Goal: Task Accomplishment & Management: Use online tool/utility

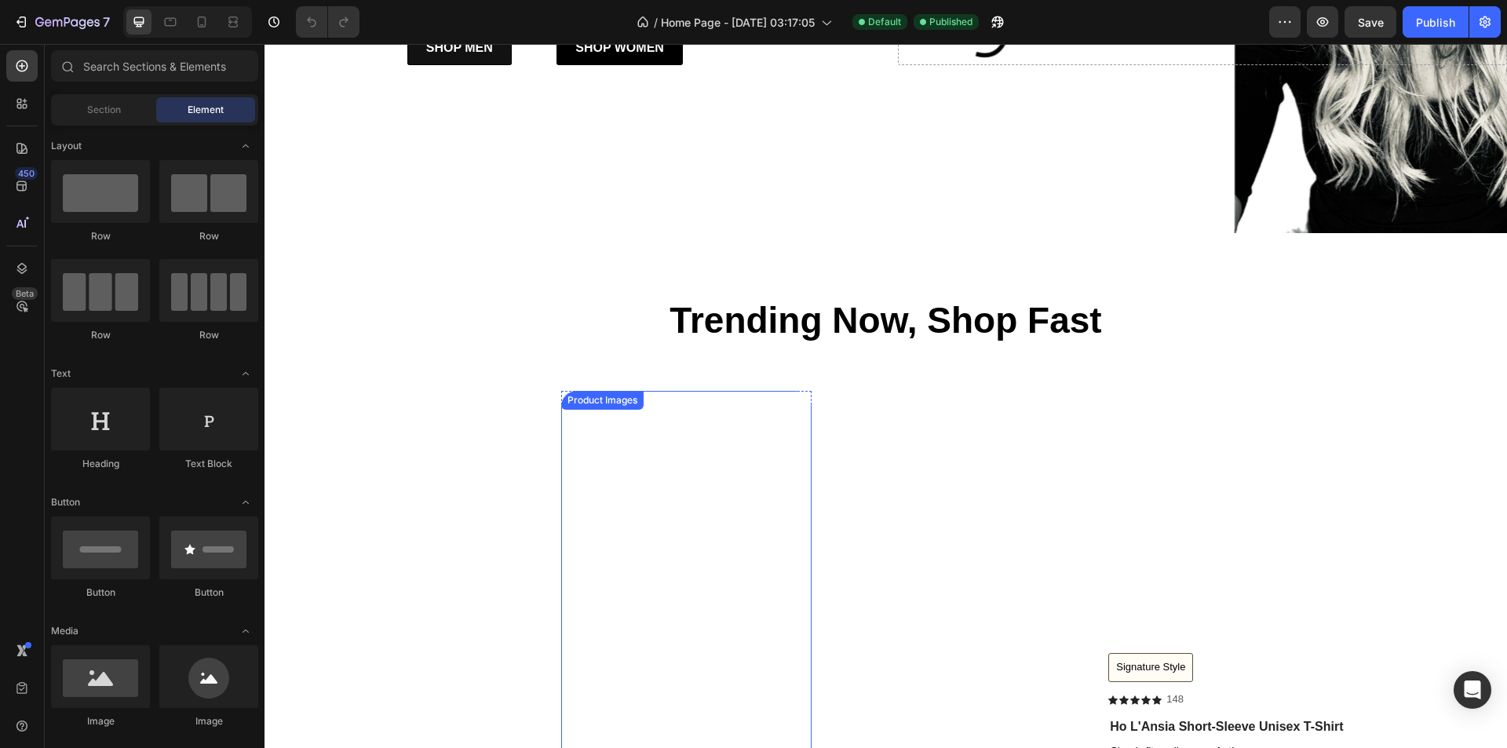
scroll to position [785, 0]
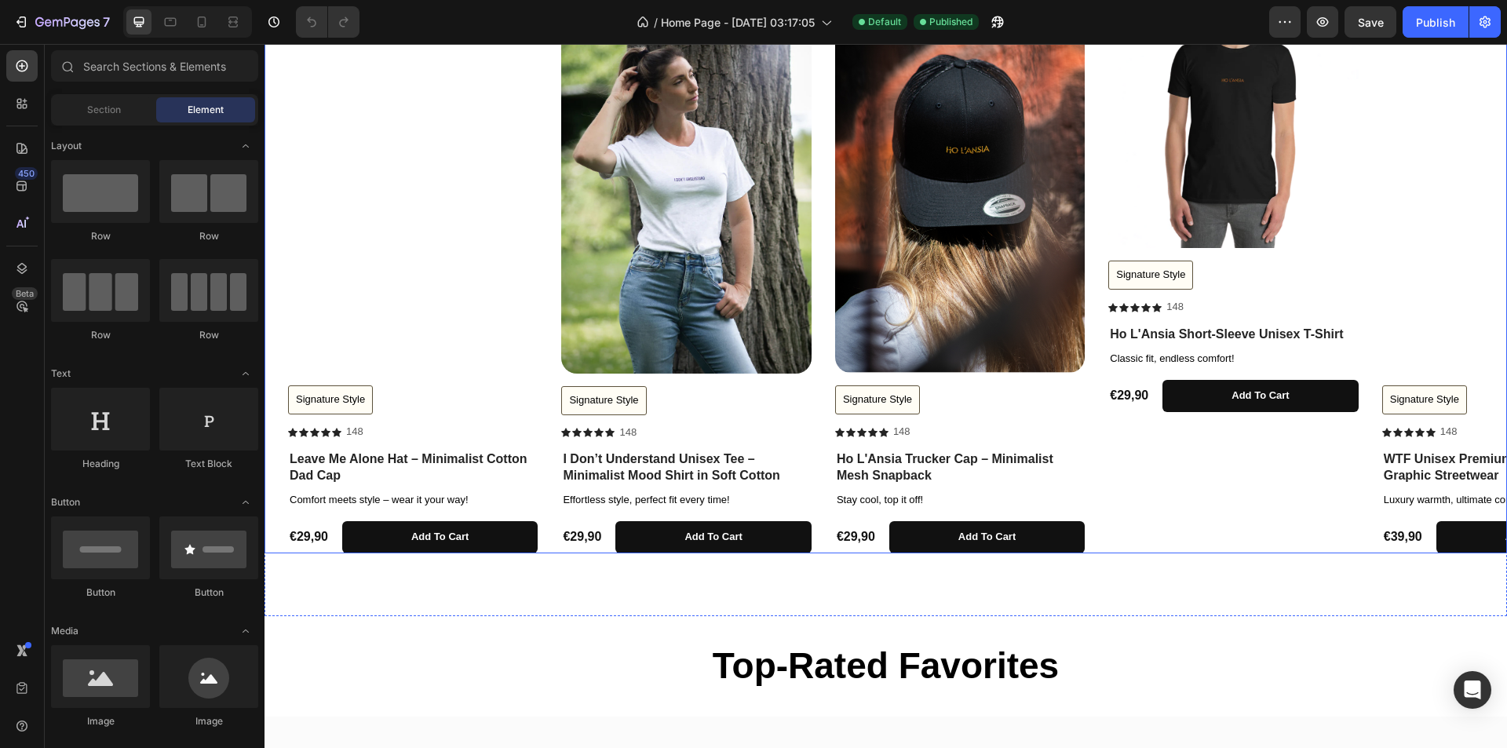
click at [1181, 535] on div "Product Images Signature Style Button Icon Icon Icon Icon Icon Icon List 148 Te…" at bounding box center [1234, 275] width 250 height 555
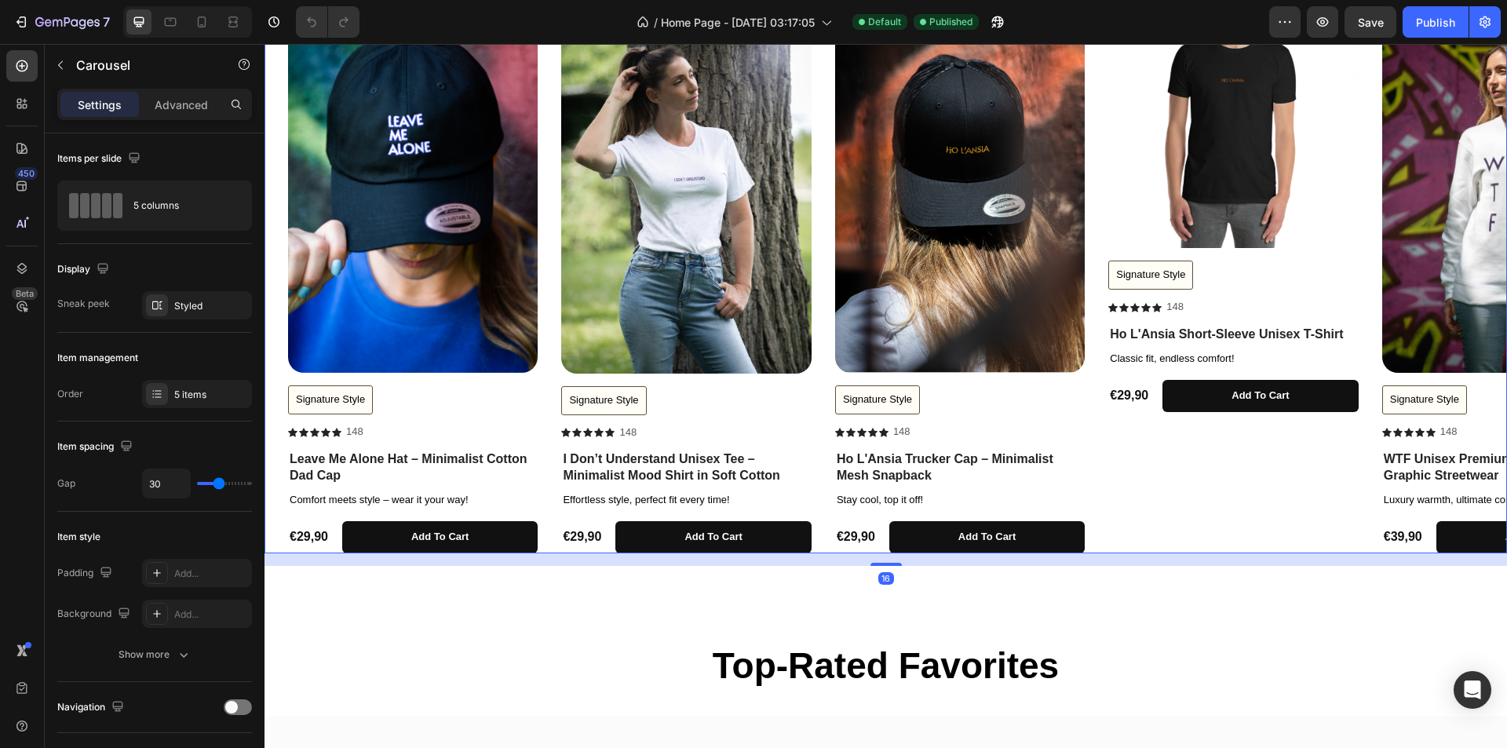
scroll to position [628, 0]
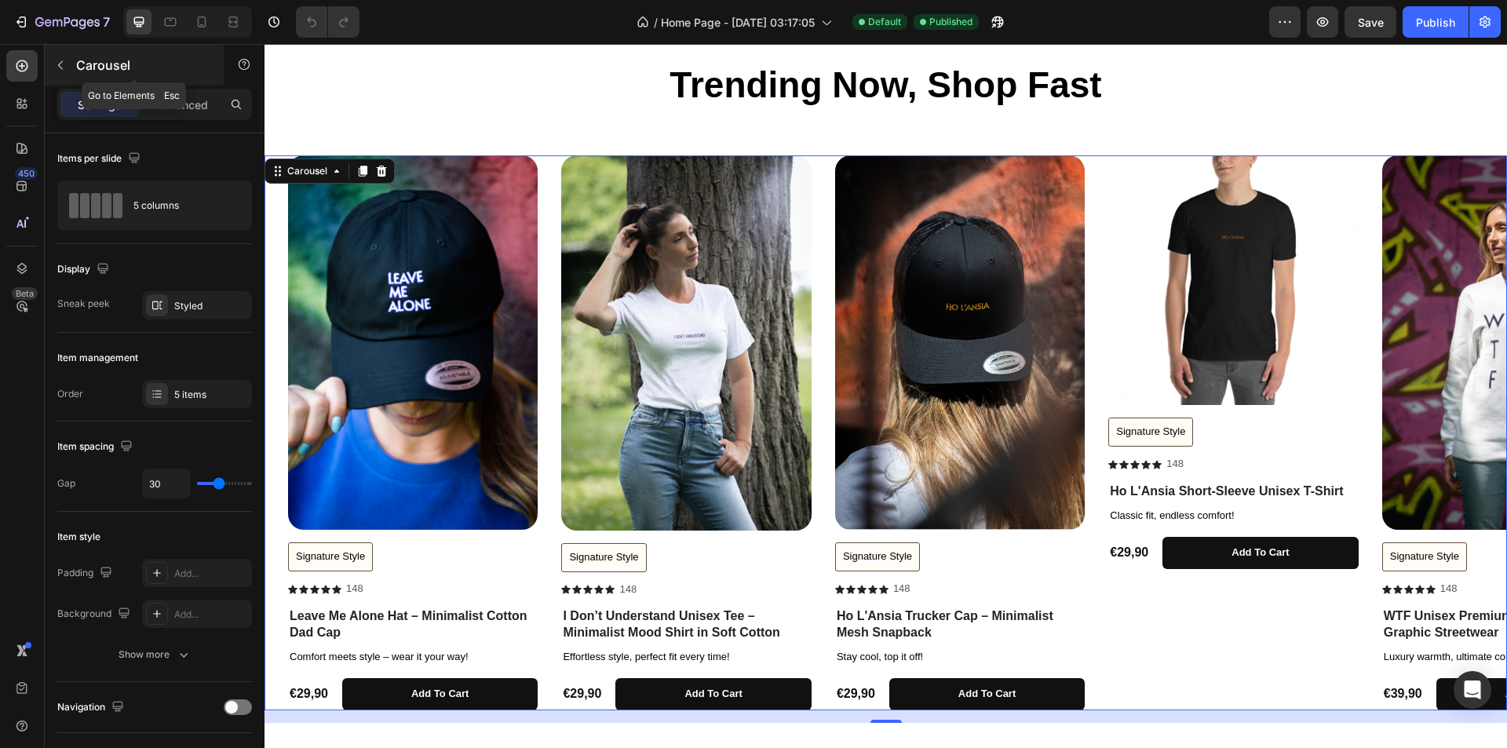
click at [68, 74] on button "button" at bounding box center [60, 65] width 25 height 25
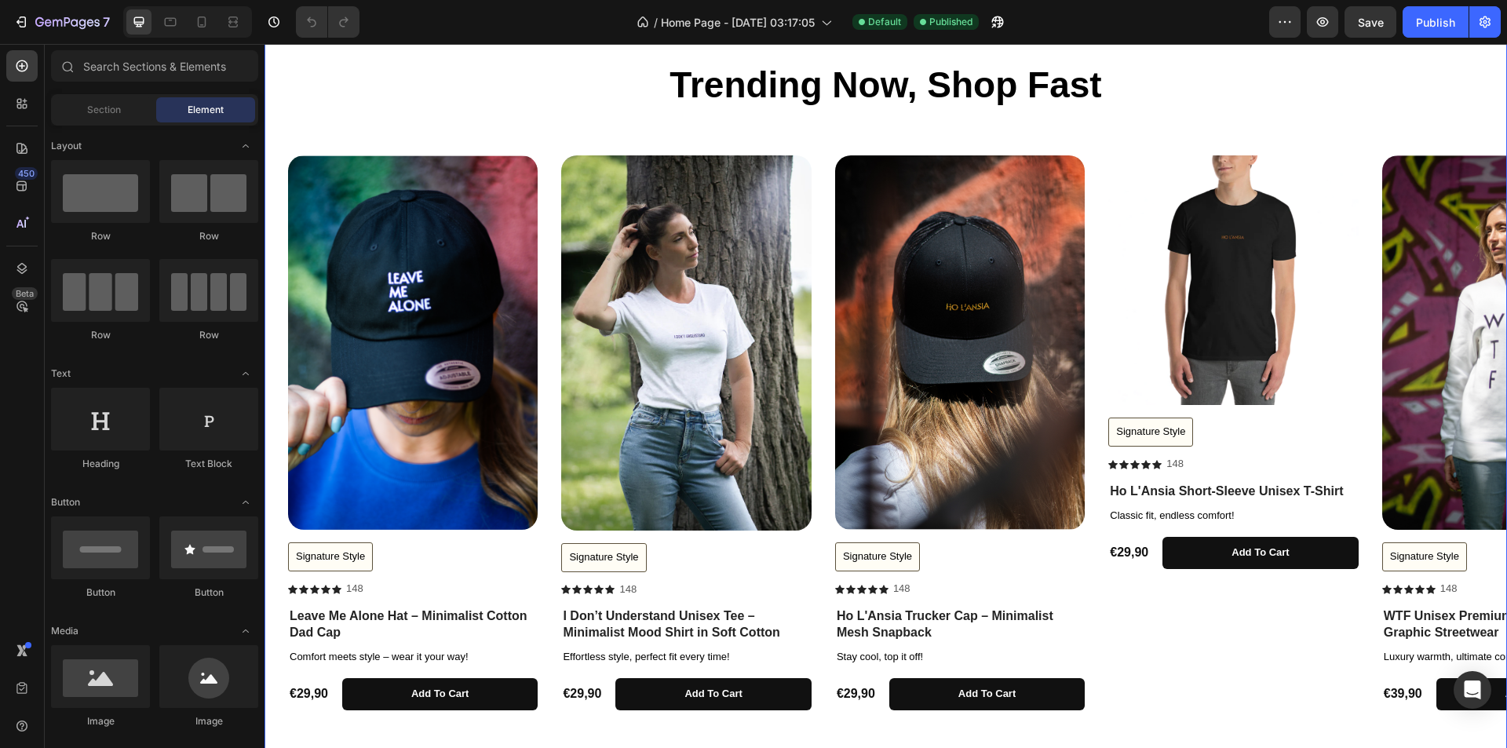
click at [280, 149] on div "Trending Now, Shop Fast Heading Row Product Images Signature Style Button Icon …" at bounding box center [886, 391] width 1243 height 663
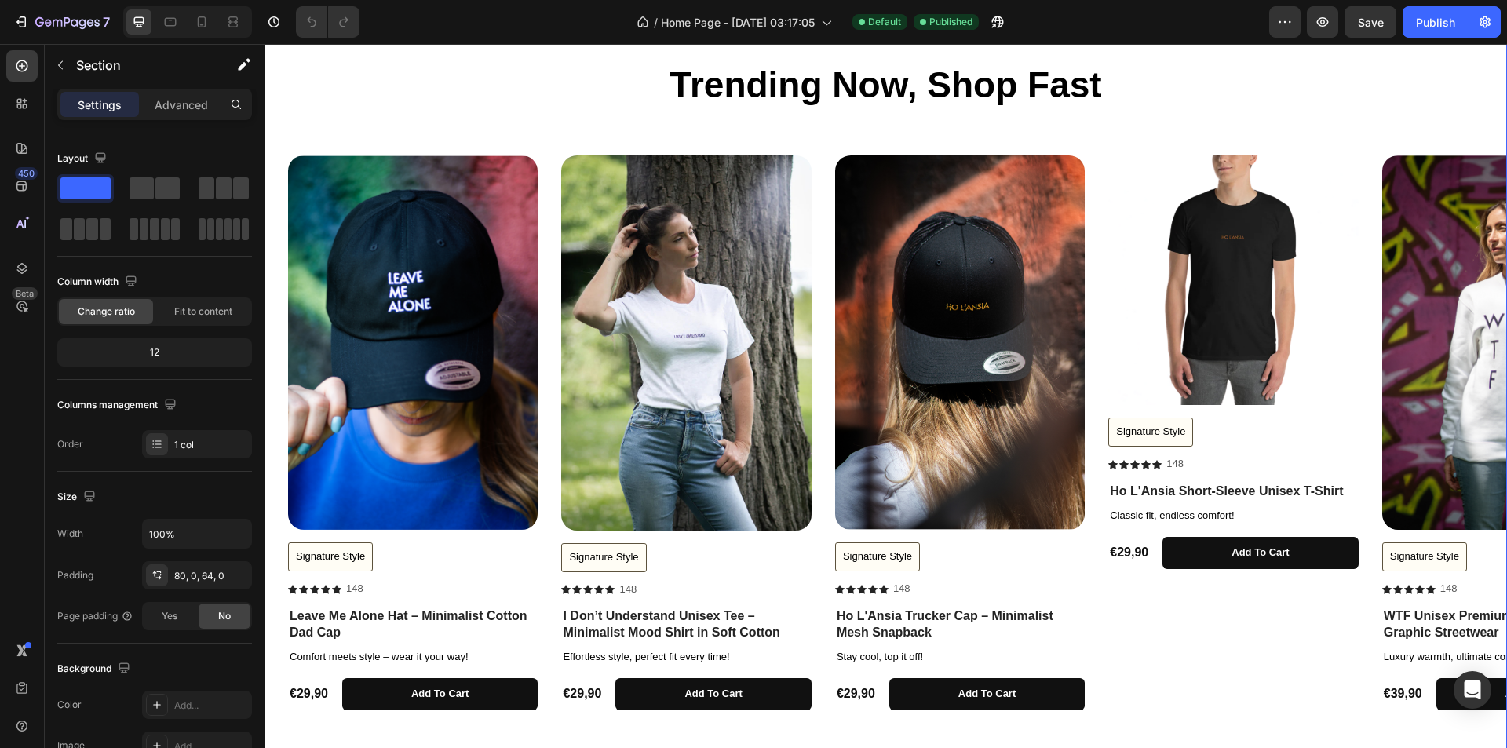
click at [278, 179] on div "Product Images Signature Style Button Icon Icon Icon Icon Icon Icon List 148 Te…" at bounding box center [886, 432] width 1243 height 555
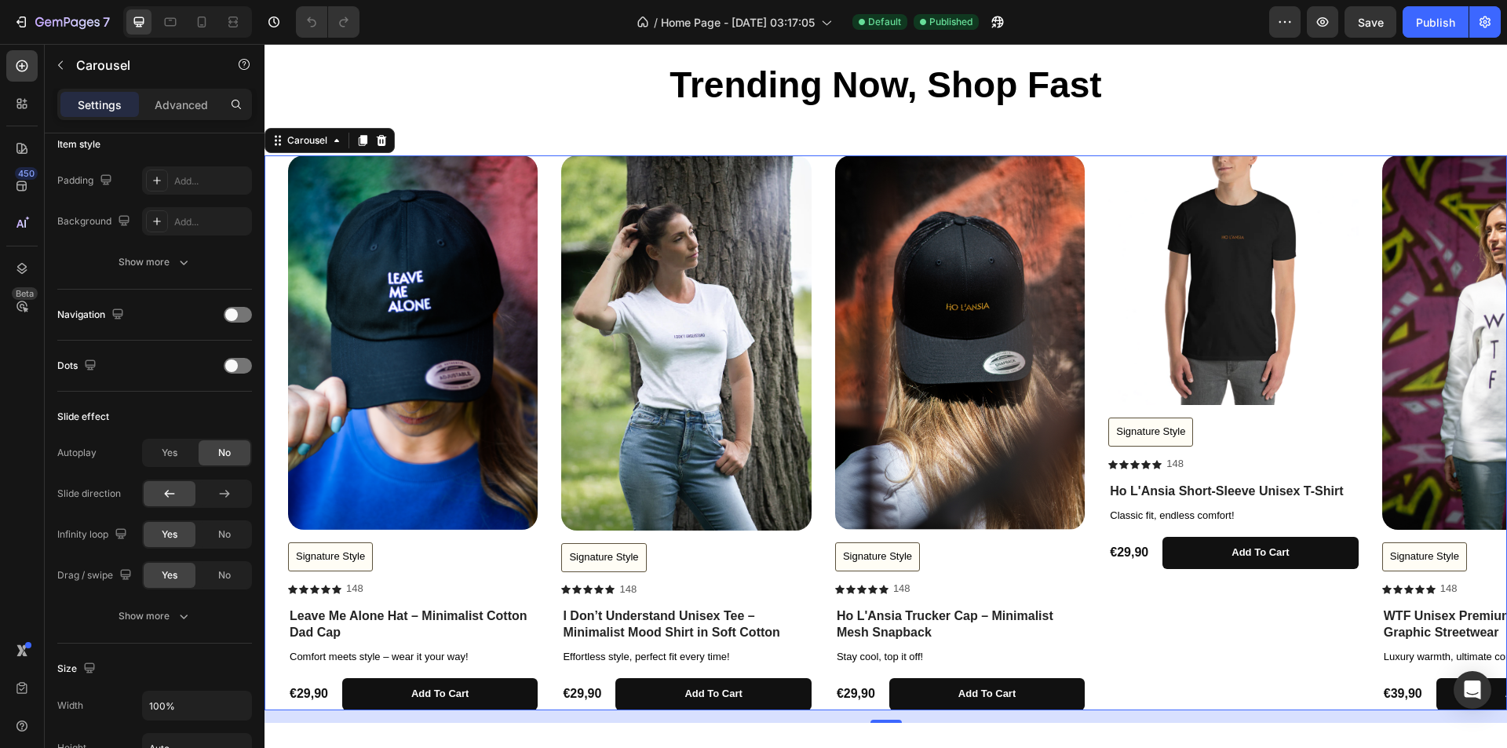
scroll to position [0, 0]
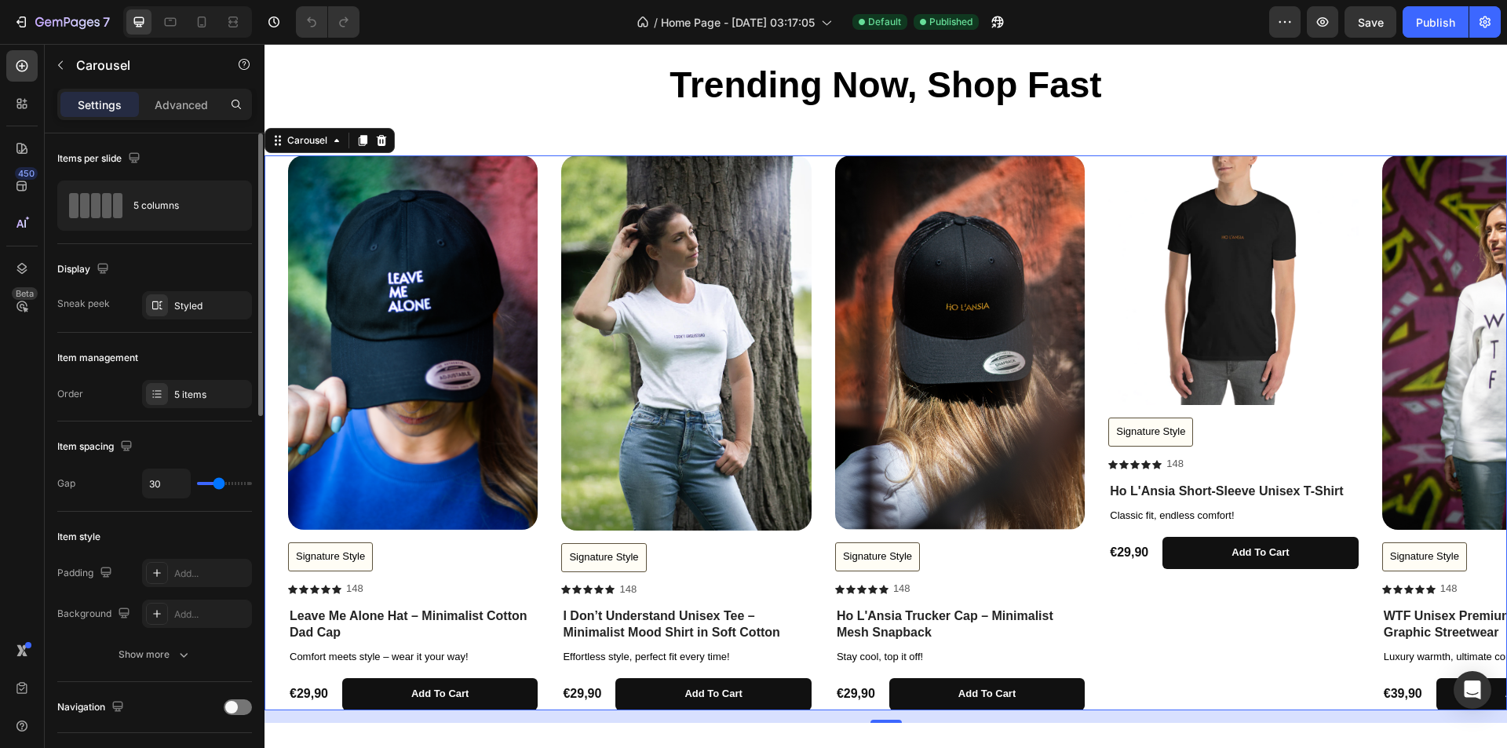
click at [177, 94] on div "Advanced" at bounding box center [181, 104] width 79 height 25
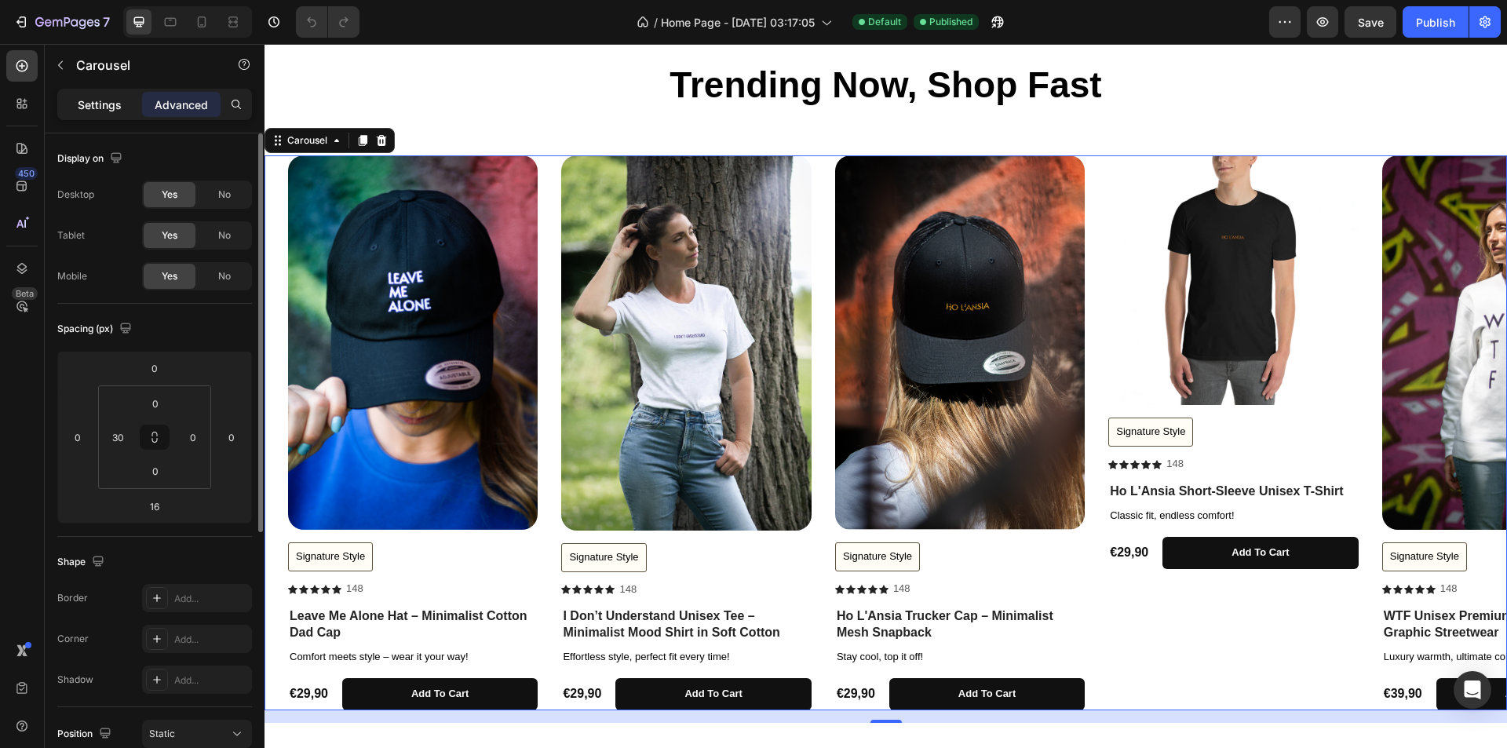
click at [95, 103] on p "Settings" at bounding box center [100, 105] width 44 height 16
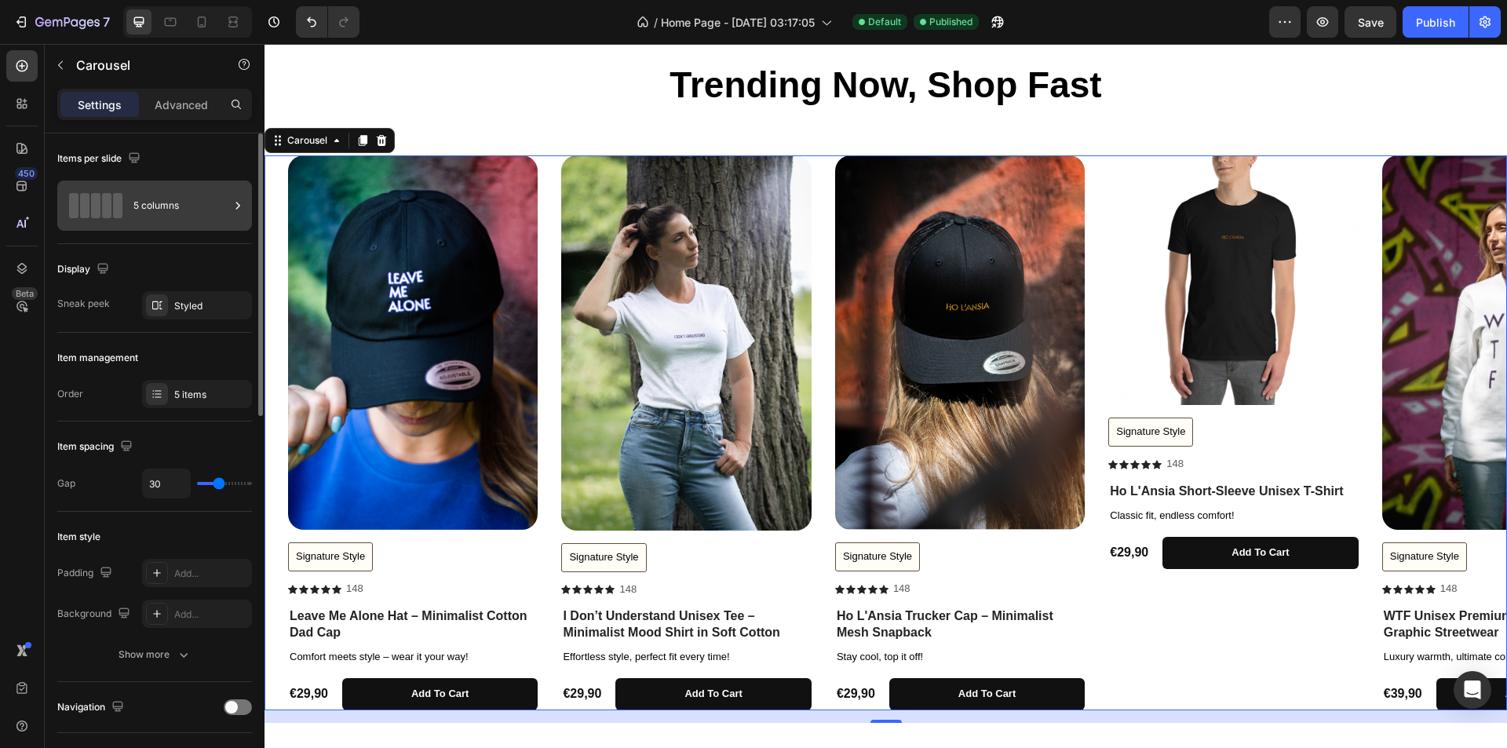
click at [241, 206] on icon at bounding box center [238, 206] width 16 height 16
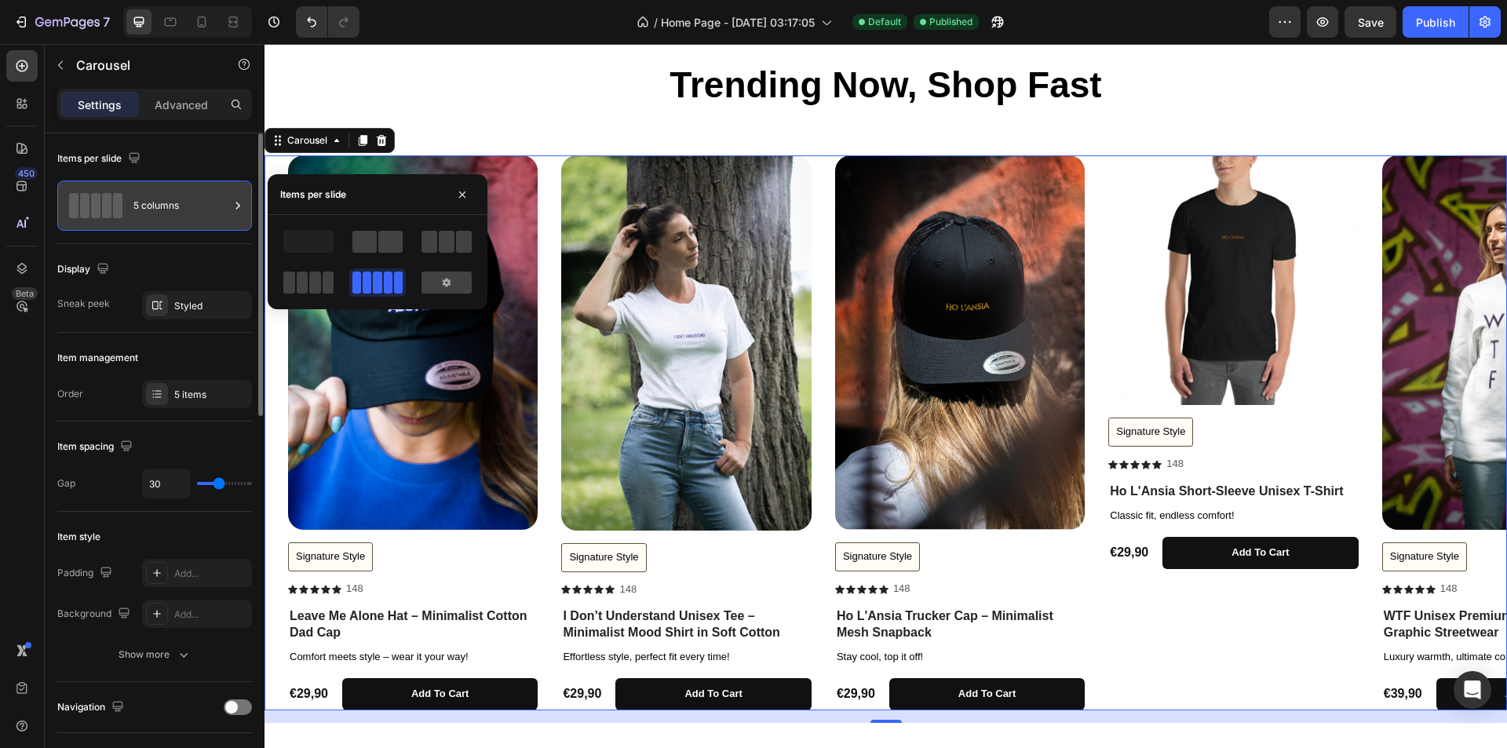
click at [232, 206] on icon at bounding box center [238, 206] width 16 height 16
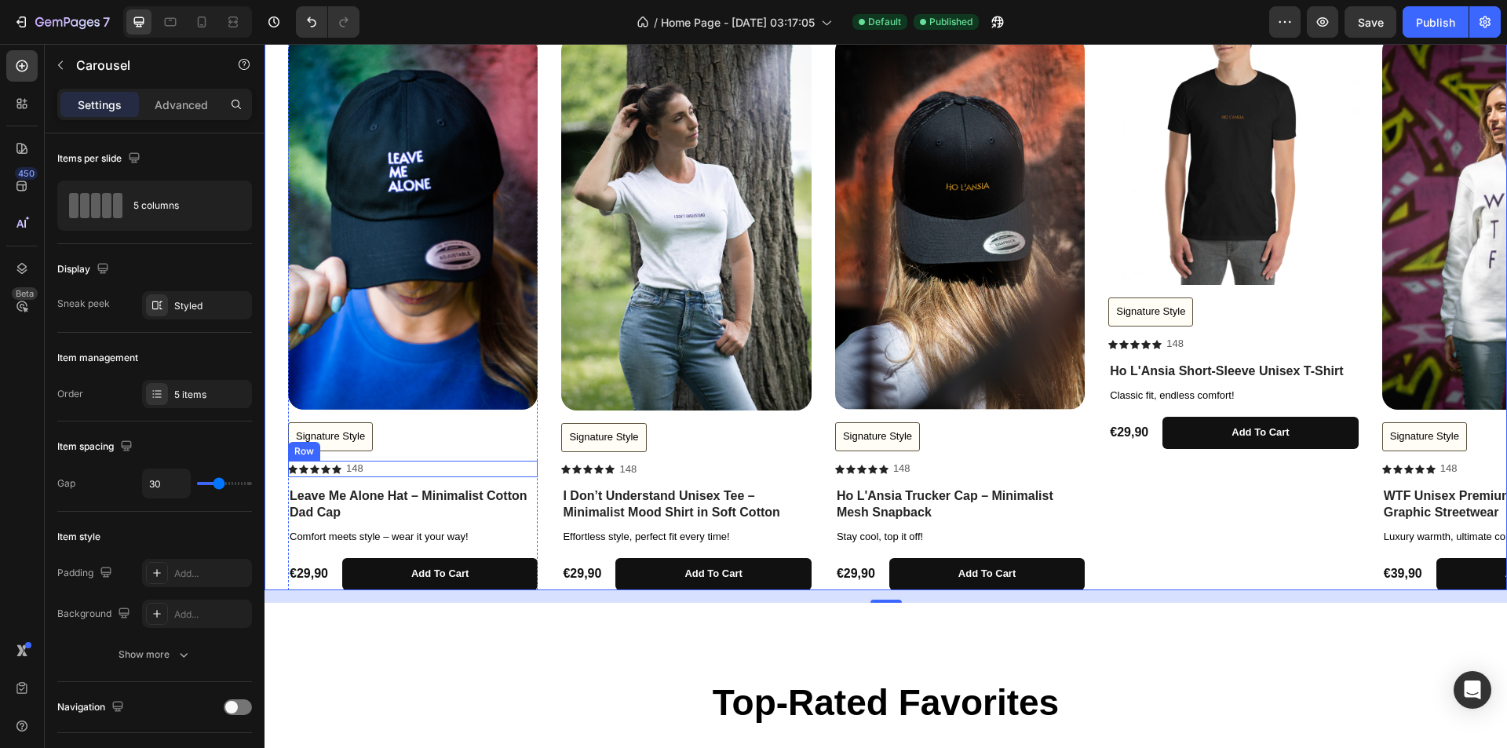
scroll to position [785, 0]
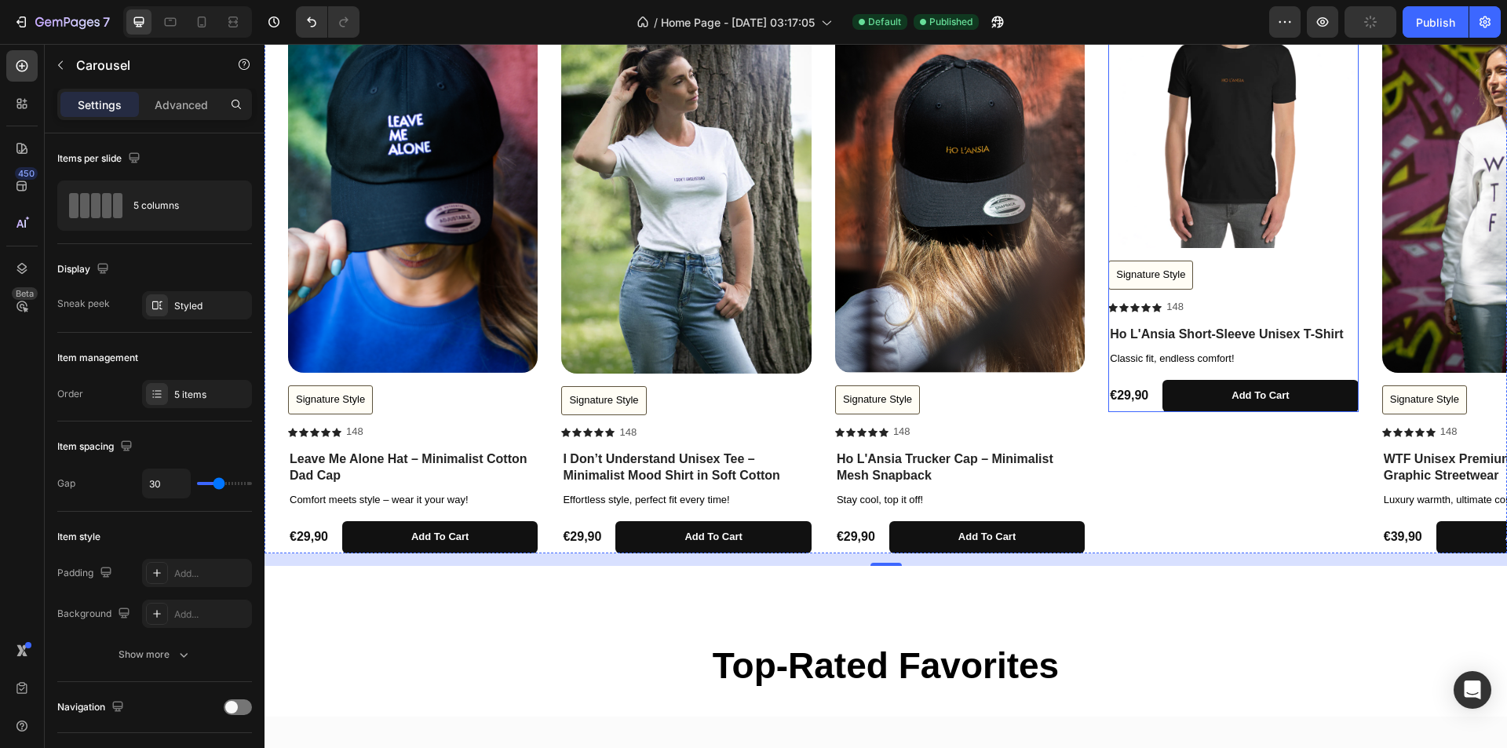
click at [1297, 346] on div "Ho L'Ansia Short-Sleeve Unisex T-Shirt Product Title Classic fit, endless comfo…" at bounding box center [1234, 368] width 250 height 87
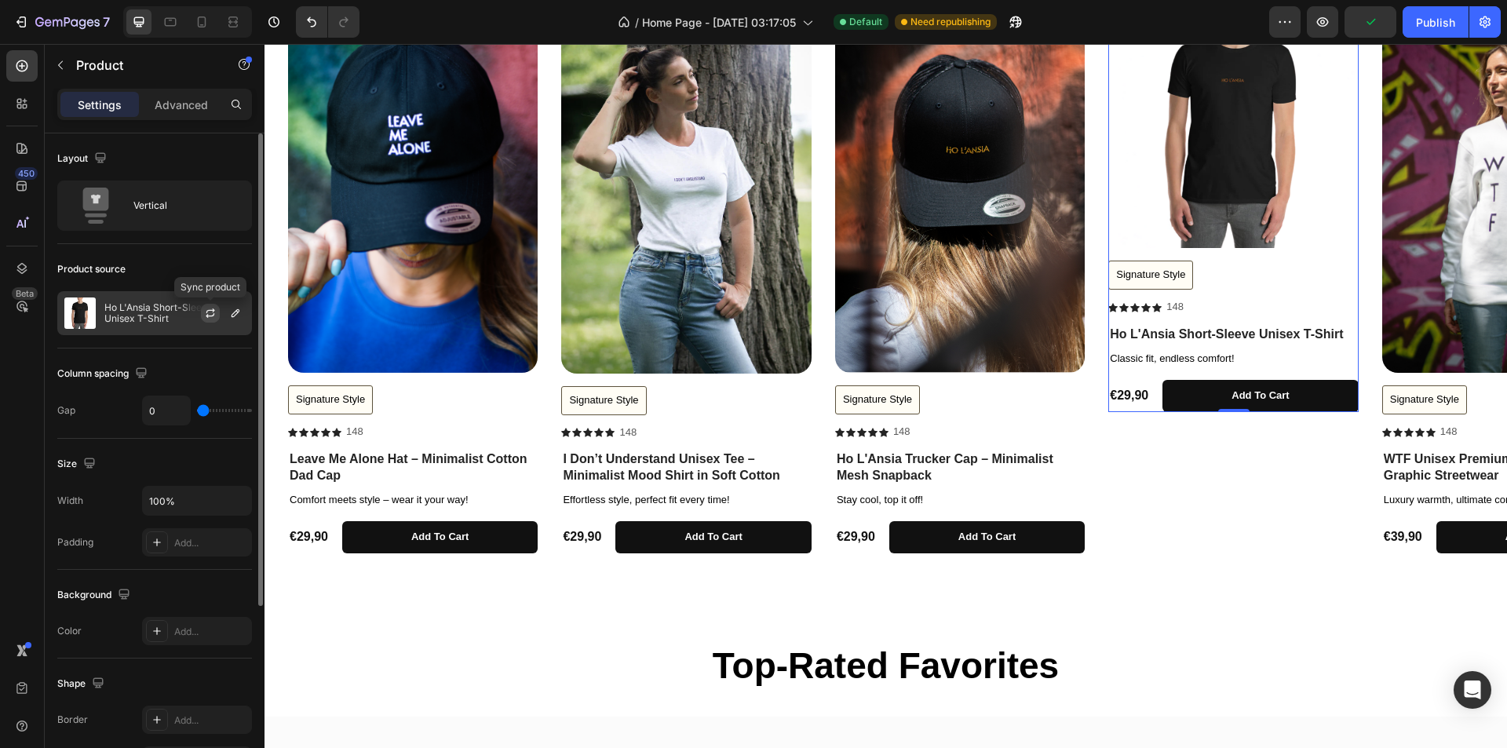
click at [214, 316] on icon "button" at bounding box center [210, 315] width 9 height 5
click at [239, 314] on icon "button" at bounding box center [235, 313] width 13 height 13
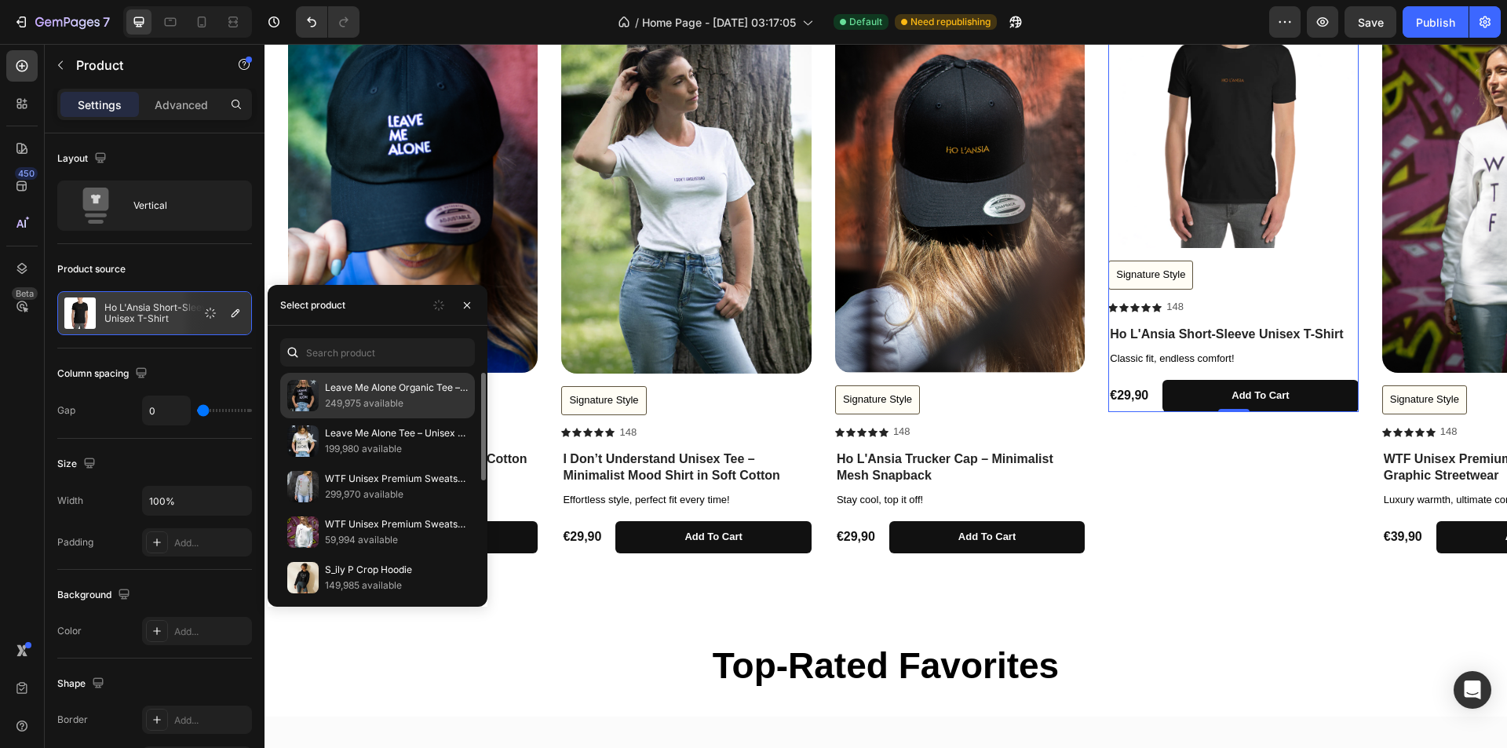
click at [365, 396] on p "249,975 available" at bounding box center [396, 404] width 143 height 16
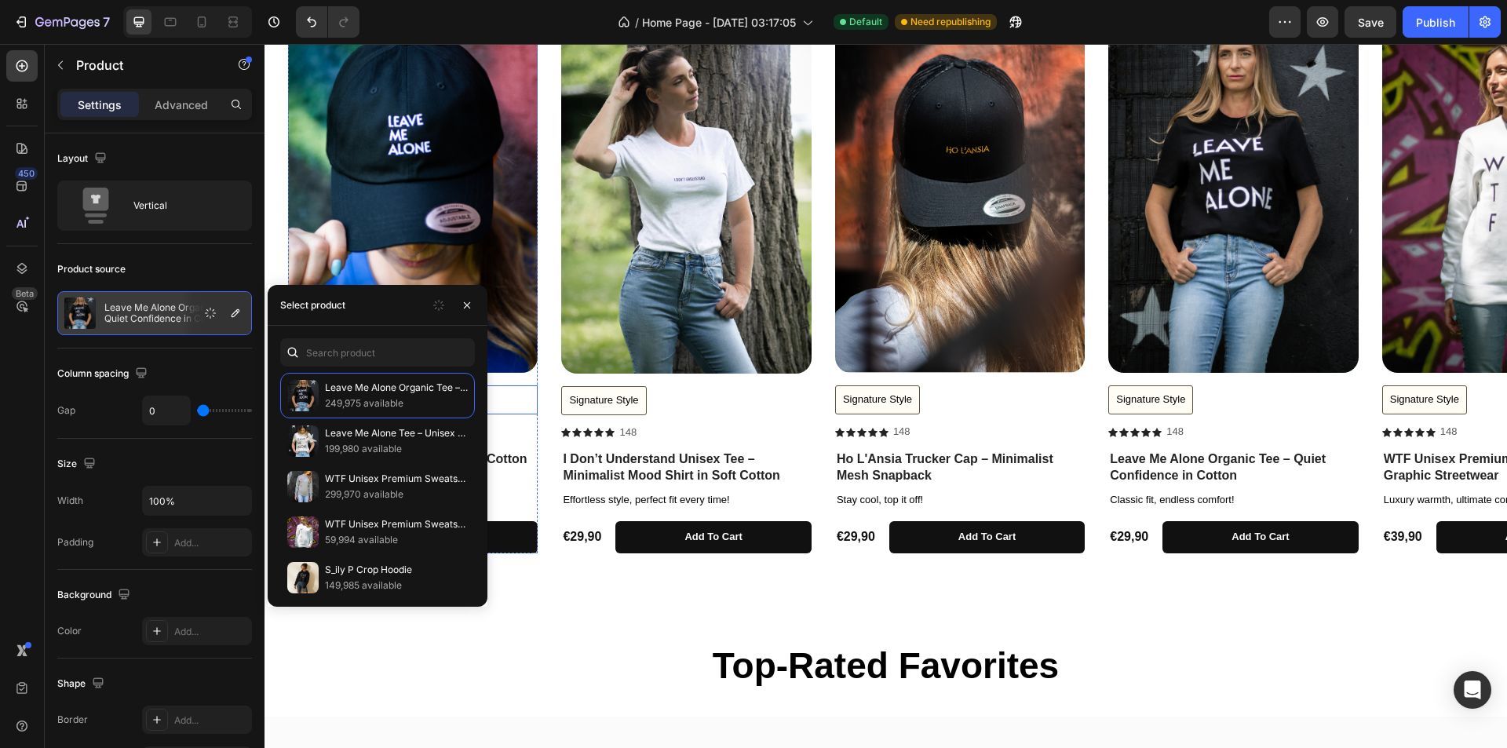
click at [516, 411] on div "Signature Style Button" at bounding box center [413, 400] width 250 height 29
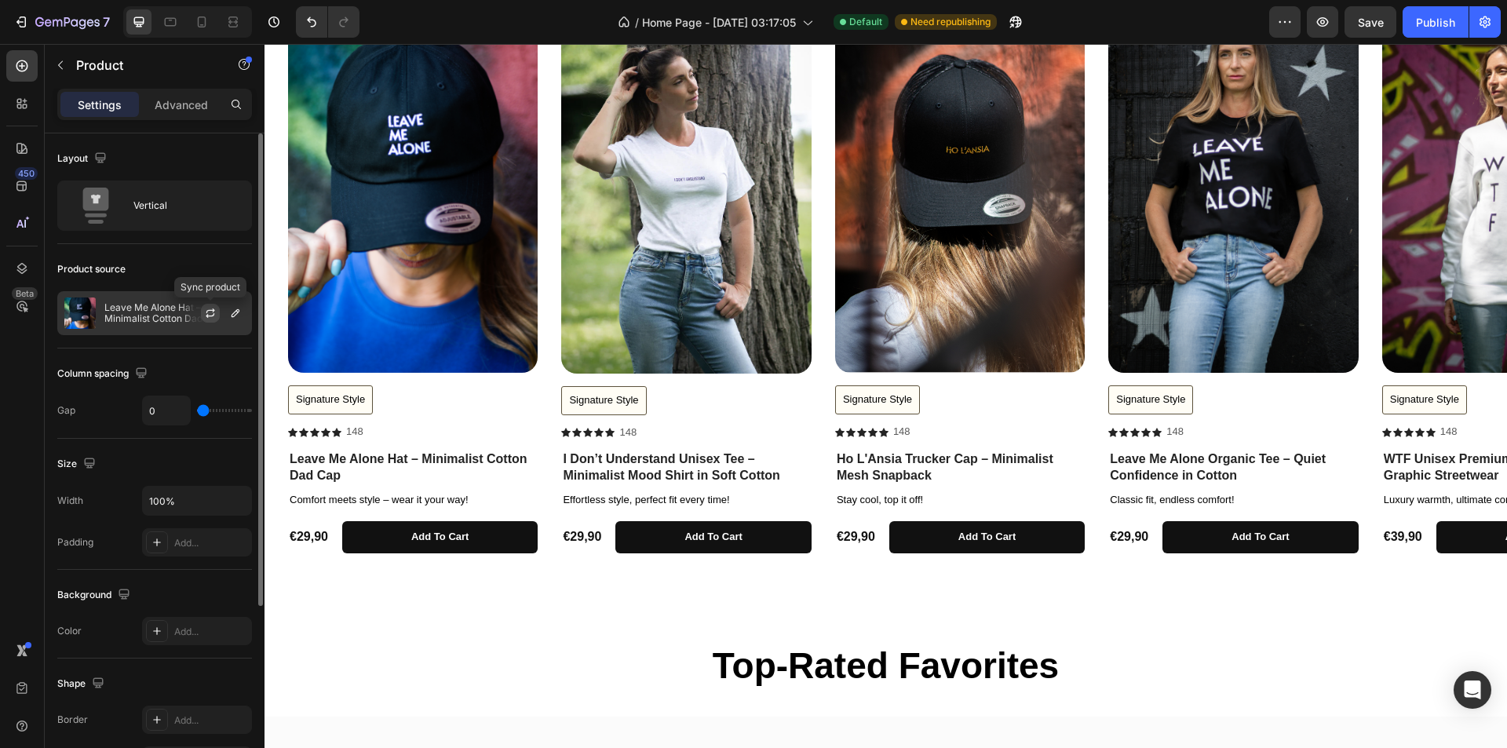
click at [214, 315] on icon "button" at bounding box center [210, 313] width 13 height 13
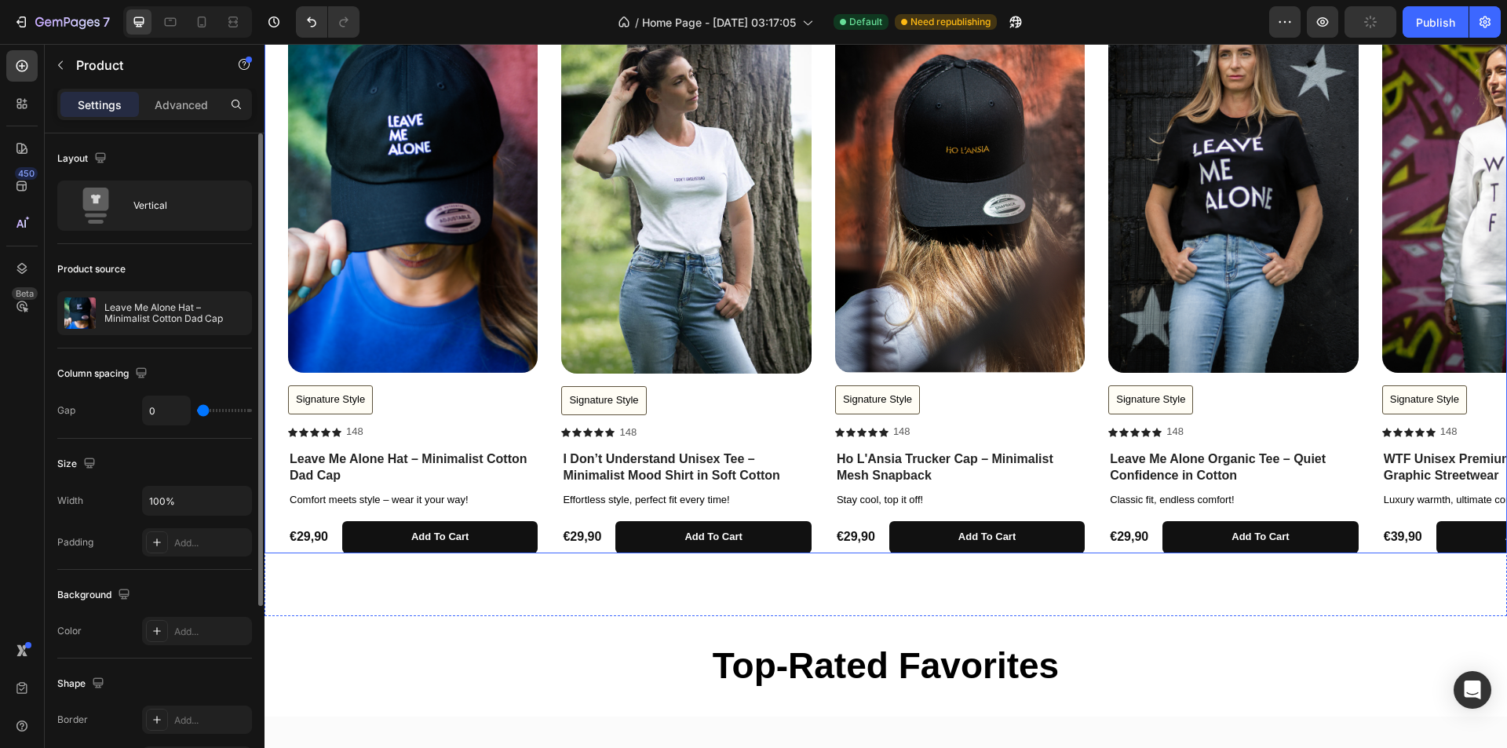
click at [561, 379] on div "Product Images Signature Style Button Icon Icon Icon Icon Icon Icon List 148 Te…" at bounding box center [897, 275] width 1219 height 555
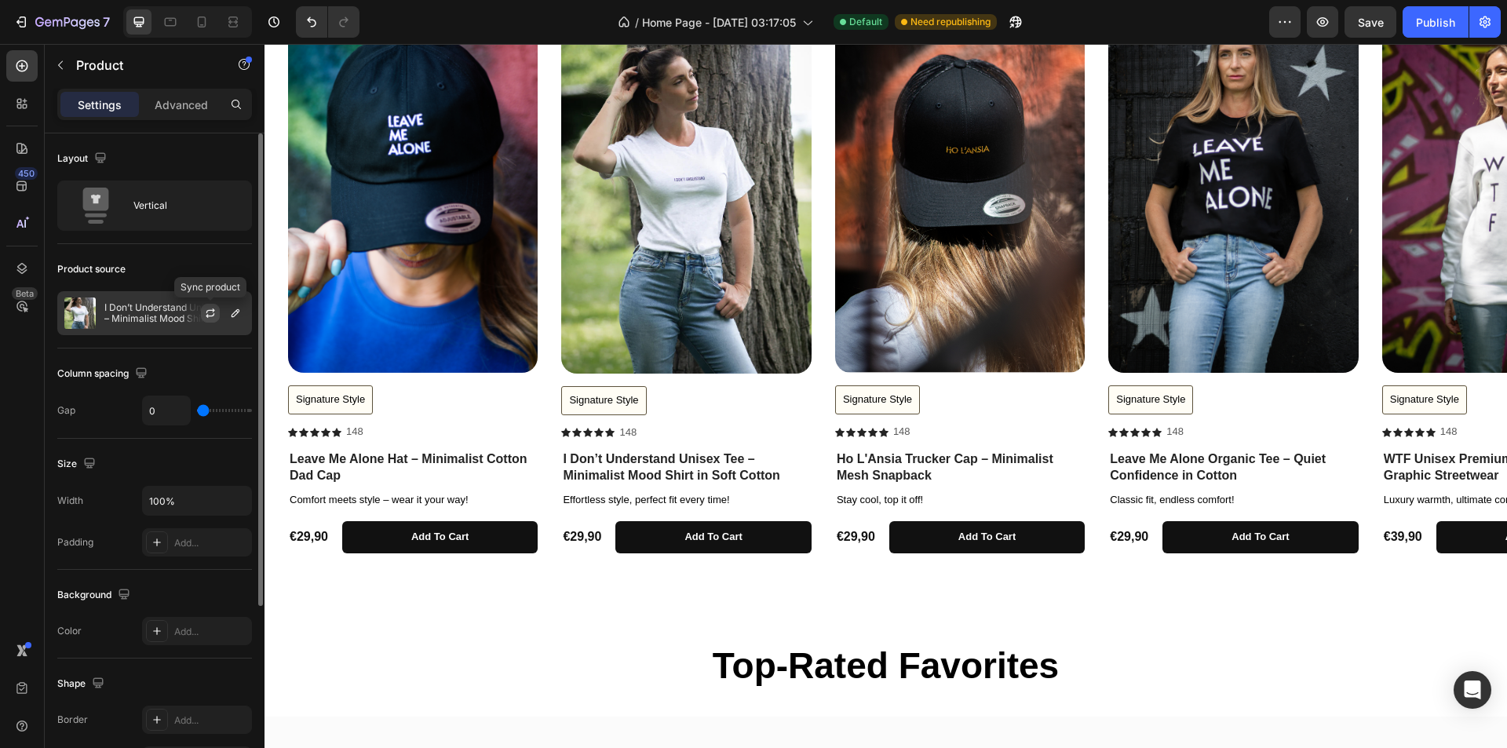
click at [212, 312] on icon "button" at bounding box center [210, 313] width 13 height 13
click at [206, 313] on icon "button" at bounding box center [210, 313] width 13 height 13
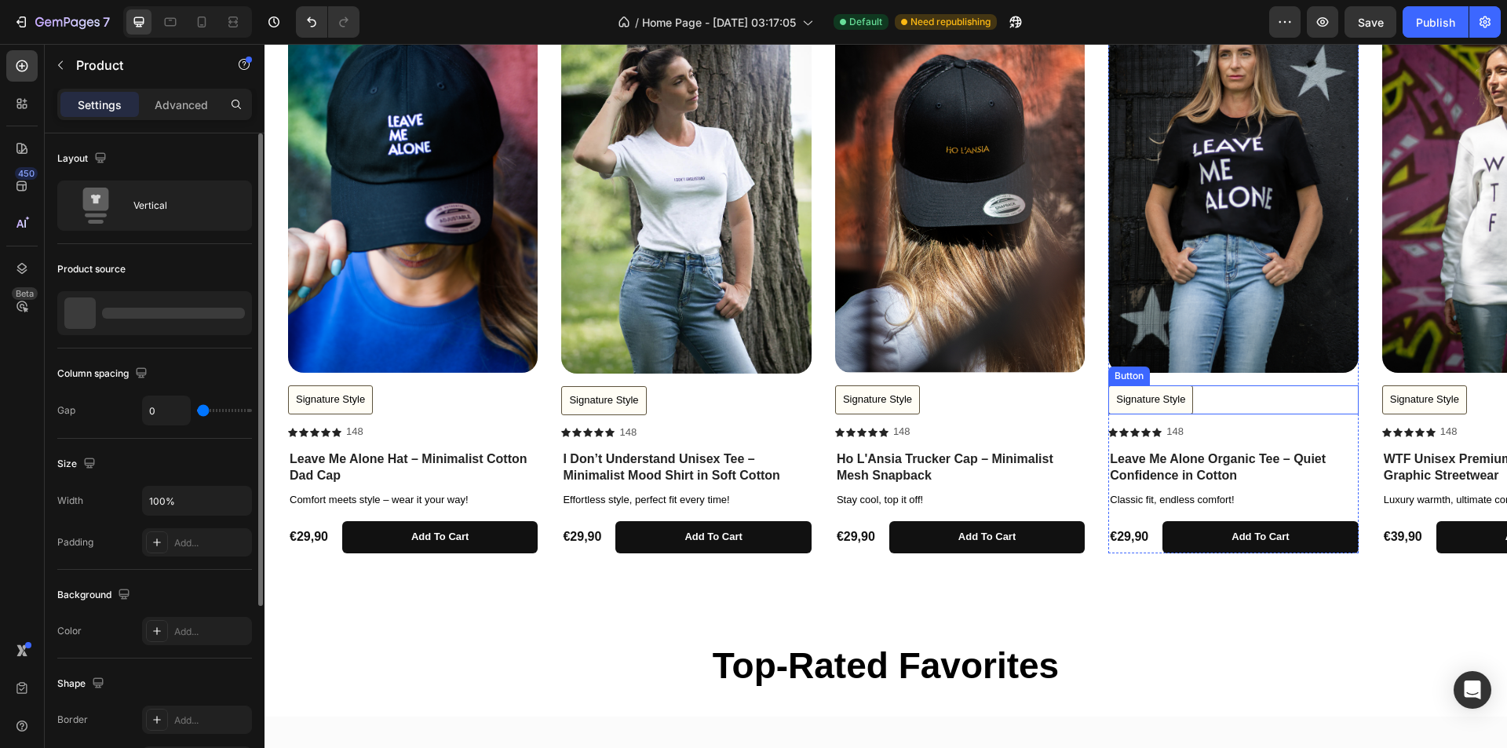
click at [1304, 395] on div "Signature Style Button" at bounding box center [1234, 400] width 250 height 29
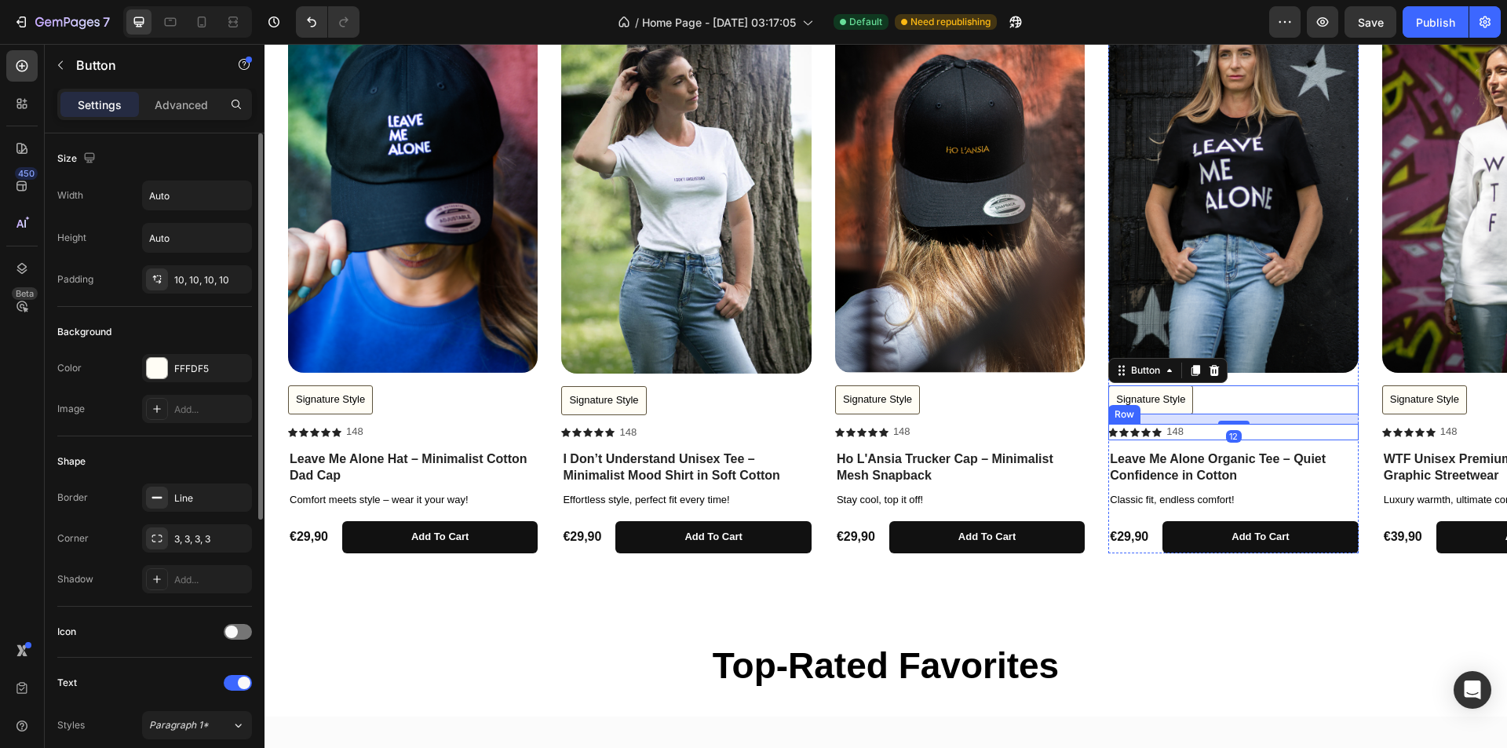
click at [1336, 438] on div "Icon Icon Icon Icon Icon Icon List [STREET_ADDRESS]" at bounding box center [1234, 432] width 250 height 16
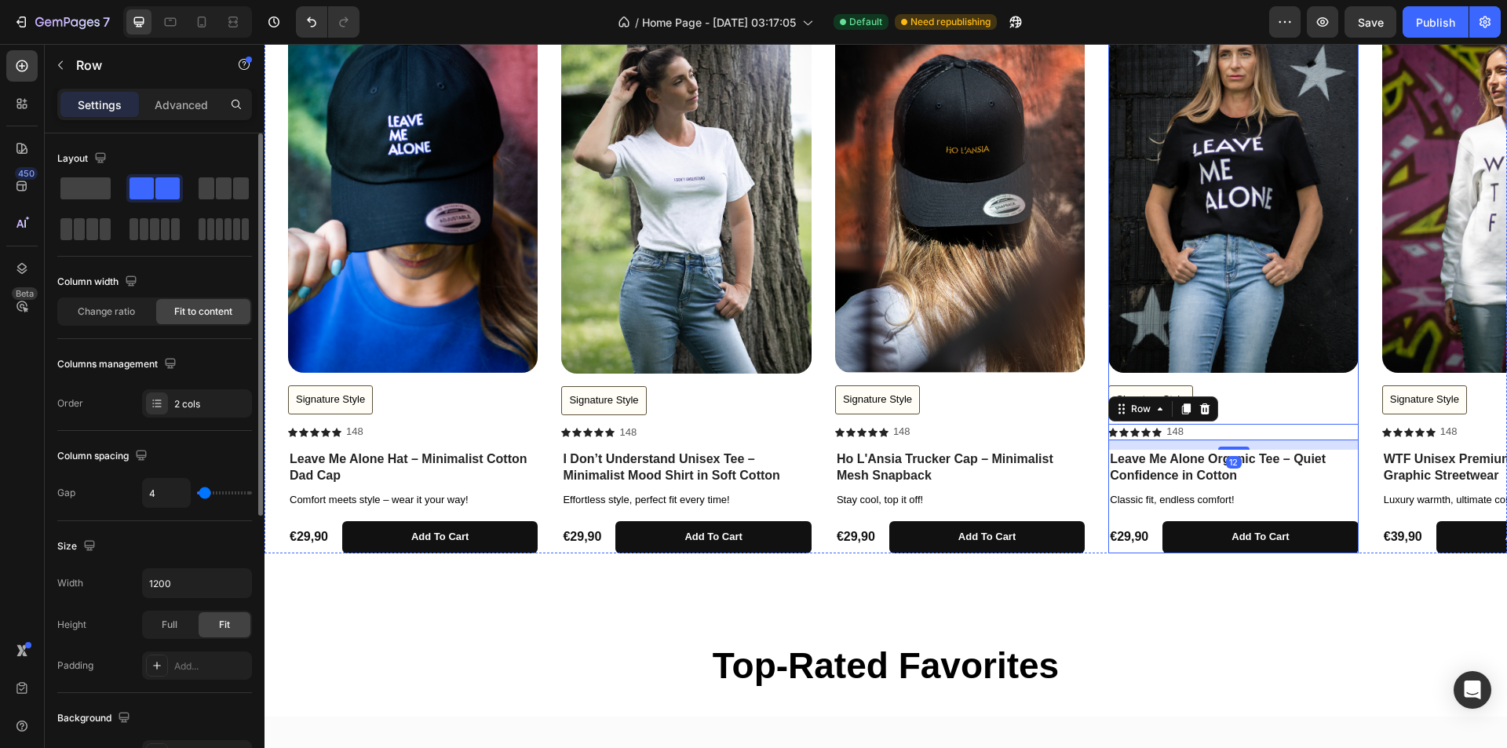
click at [1336, 376] on div "Product Images Signature Style Button Icon Icon Icon Icon Icon Icon List [STREE…" at bounding box center [1234, 223] width 250 height 451
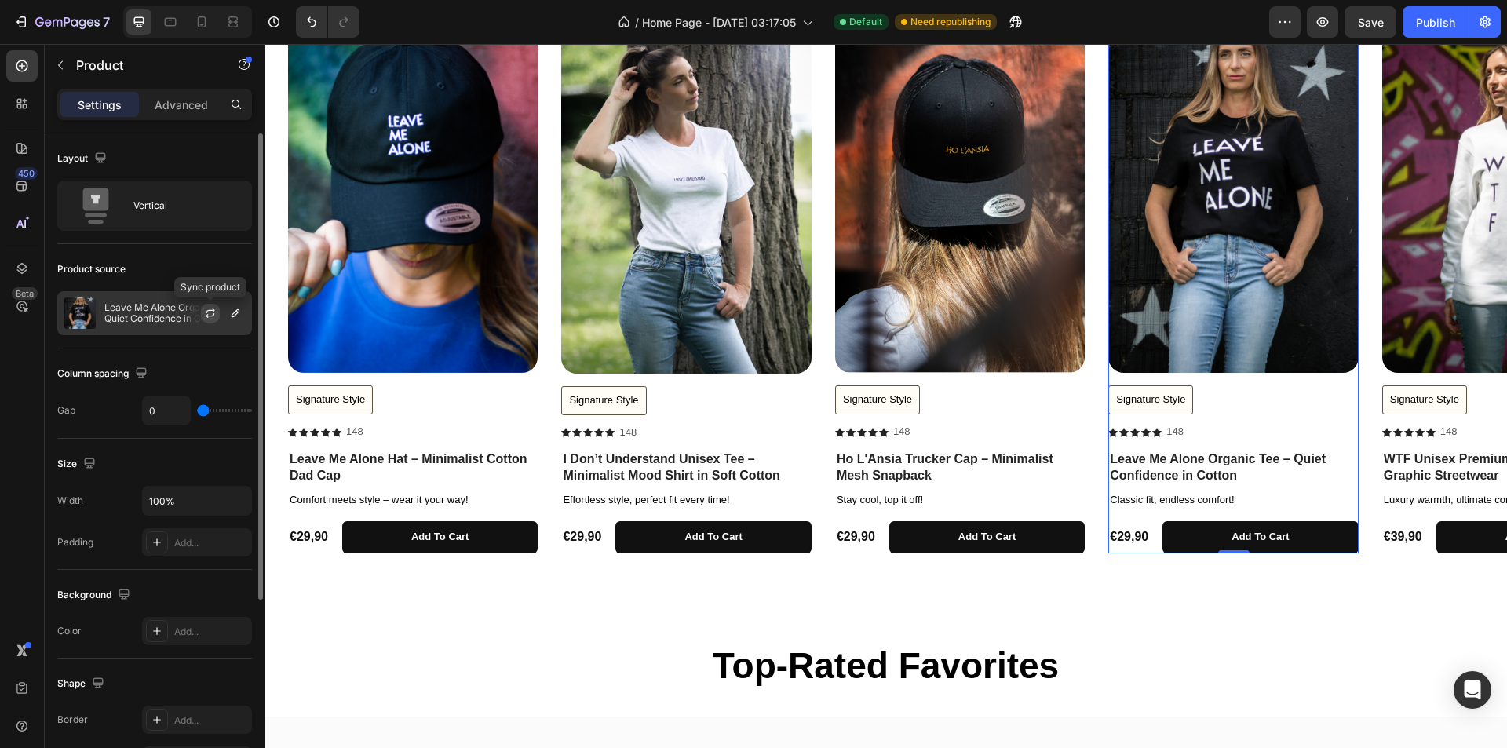
click at [209, 310] on icon "button" at bounding box center [210, 311] width 9 height 5
click at [209, 314] on icon "button" at bounding box center [210, 313] width 13 height 13
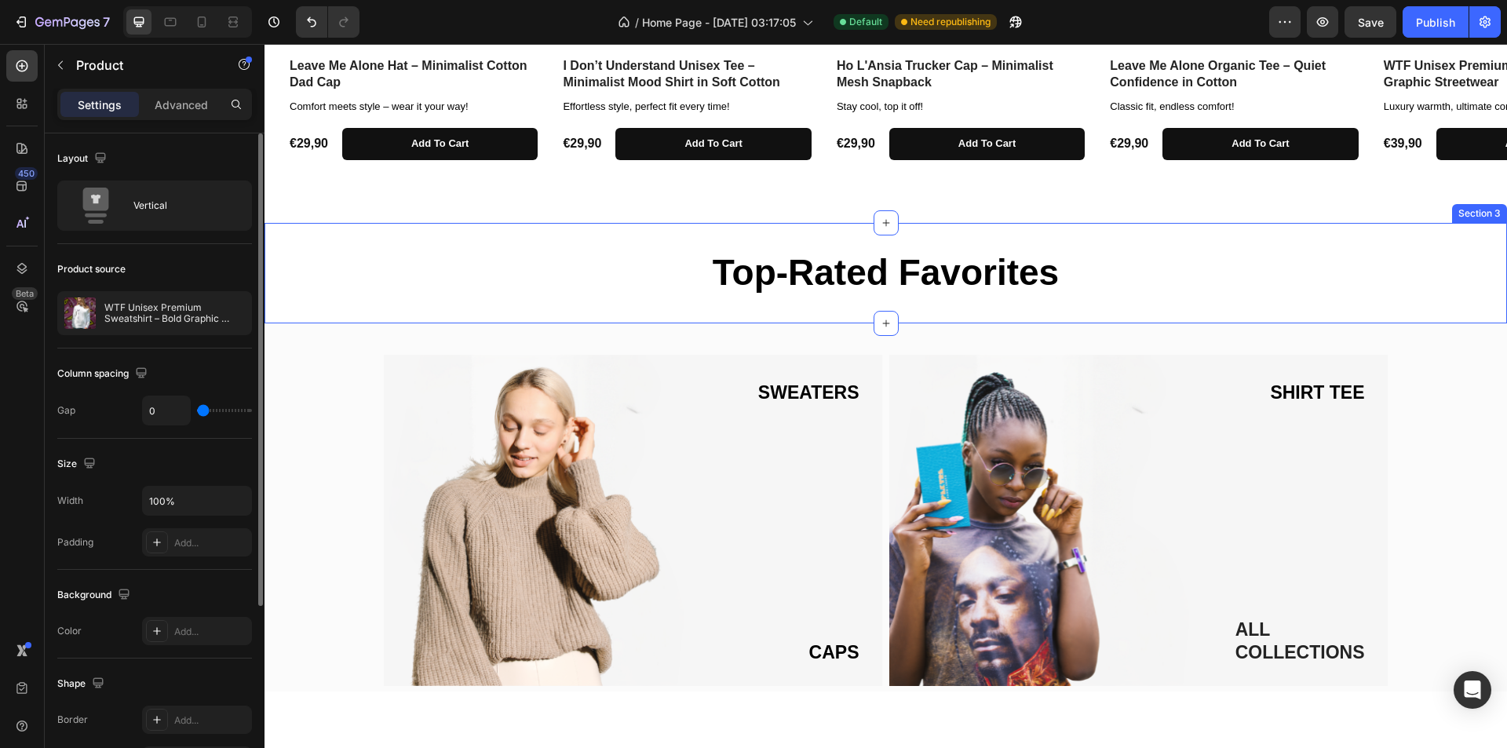
scroll to position [1335, 0]
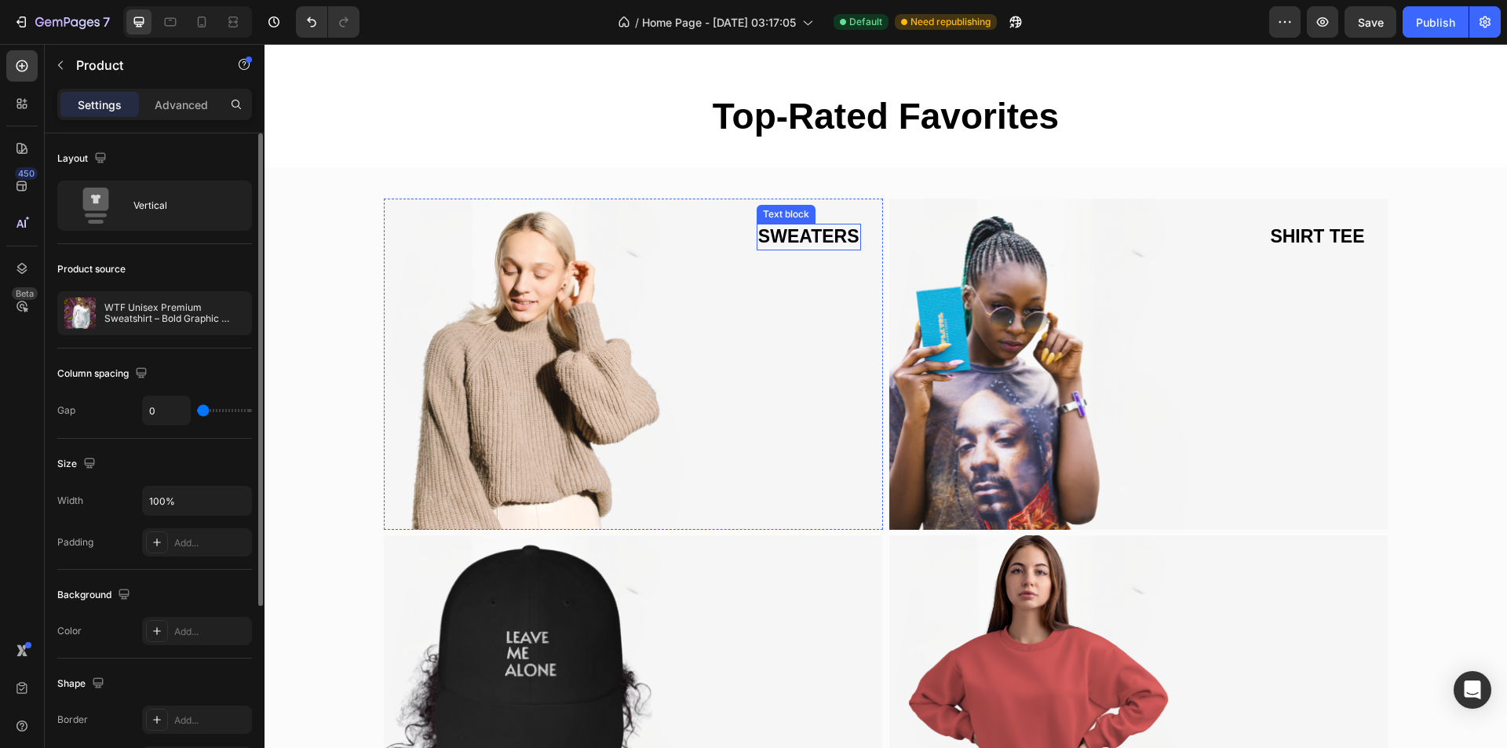
click at [805, 238] on span "SWEATERS" at bounding box center [808, 236] width 101 height 20
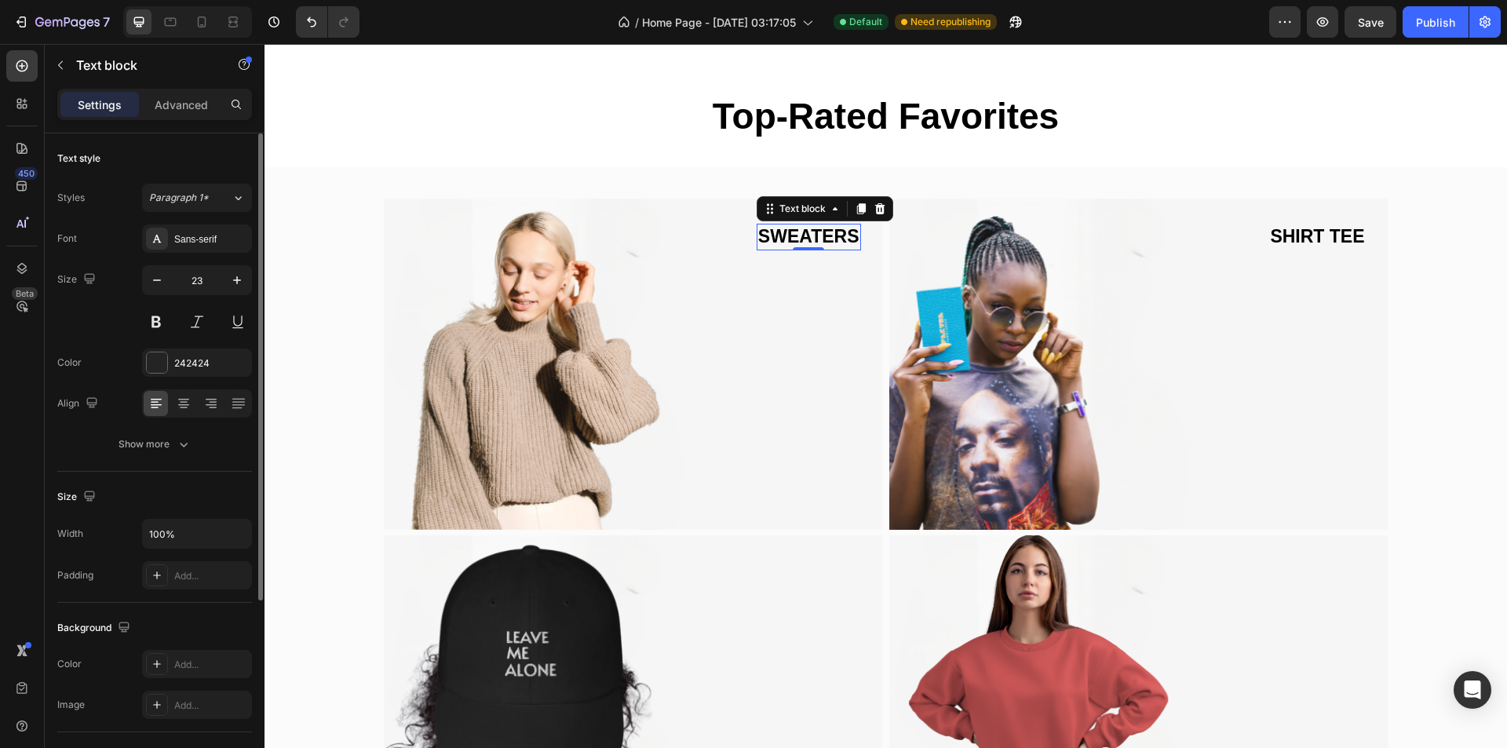
click at [797, 233] on span "SWEATERS" at bounding box center [808, 236] width 101 height 20
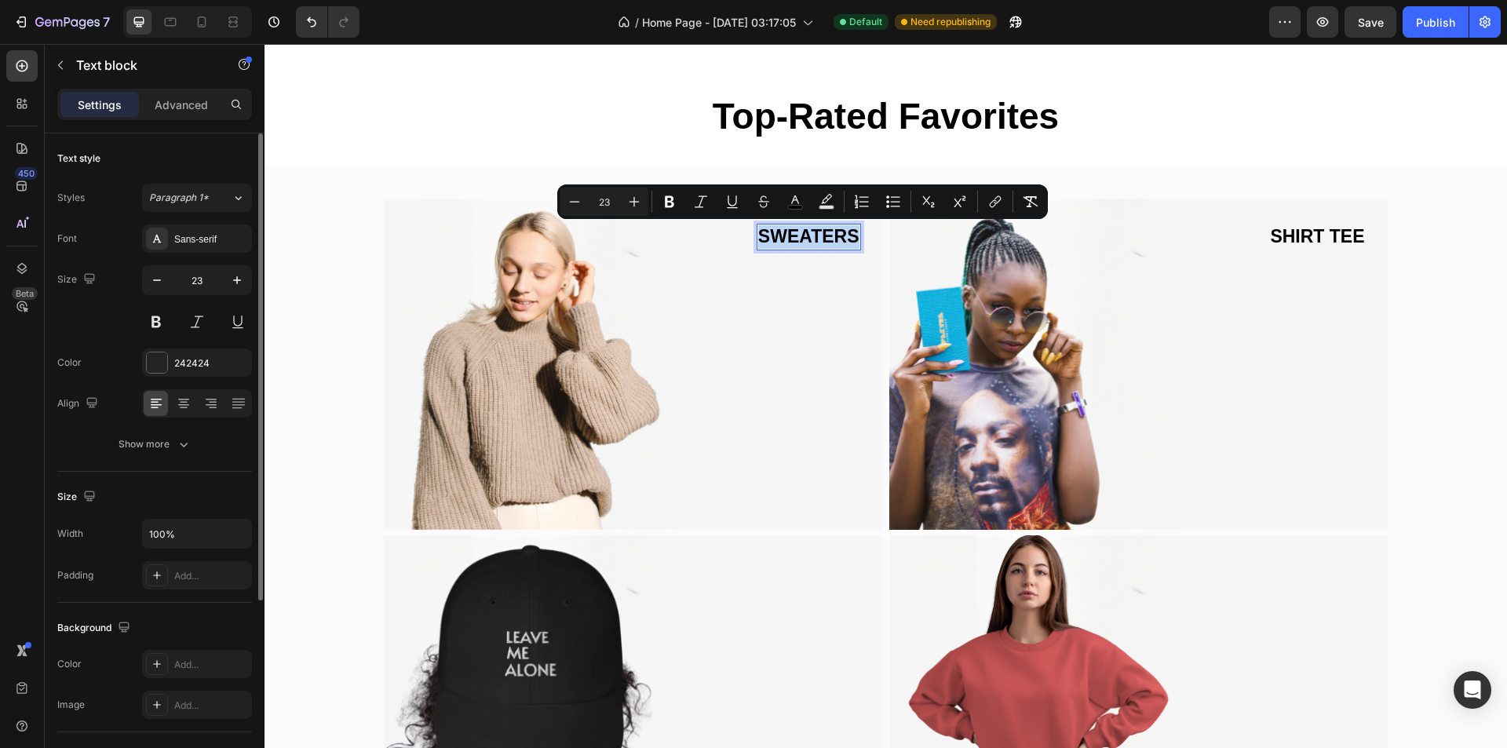
click at [798, 238] on span "SWEATERS" at bounding box center [808, 236] width 101 height 20
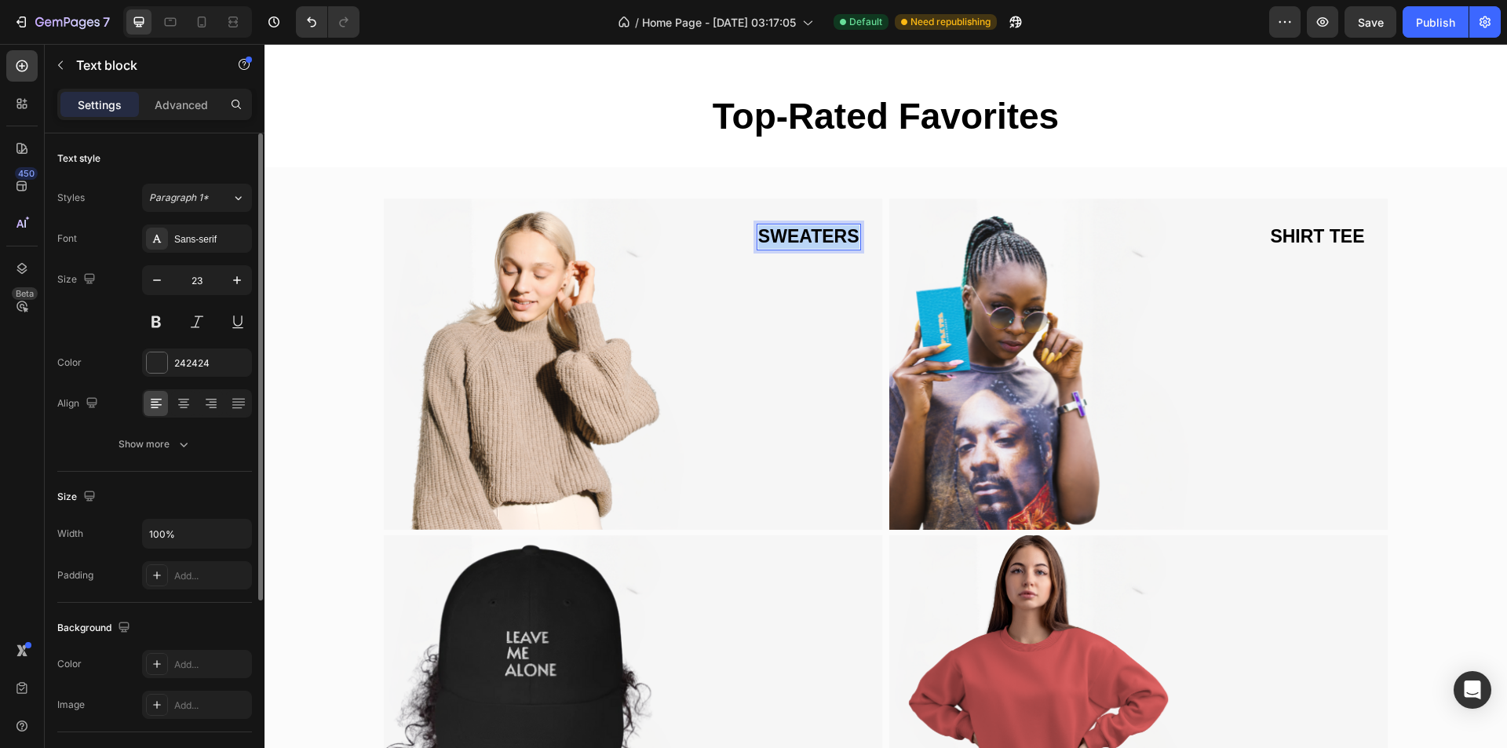
click at [797, 238] on span "SWEATERS" at bounding box center [808, 236] width 101 height 20
click at [568, 375] on img at bounding box center [633, 365] width 499 height 332
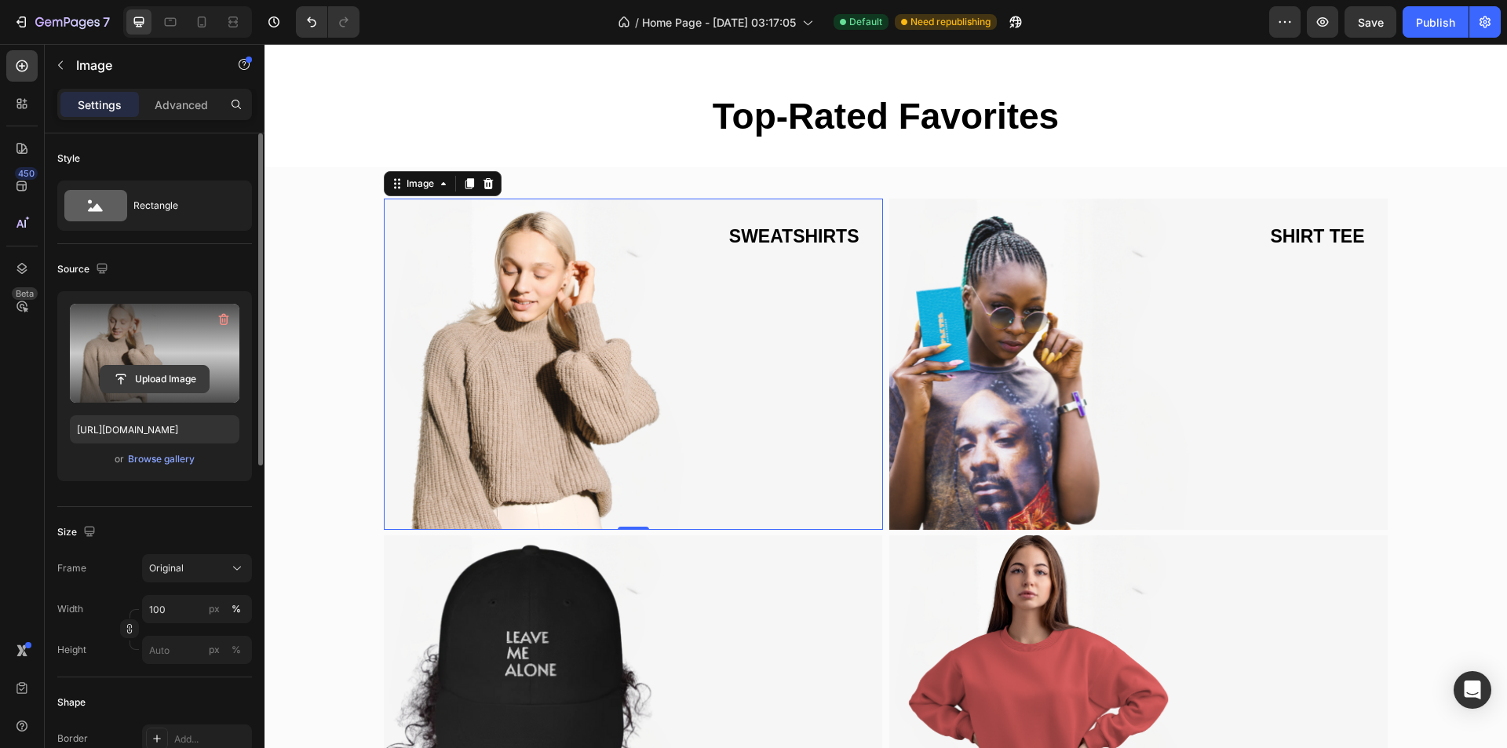
click at [149, 381] on input "file" at bounding box center [154, 379] width 108 height 27
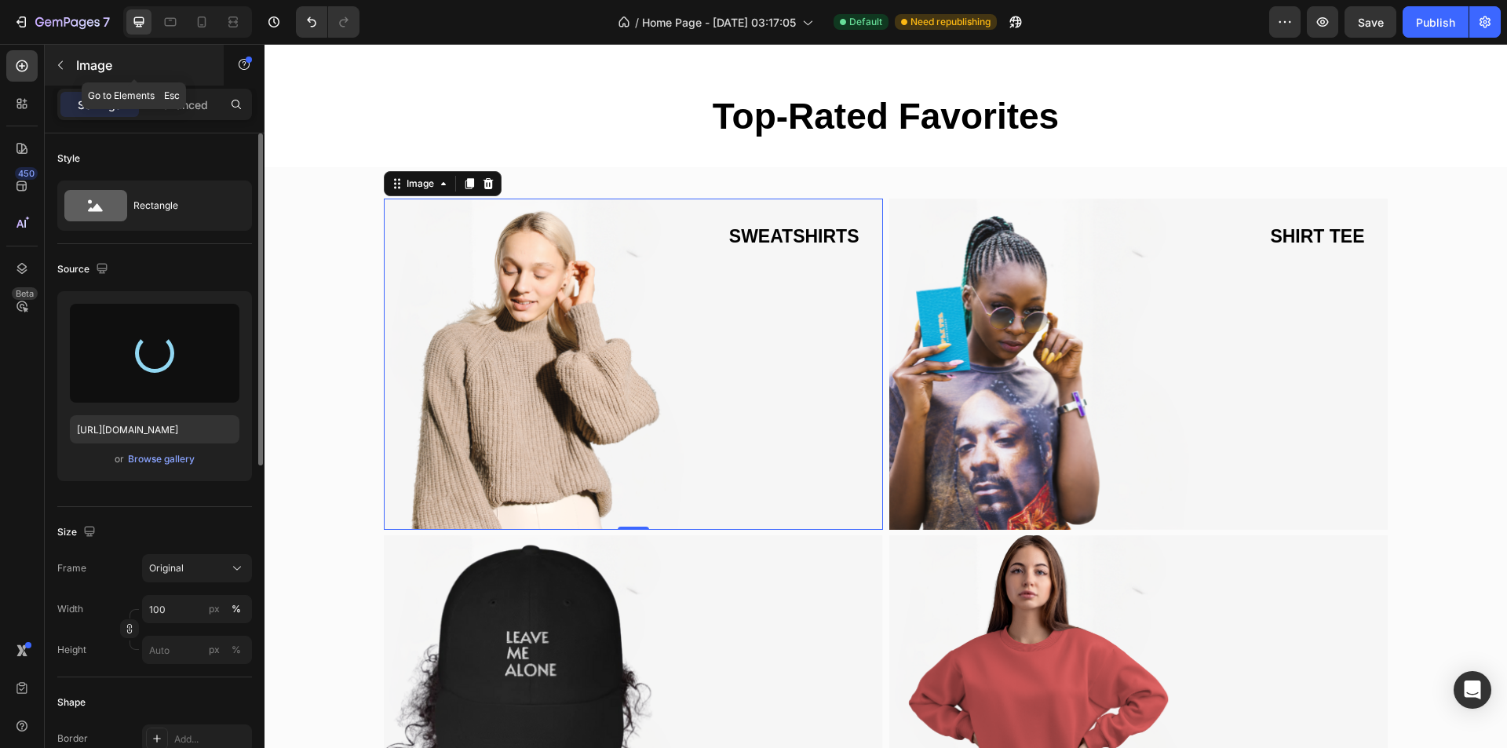
type input "[URL][DOMAIN_NAME]"
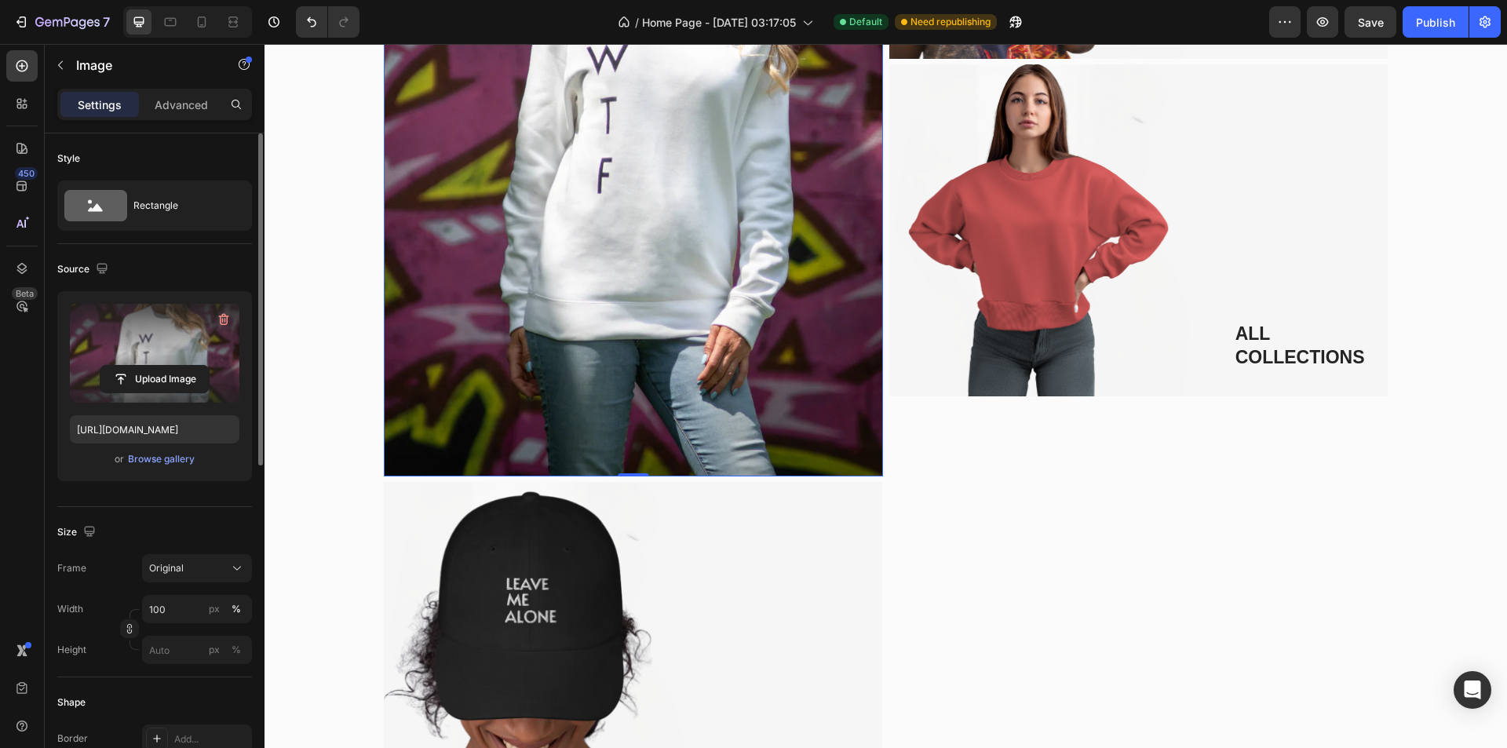
scroll to position [2120, 0]
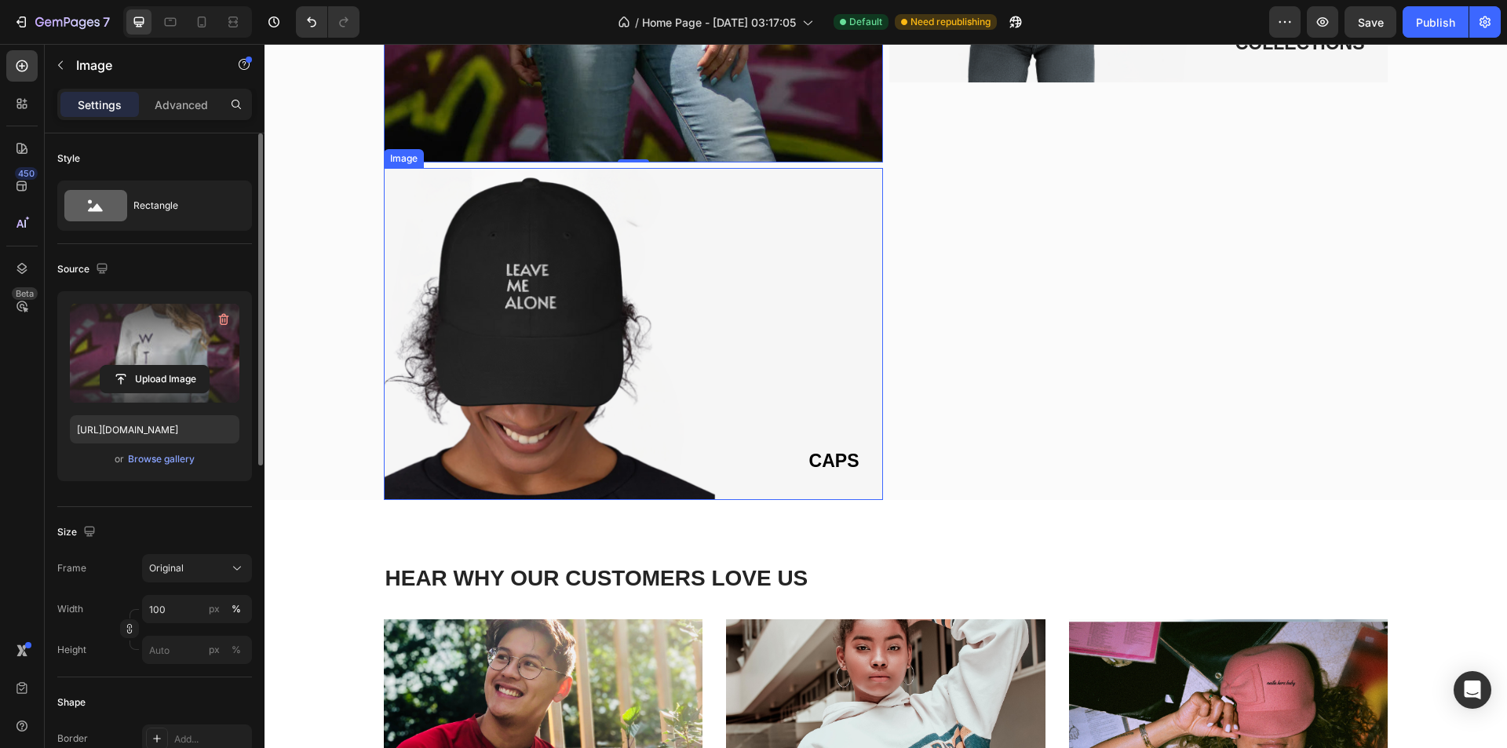
click at [610, 328] on img at bounding box center [633, 334] width 499 height 332
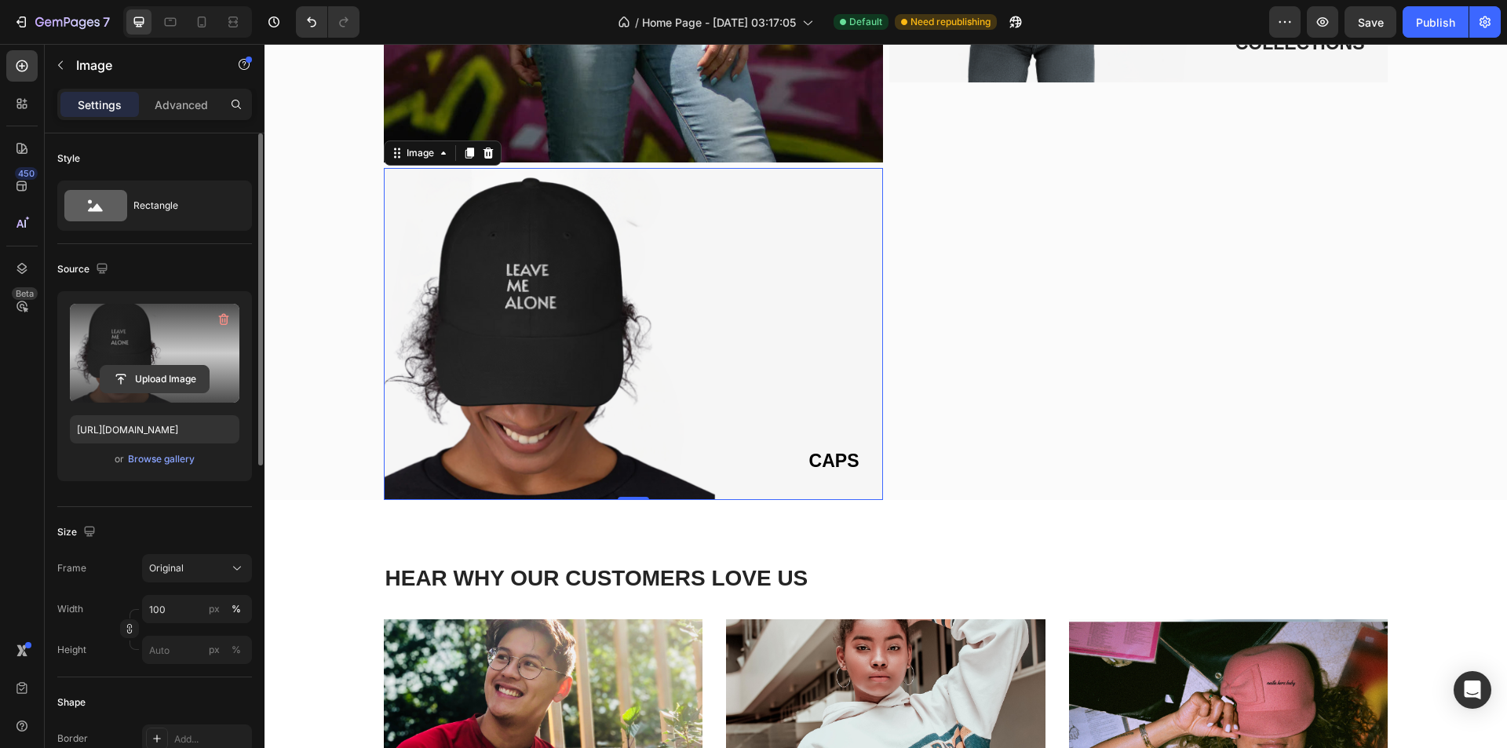
click at [159, 377] on input "file" at bounding box center [154, 379] width 108 height 27
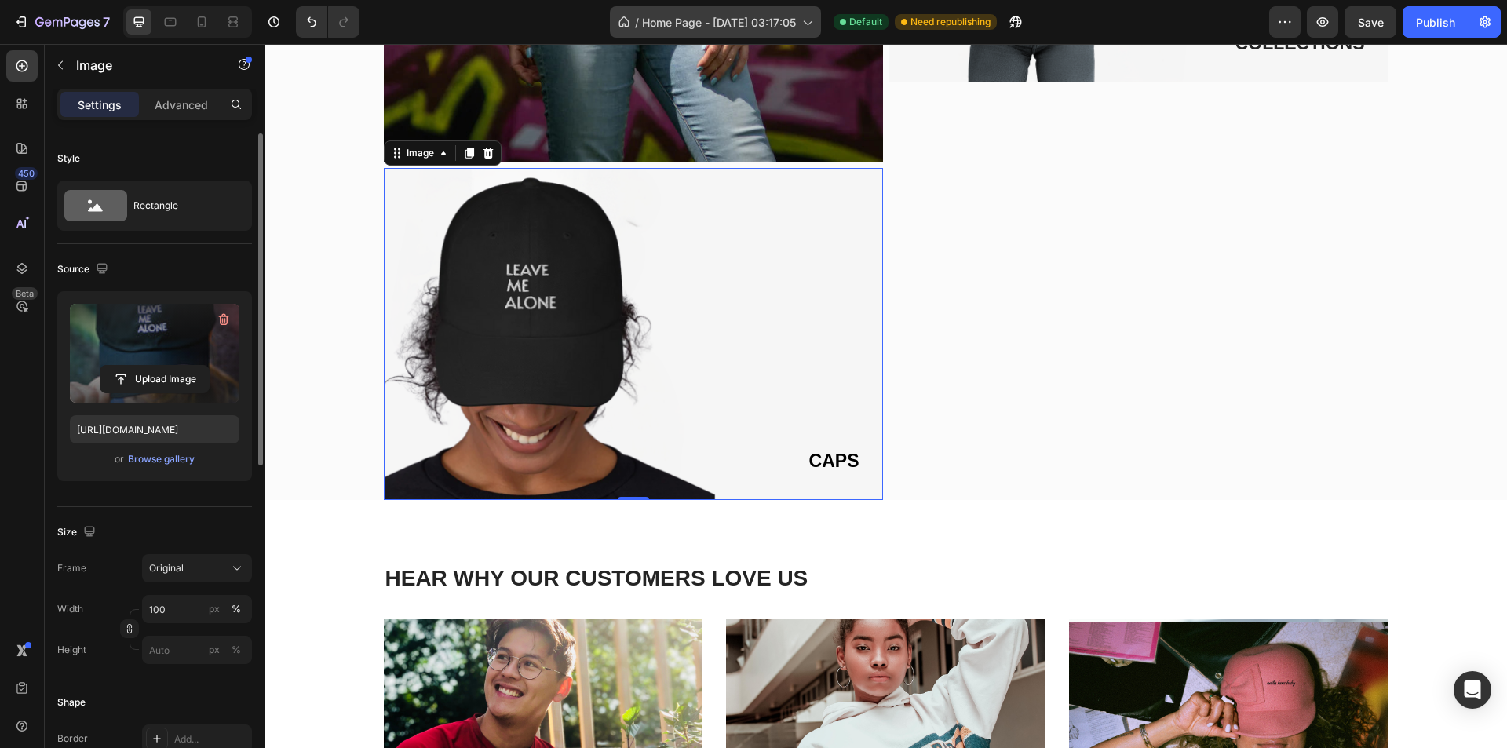
type input "[URL][DOMAIN_NAME]"
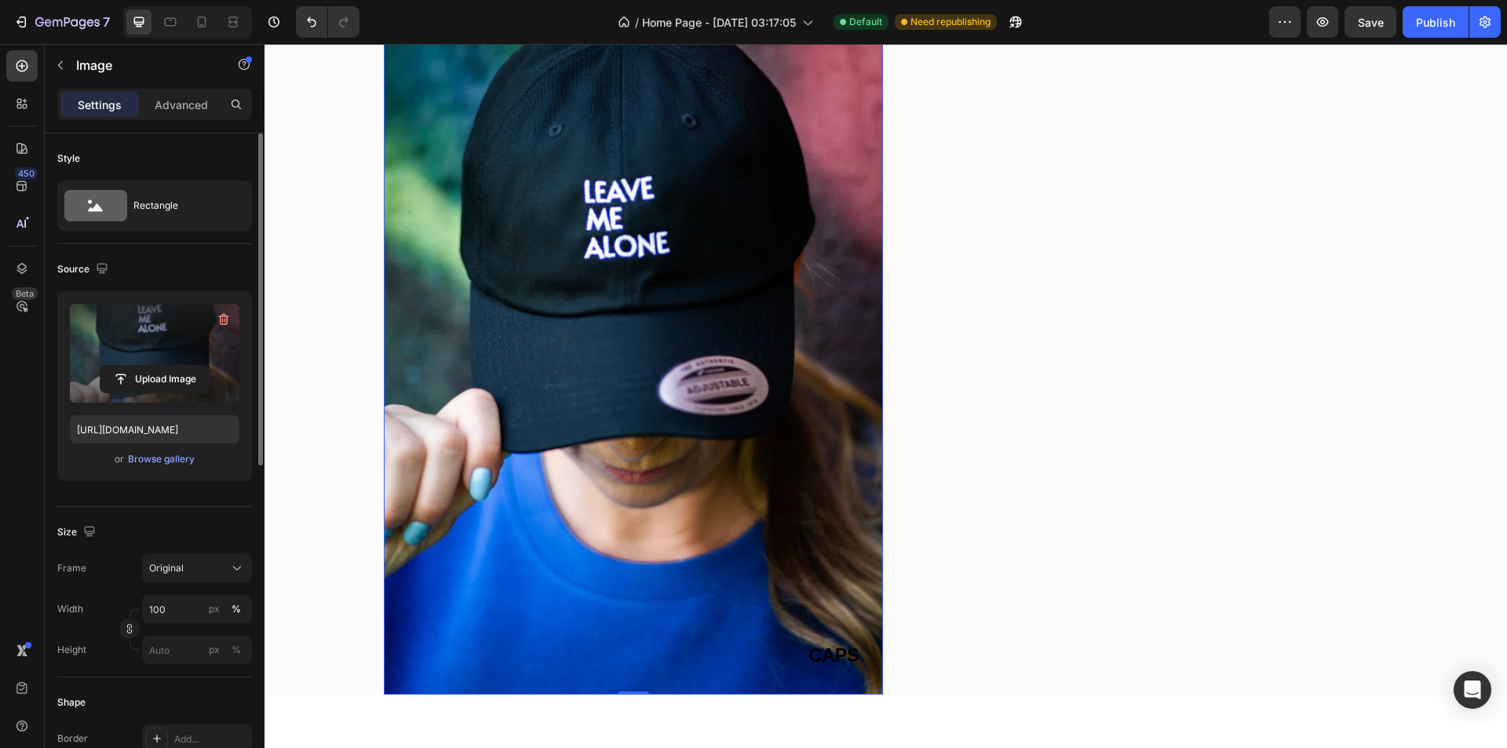
scroll to position [2434, 0]
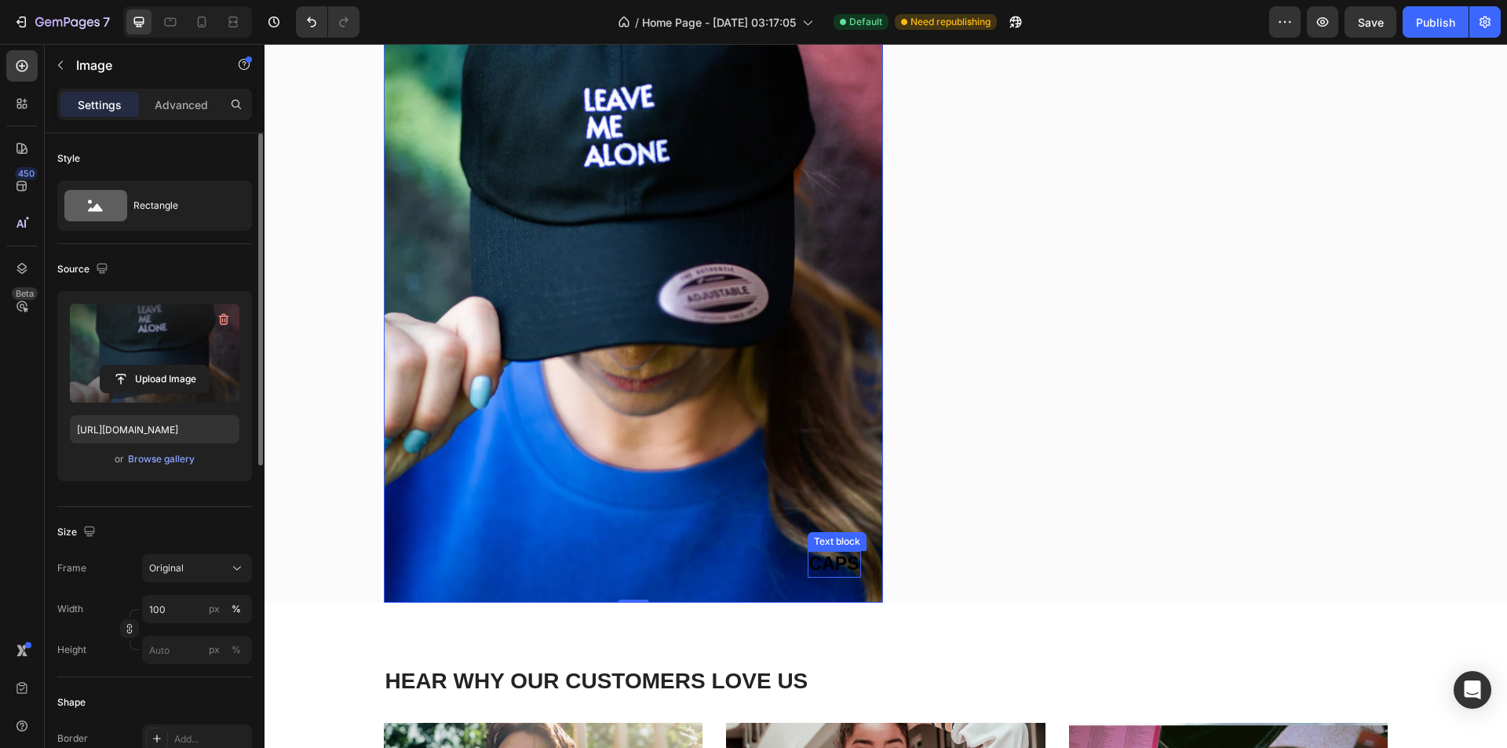
click at [817, 563] on span "CAPS" at bounding box center [834, 564] width 50 height 20
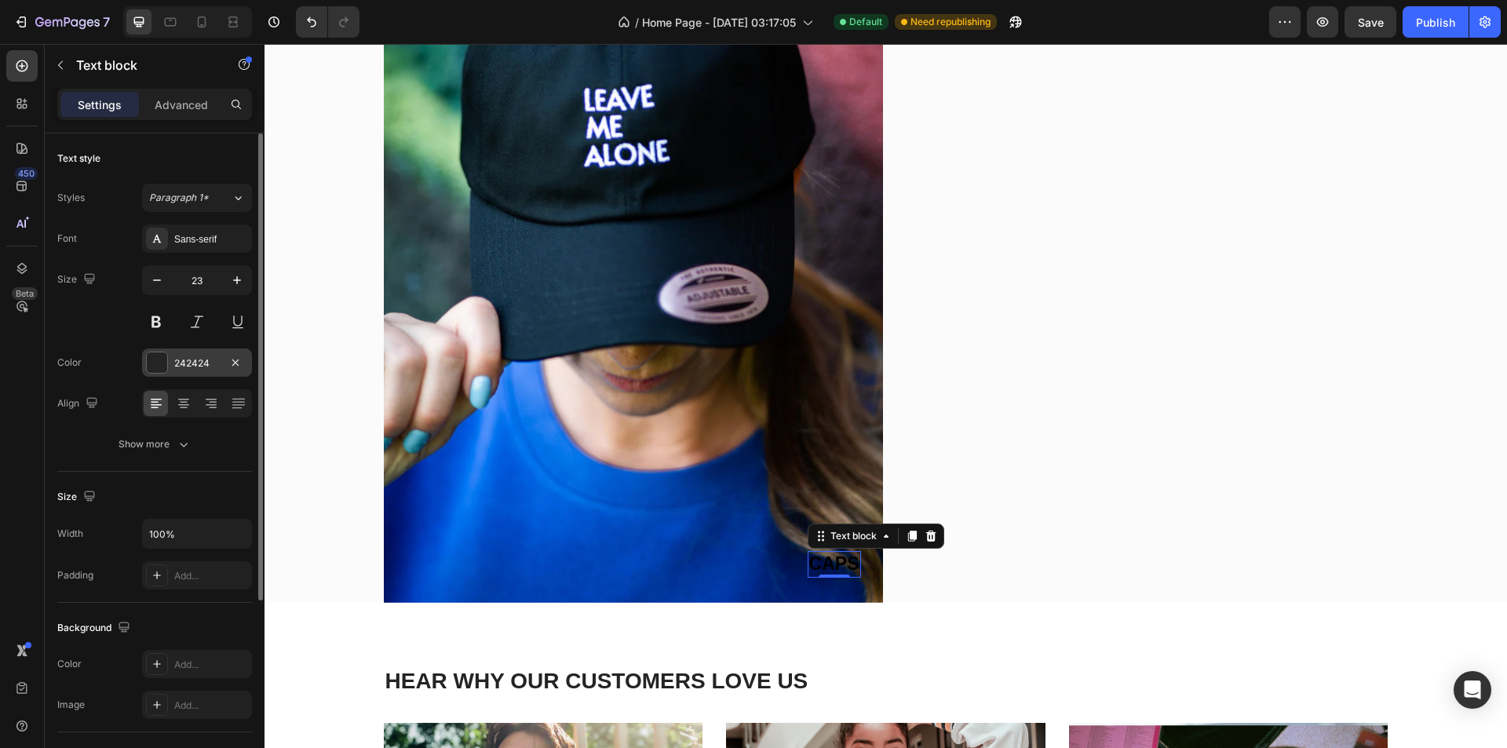
click at [162, 372] on div at bounding box center [157, 363] width 20 height 20
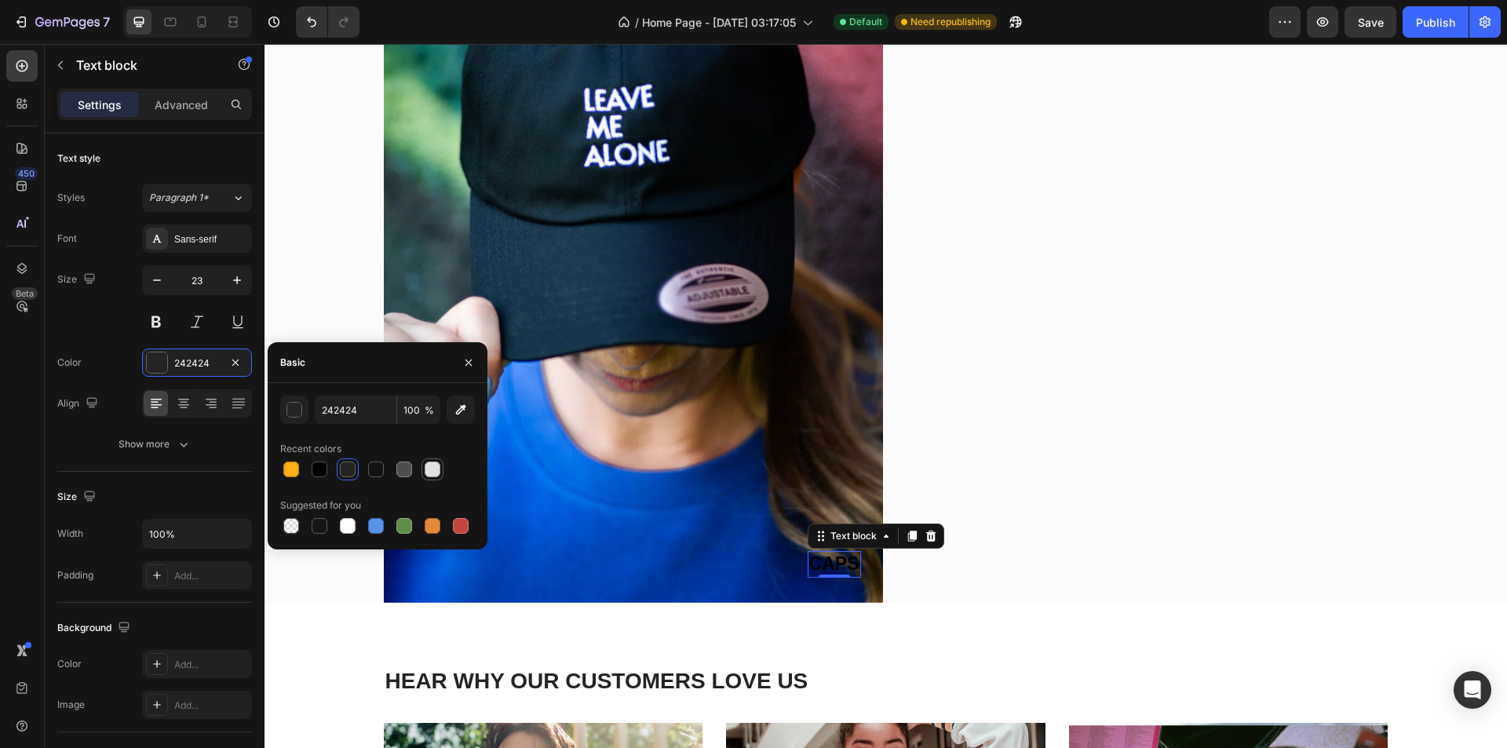
click at [426, 470] on div at bounding box center [433, 470] width 16 height 16
type input "E2E2E2"
click at [868, 470] on img at bounding box center [633, 228] width 499 height 749
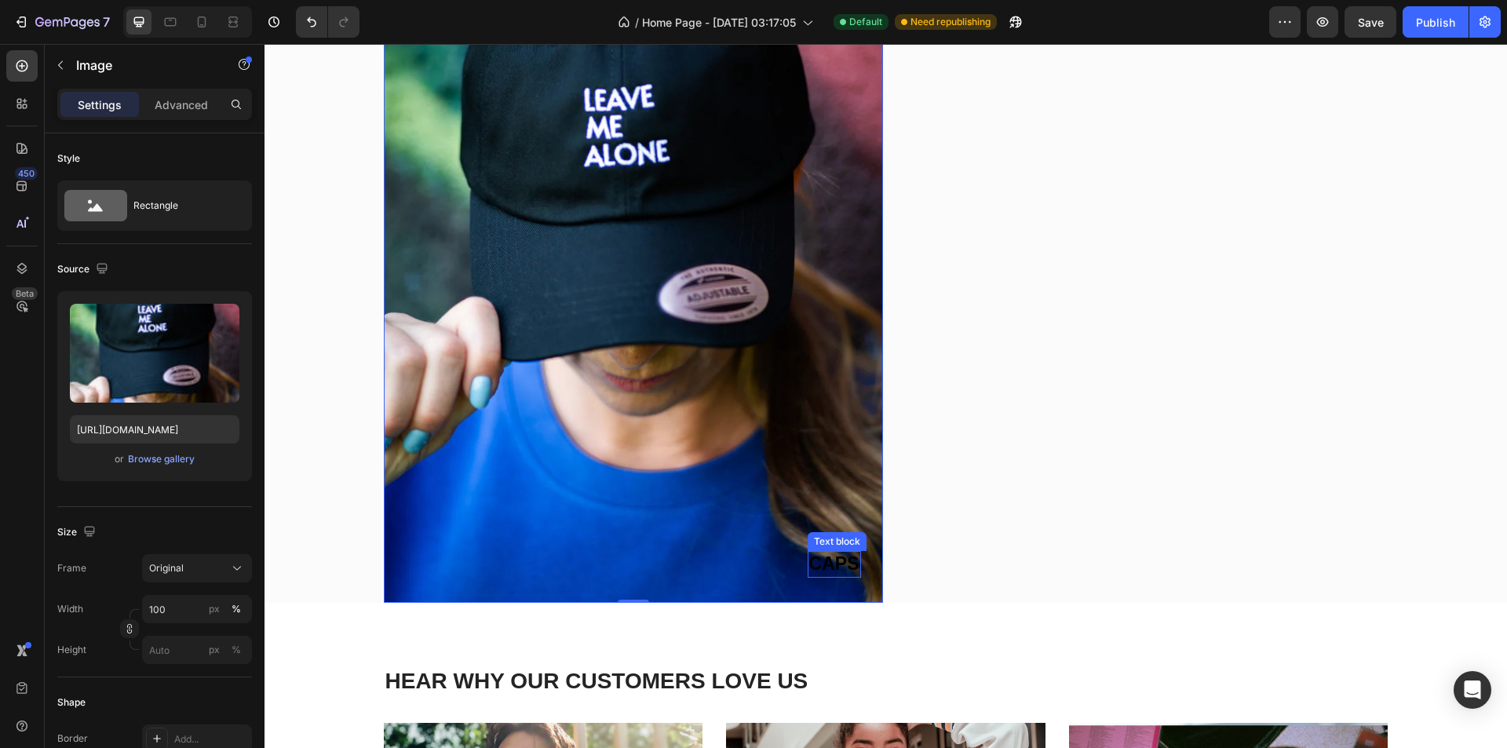
click at [825, 571] on span "CAPS" at bounding box center [834, 564] width 50 height 20
click at [825, 570] on span "CAPS" at bounding box center [834, 564] width 50 height 20
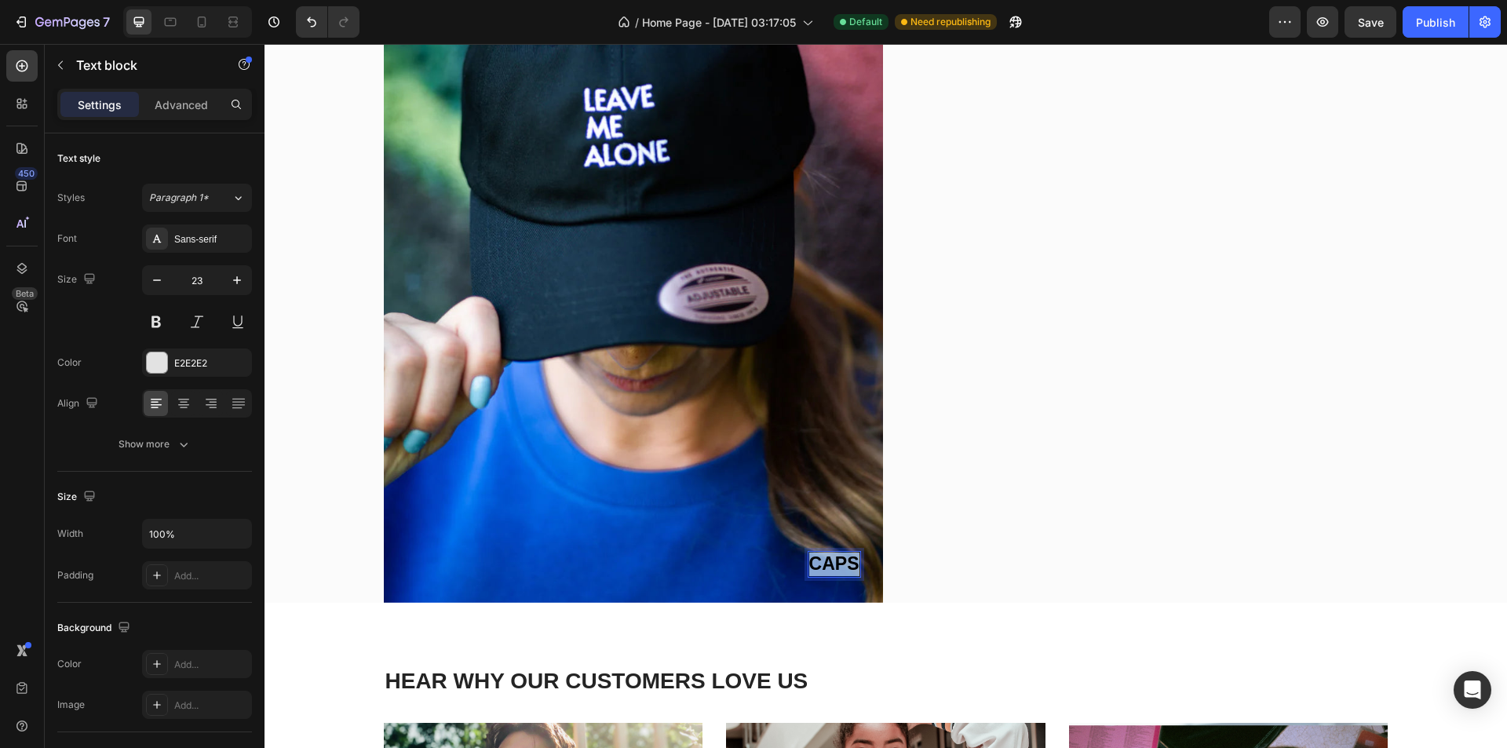
click at [825, 570] on span "CAPS" at bounding box center [834, 564] width 50 height 20
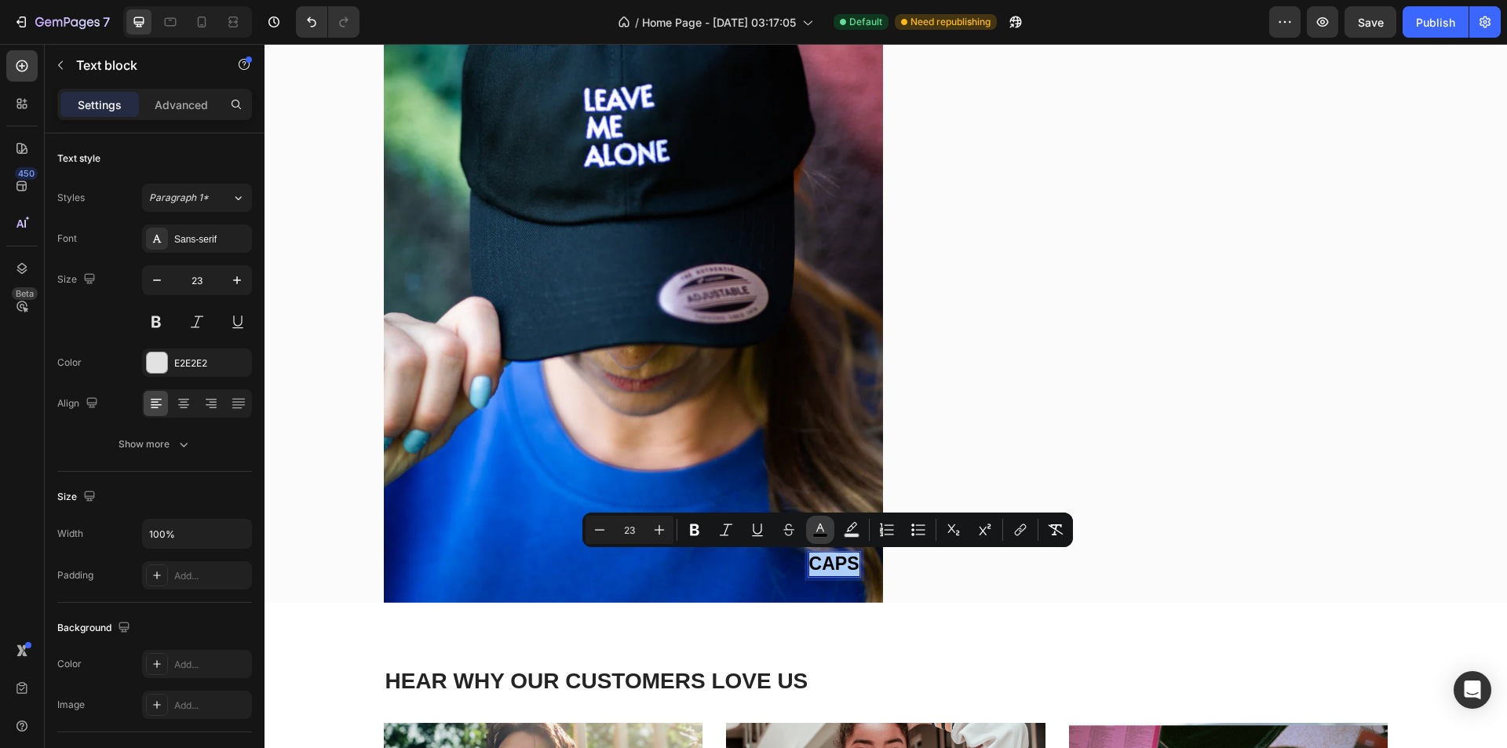
click at [815, 535] on rect "Editor contextual toolbar" at bounding box center [820, 536] width 15 height 4
type input "000000"
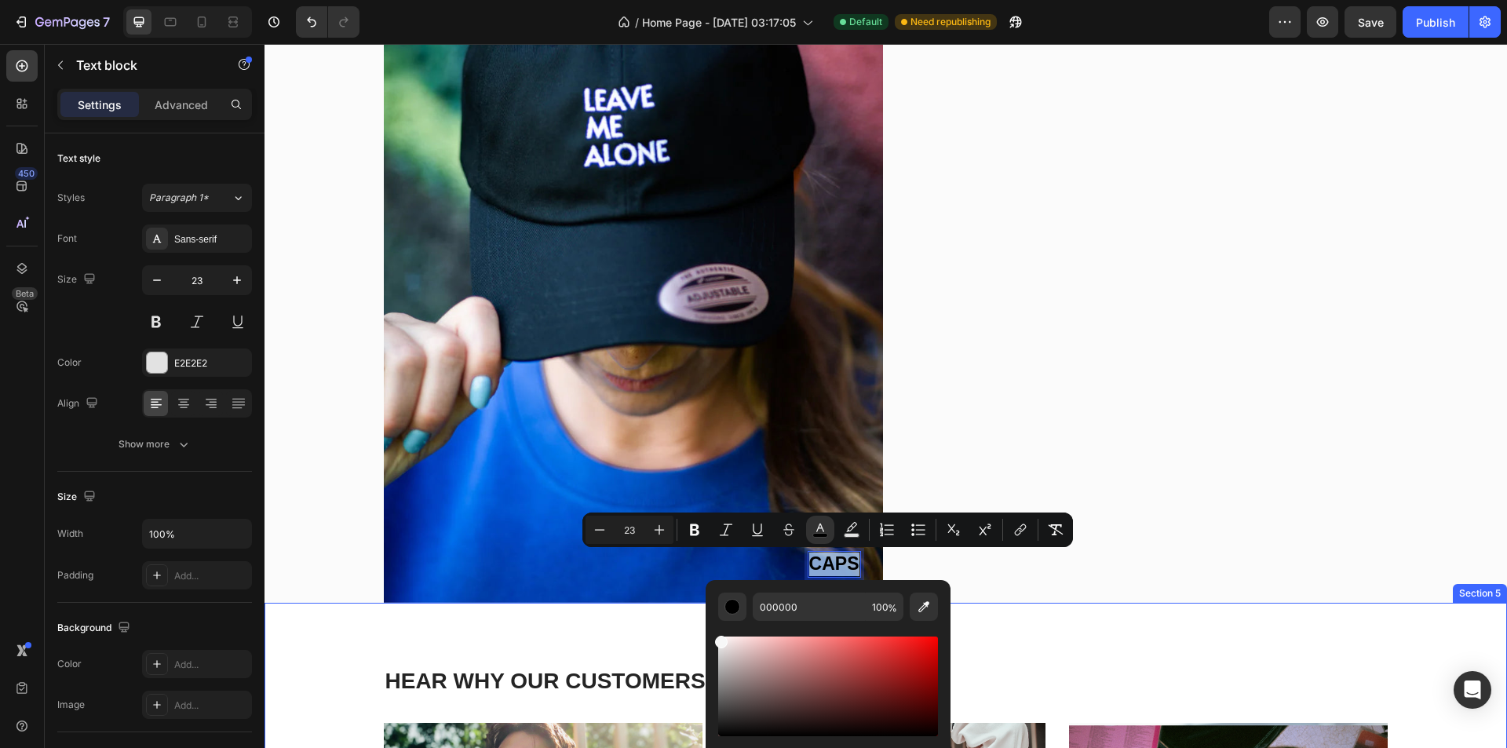
type input "F7F7F7"
drag, startPoint x: 994, startPoint y: 714, endPoint x: 697, endPoint y: 638, distance: 306.4
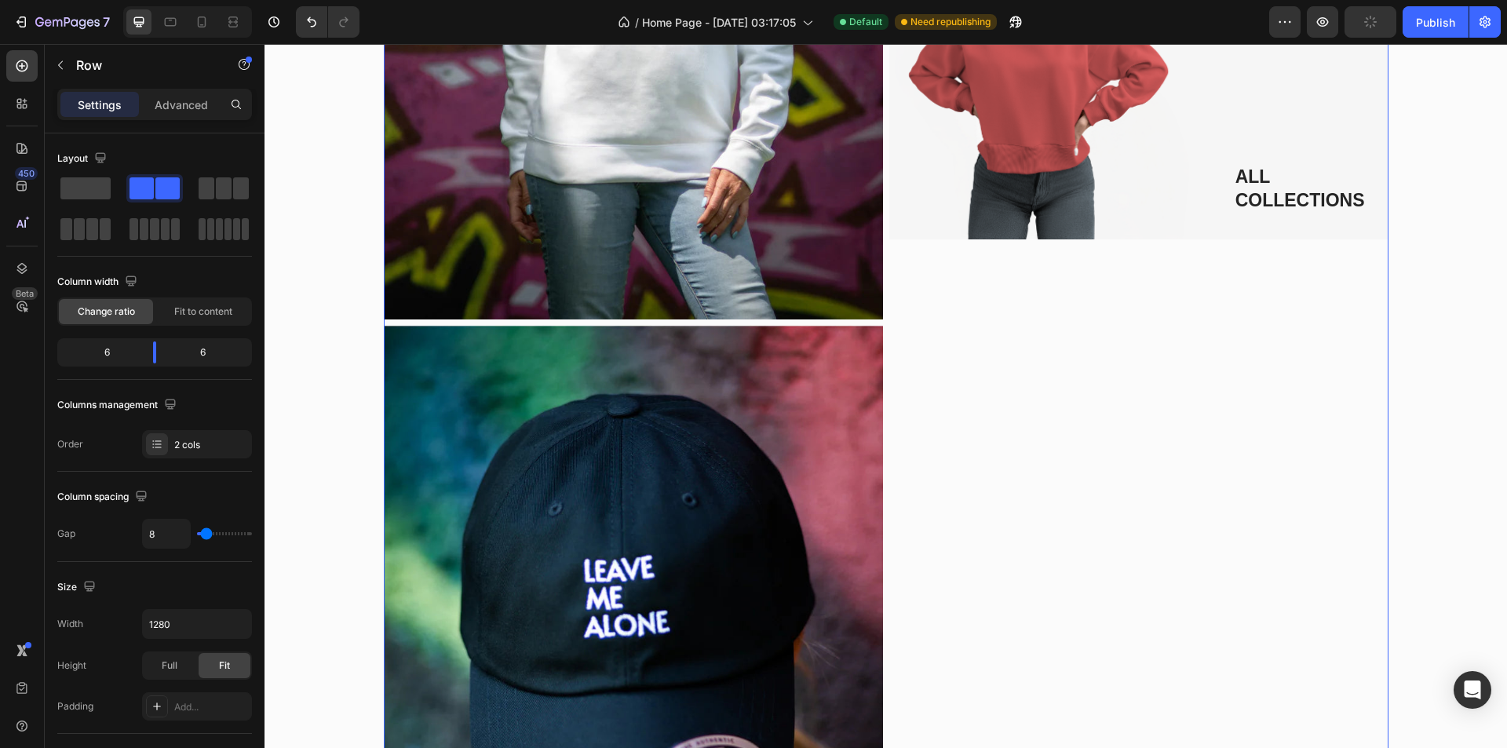
scroll to position [1727, 0]
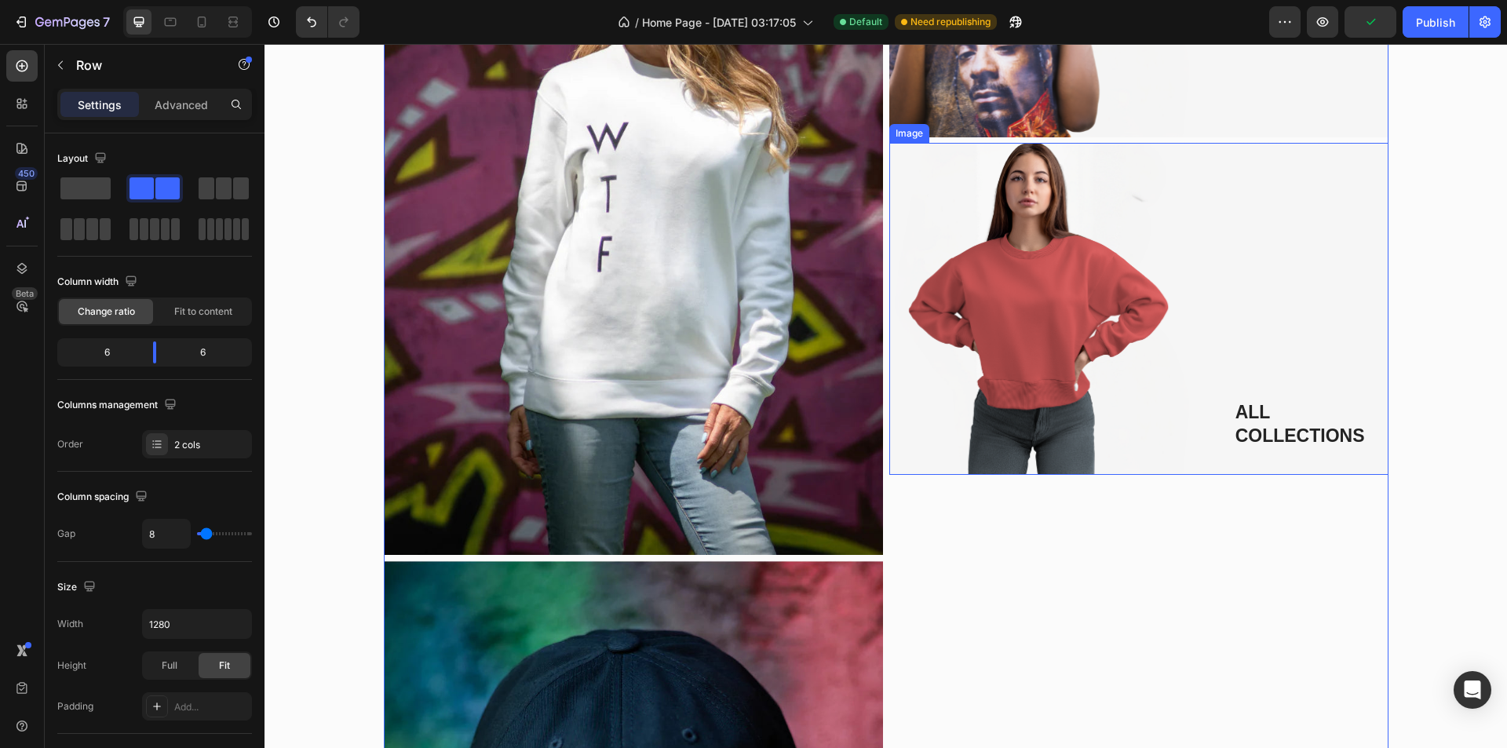
click at [1063, 331] on img at bounding box center [1139, 309] width 499 height 332
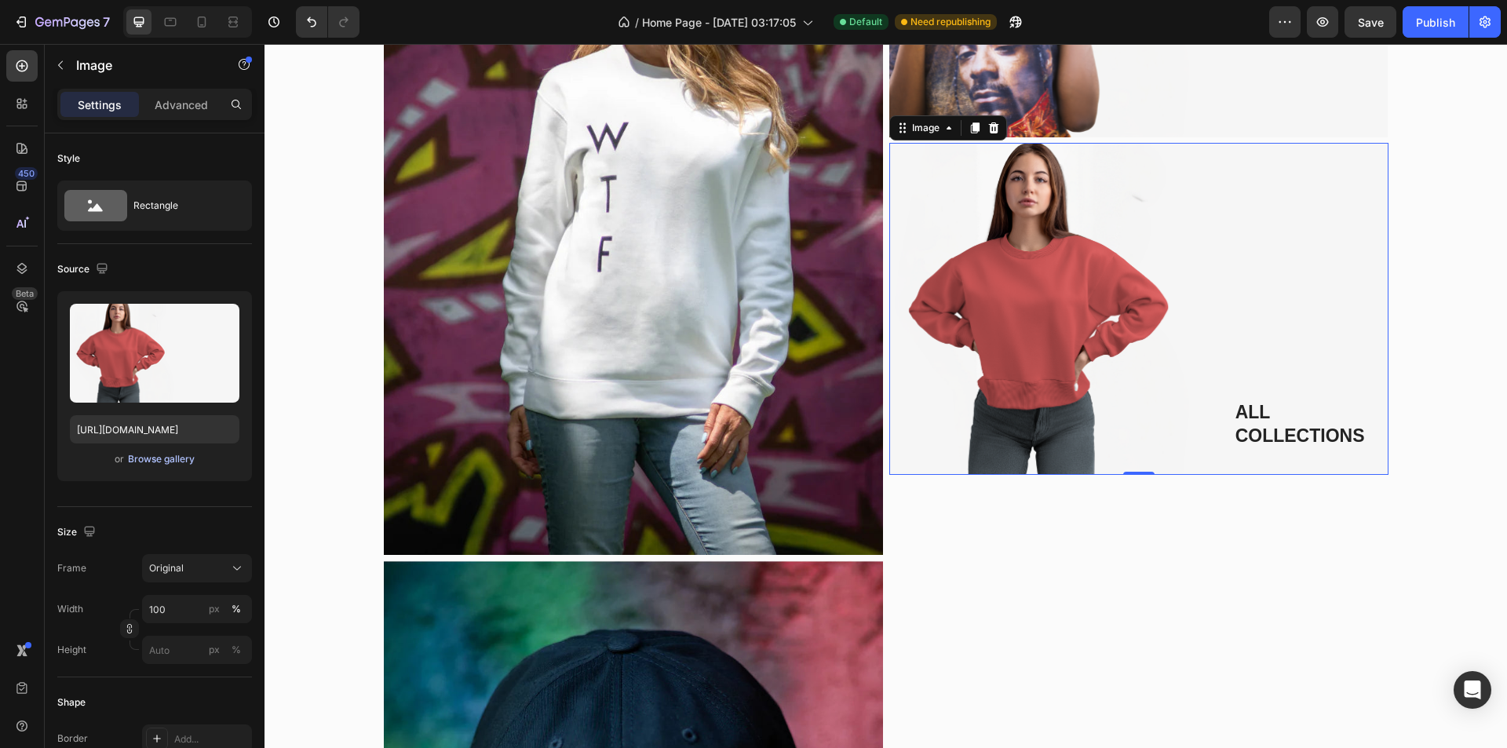
click at [166, 458] on div "Browse gallery" at bounding box center [161, 459] width 67 height 14
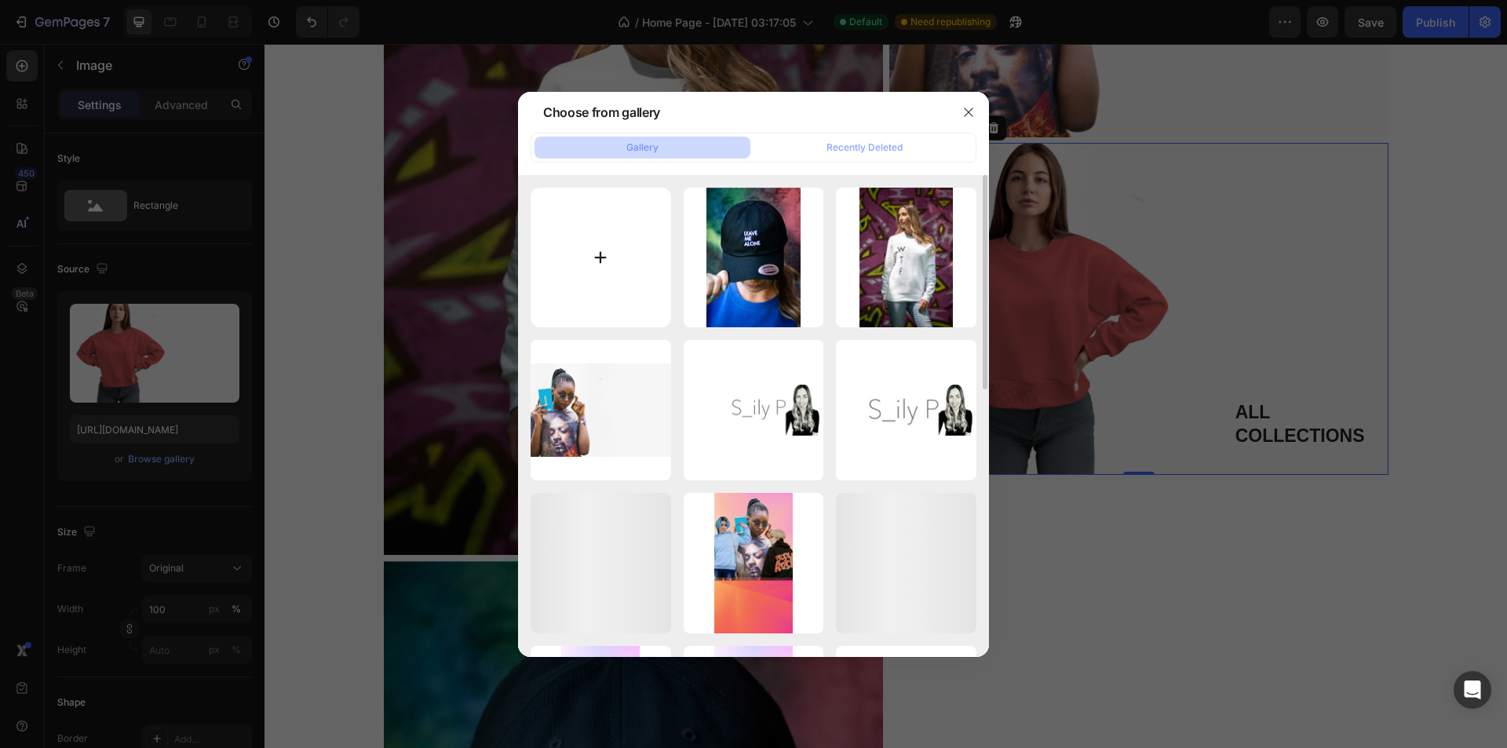
click at [620, 255] on input "file" at bounding box center [601, 258] width 141 height 141
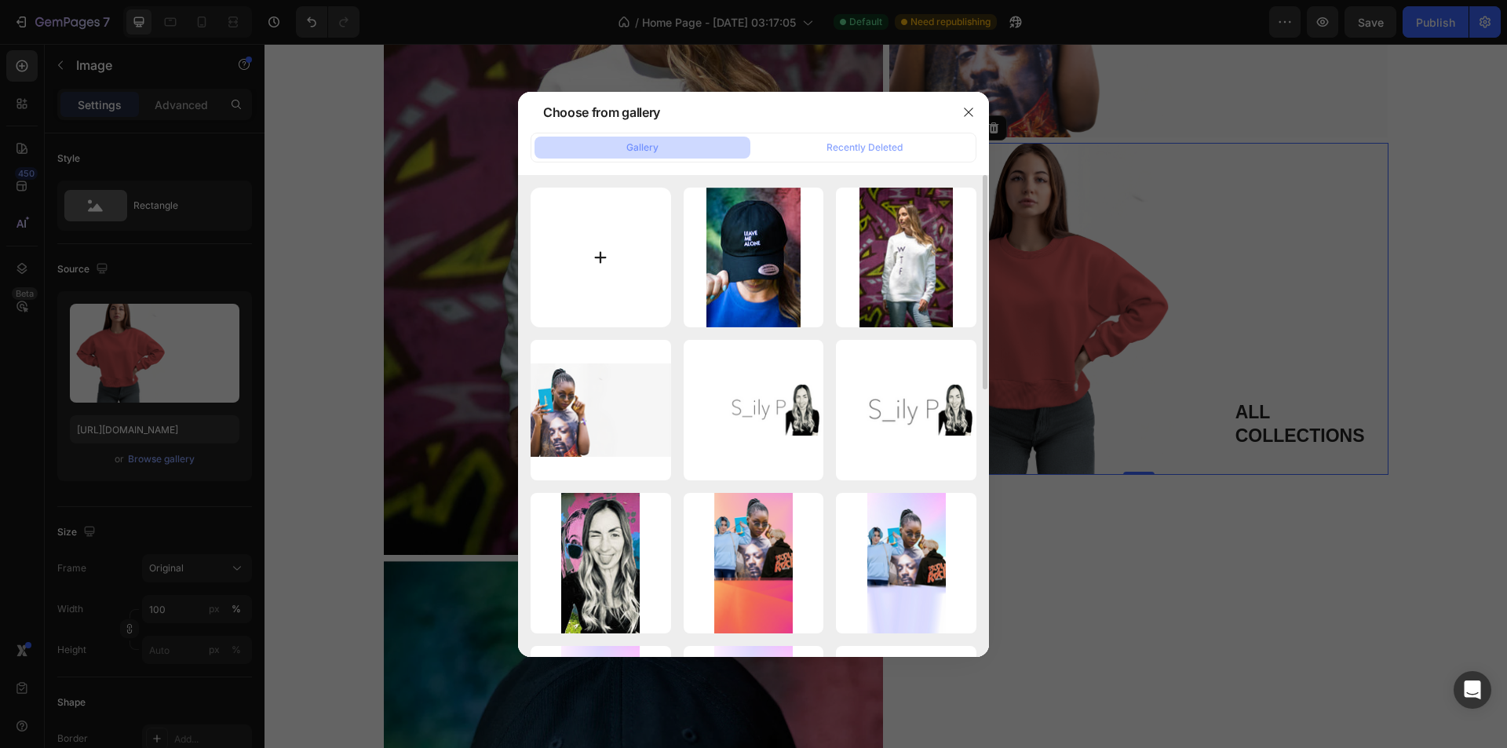
type input "C:\fakepath\danger-unisex-sweater-black-colorful-wall-pose (1).webp"
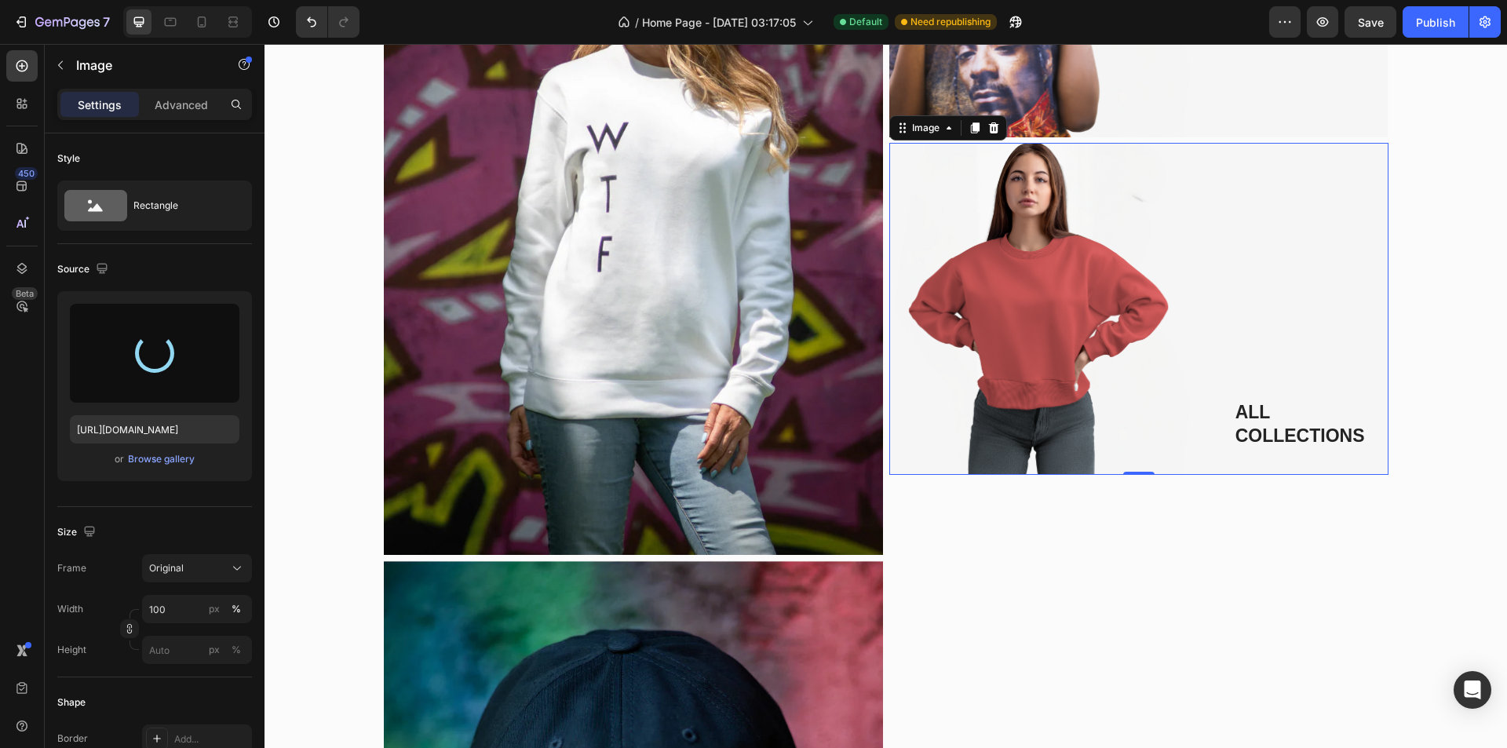
type input "[URL][DOMAIN_NAME]"
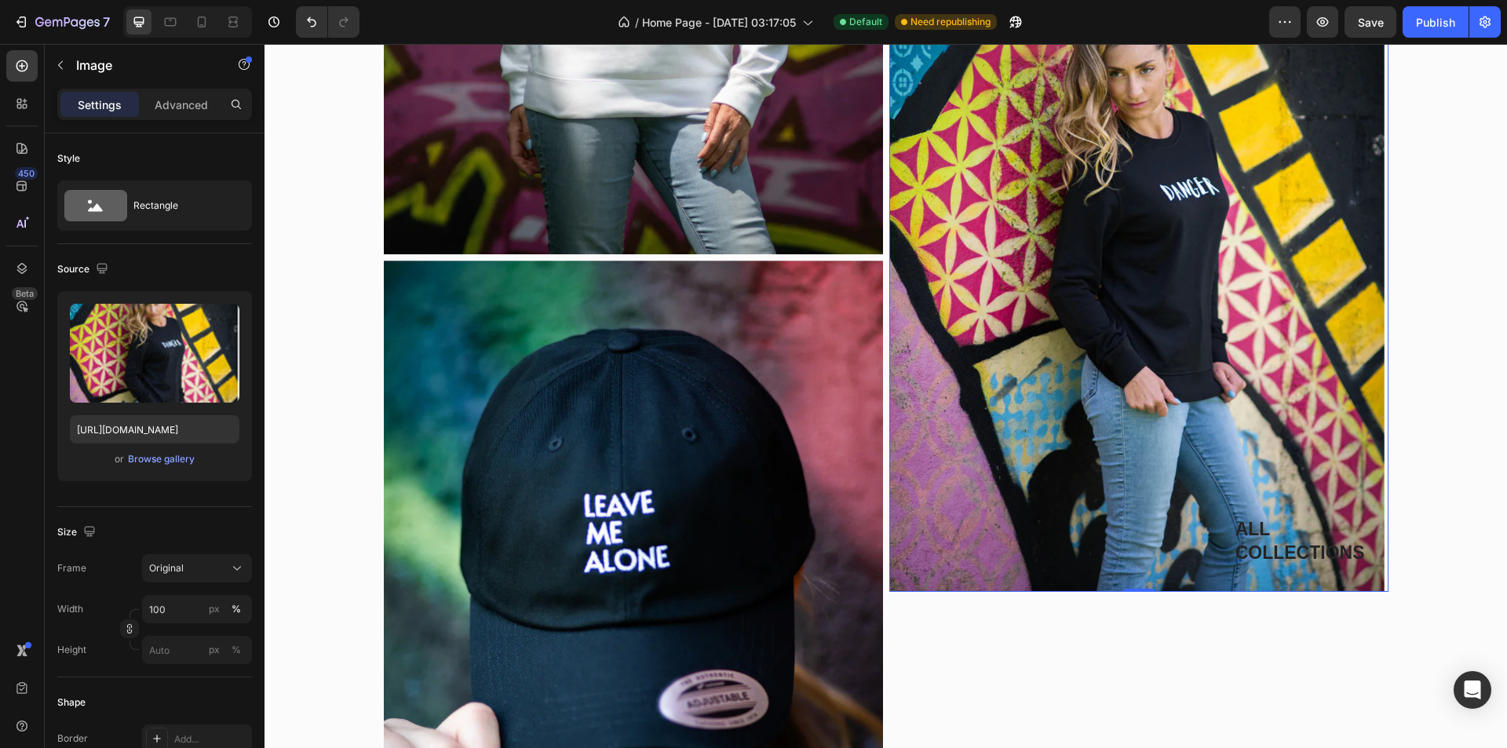
scroll to position [2120, 0]
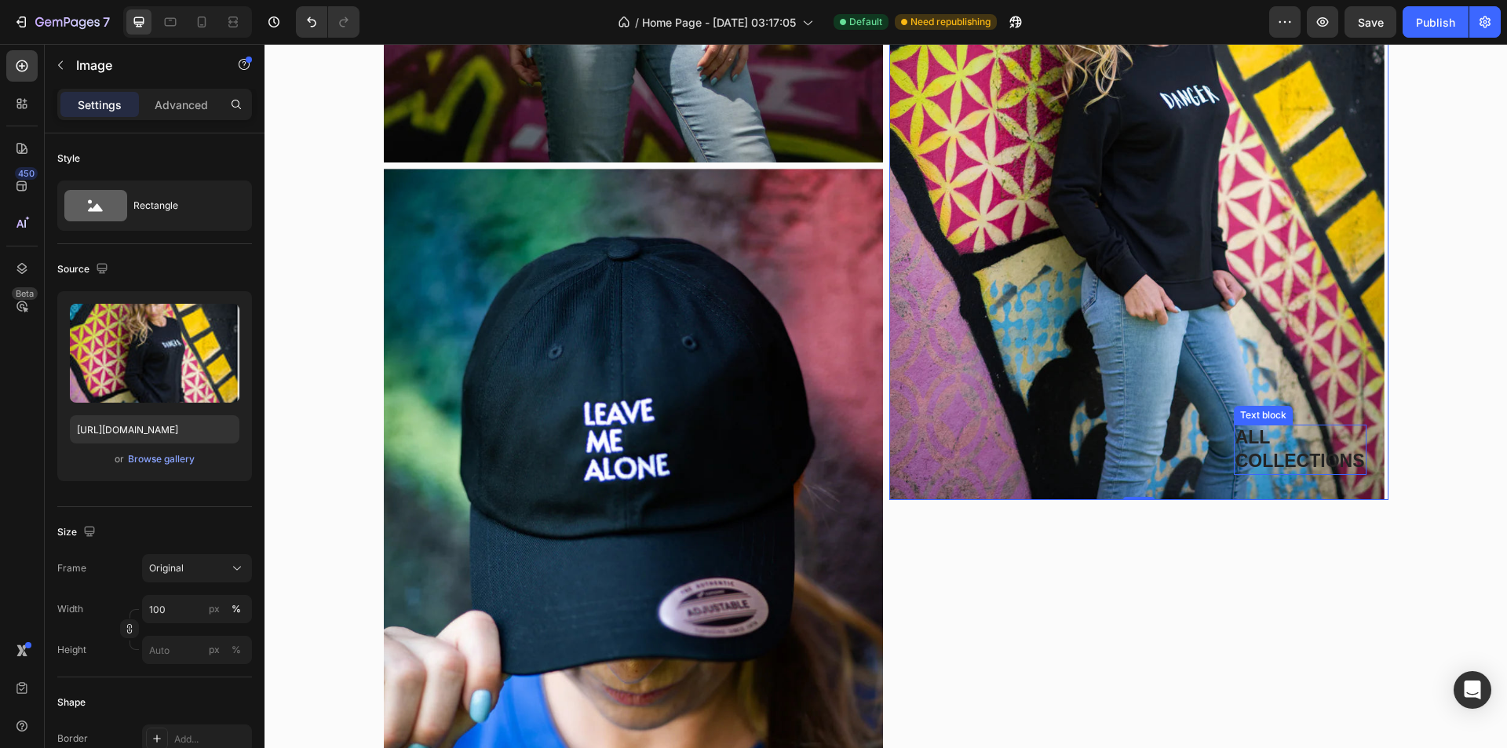
click at [1276, 446] on p "ALL COLLECTIONS" at bounding box center [1301, 449] width 130 height 47
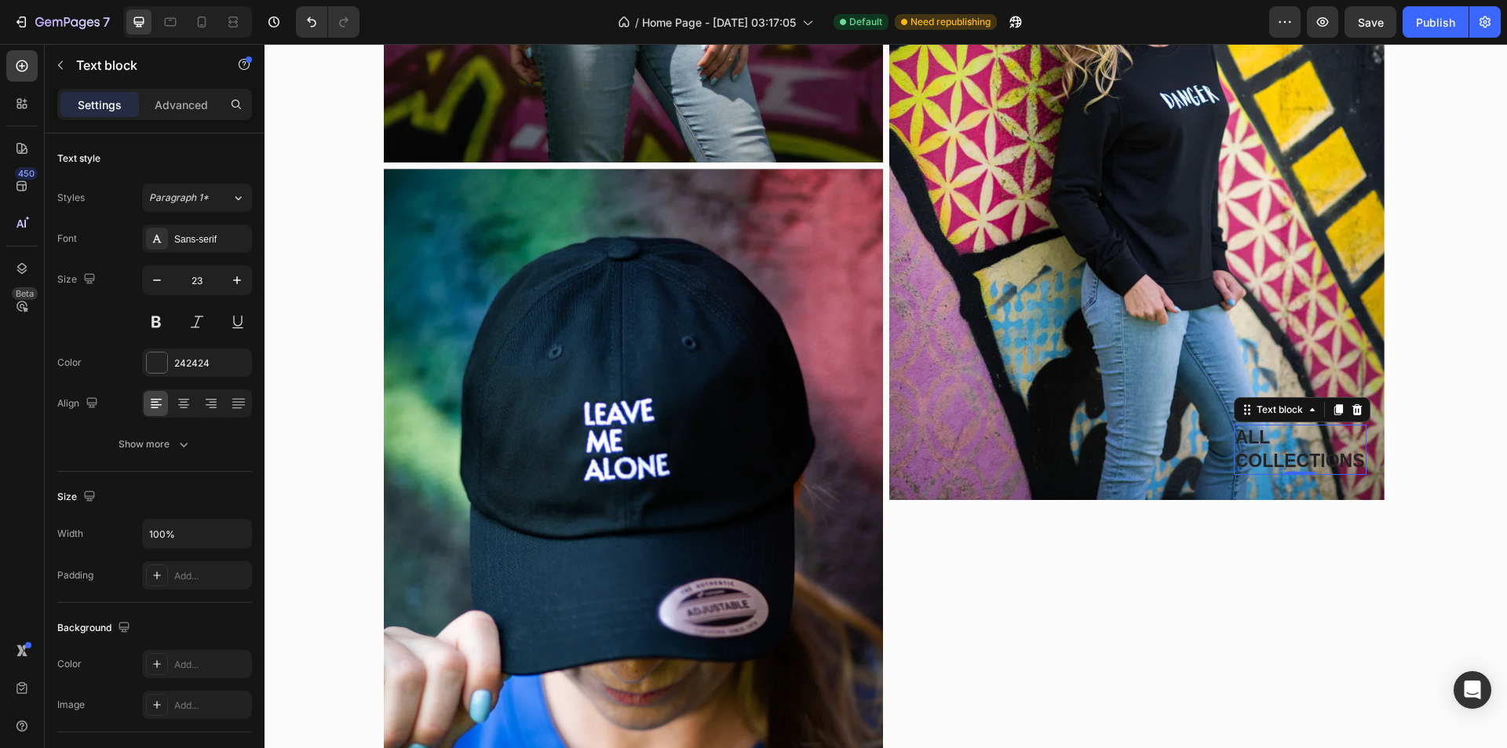
click at [1276, 446] on p "ALL COLLECTIONS" at bounding box center [1301, 449] width 130 height 47
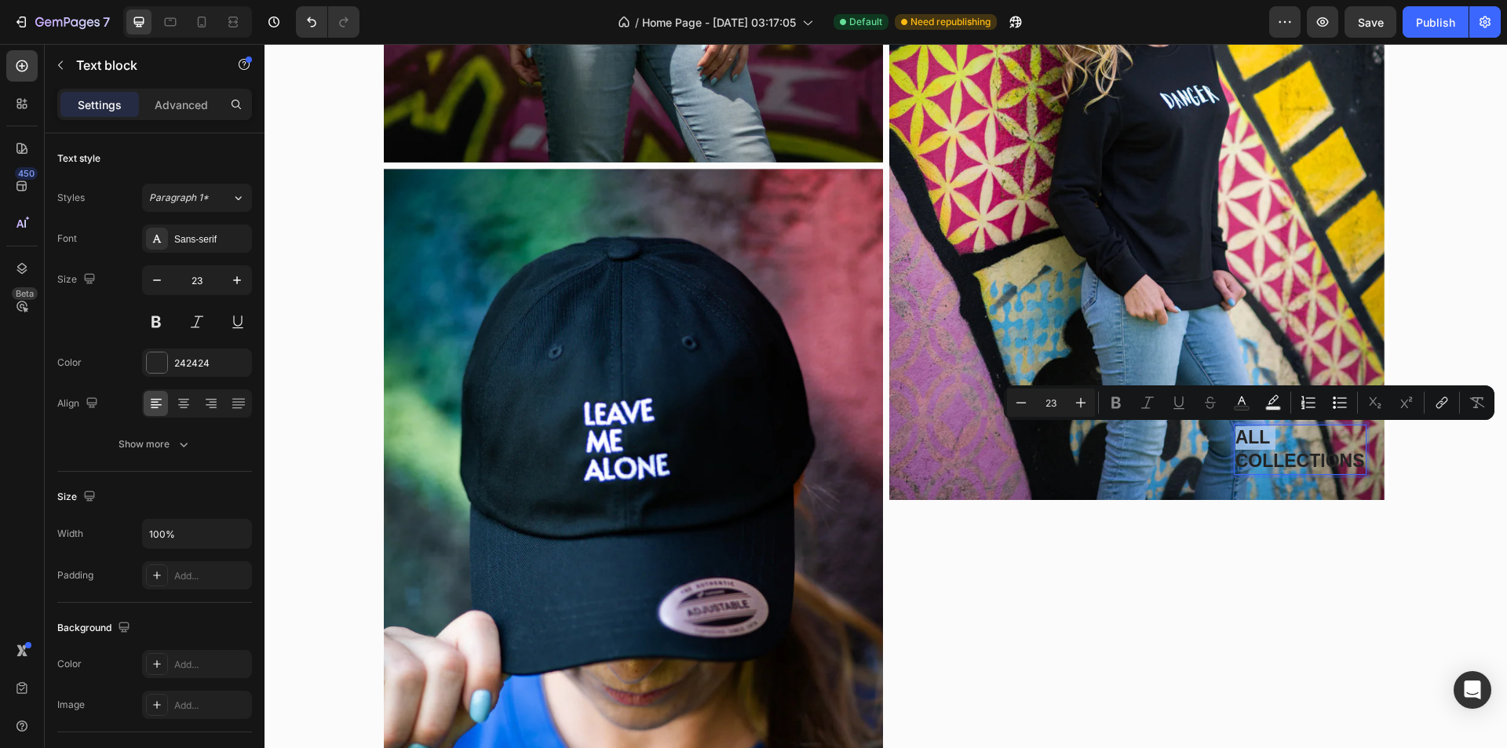
click at [1276, 446] on p "ALL COLLECTIONS" at bounding box center [1301, 449] width 130 height 47
click at [1242, 407] on rect "Editor contextual toolbar" at bounding box center [1242, 409] width 15 height 4
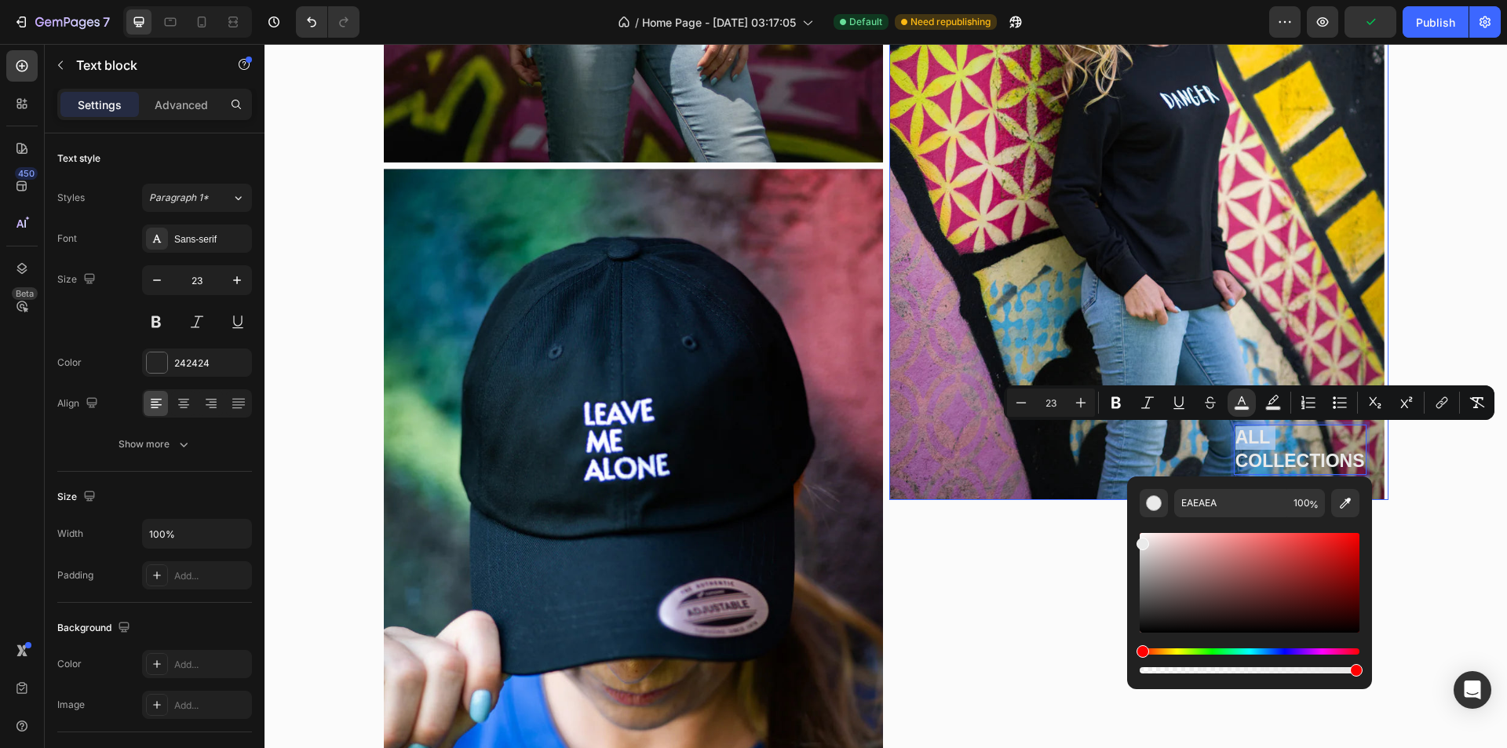
drag, startPoint x: 1447, startPoint y: 594, endPoint x: 1125, endPoint y: 495, distance: 337.0
type input "FFFFFF"
drag, startPoint x: 1153, startPoint y: 551, endPoint x: 1131, endPoint y: 528, distance: 31.7
click at [1131, 528] on div "FFFFFF 100 %" at bounding box center [1249, 577] width 245 height 200
click at [1062, 524] on div "SHIRT TEE Text block Row Text block Image Row ALL COLLECTIONS Text block 0 Imag…" at bounding box center [1139, 165] width 499 height 1504
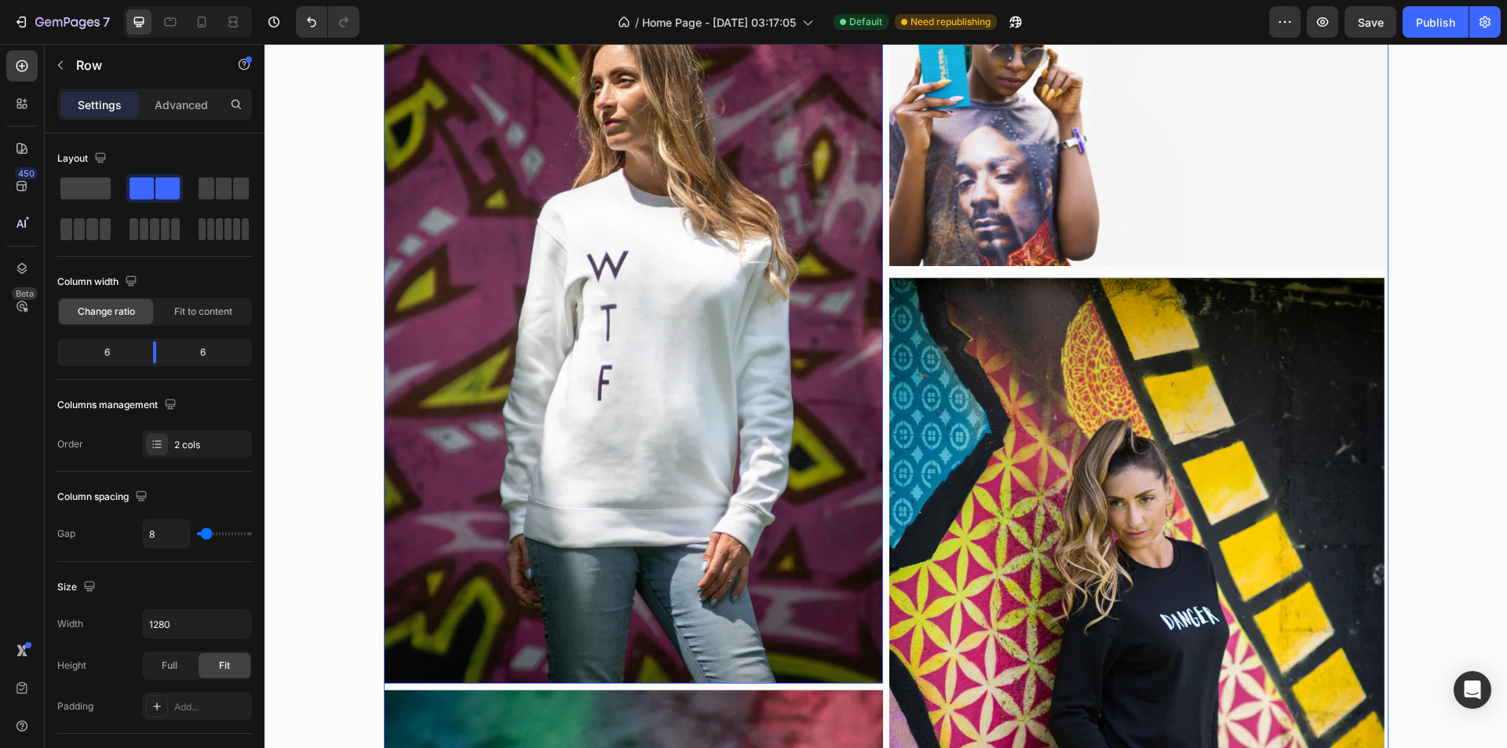
scroll to position [1067, 0]
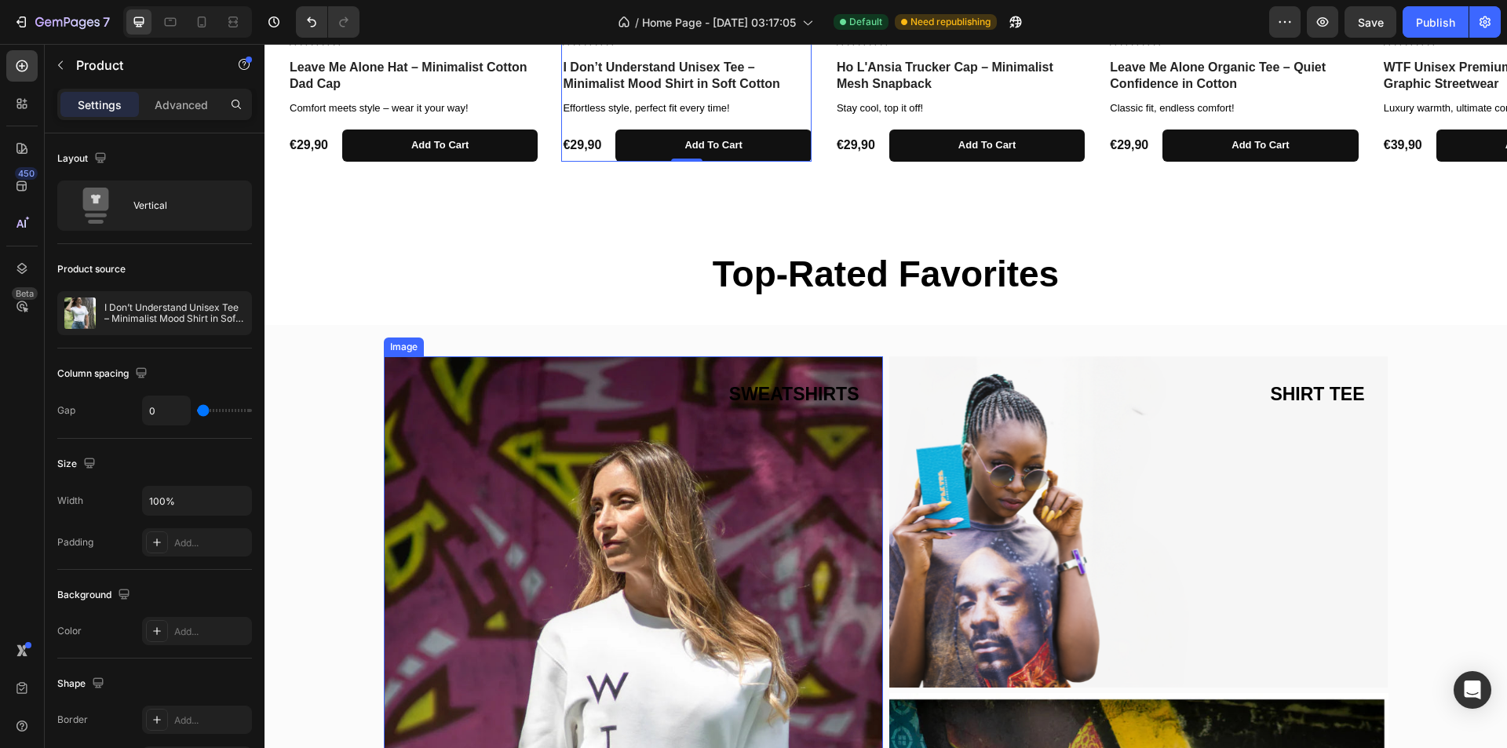
scroll to position [1178, 0]
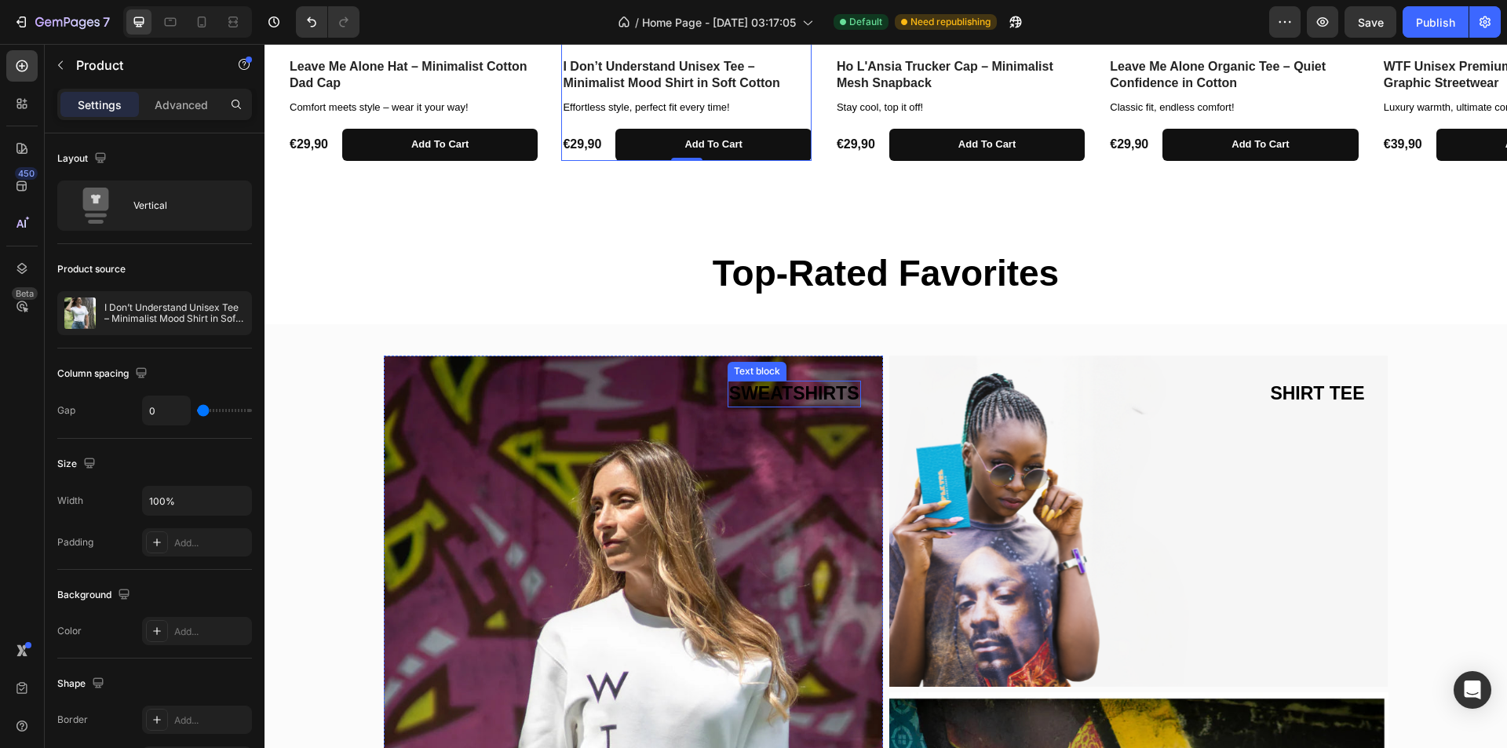
click at [810, 389] on span "SWEATSHIRTS" at bounding box center [794, 393] width 130 height 20
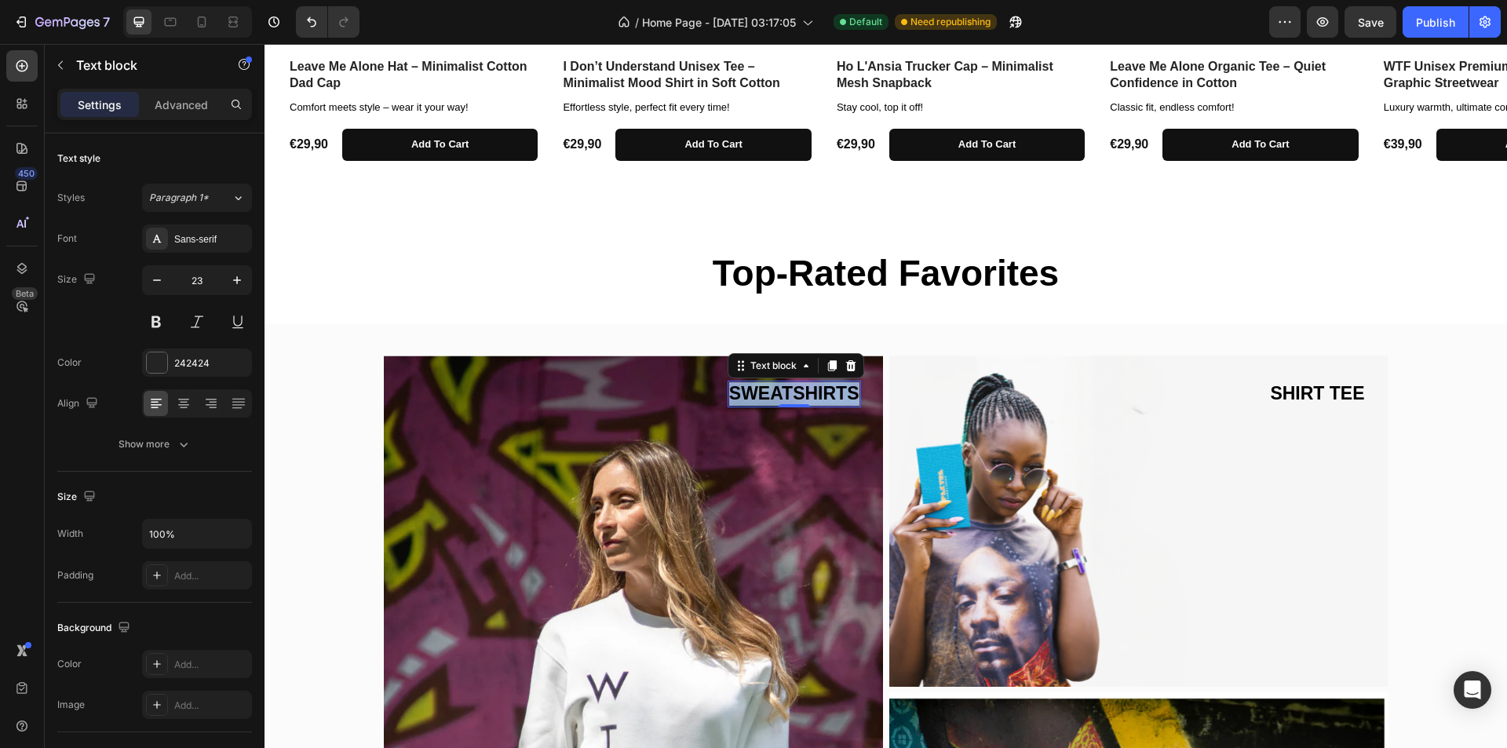
click at [810, 389] on span "SWEATSHIRTS" at bounding box center [794, 393] width 130 height 20
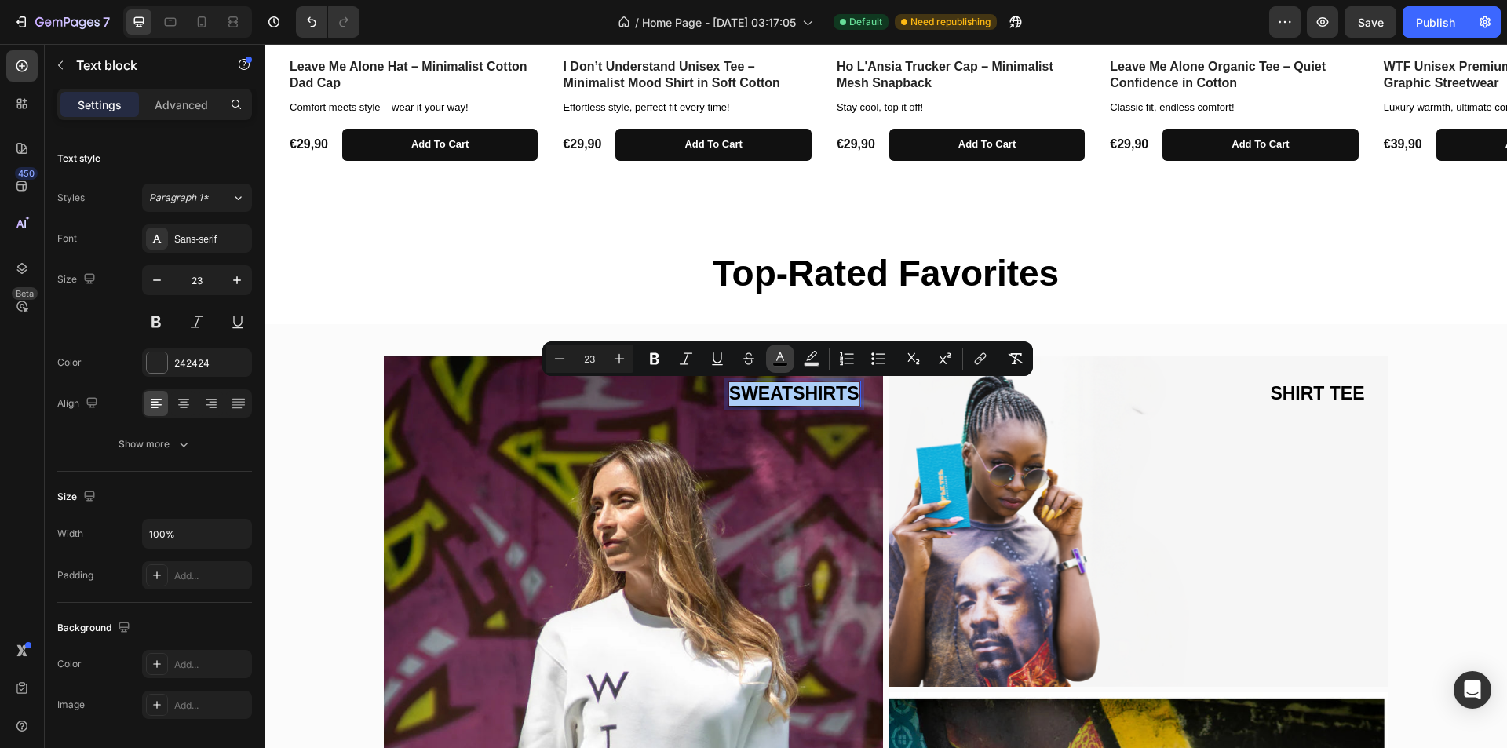
click at [783, 363] on rect "Editor contextual toolbar" at bounding box center [780, 365] width 15 height 4
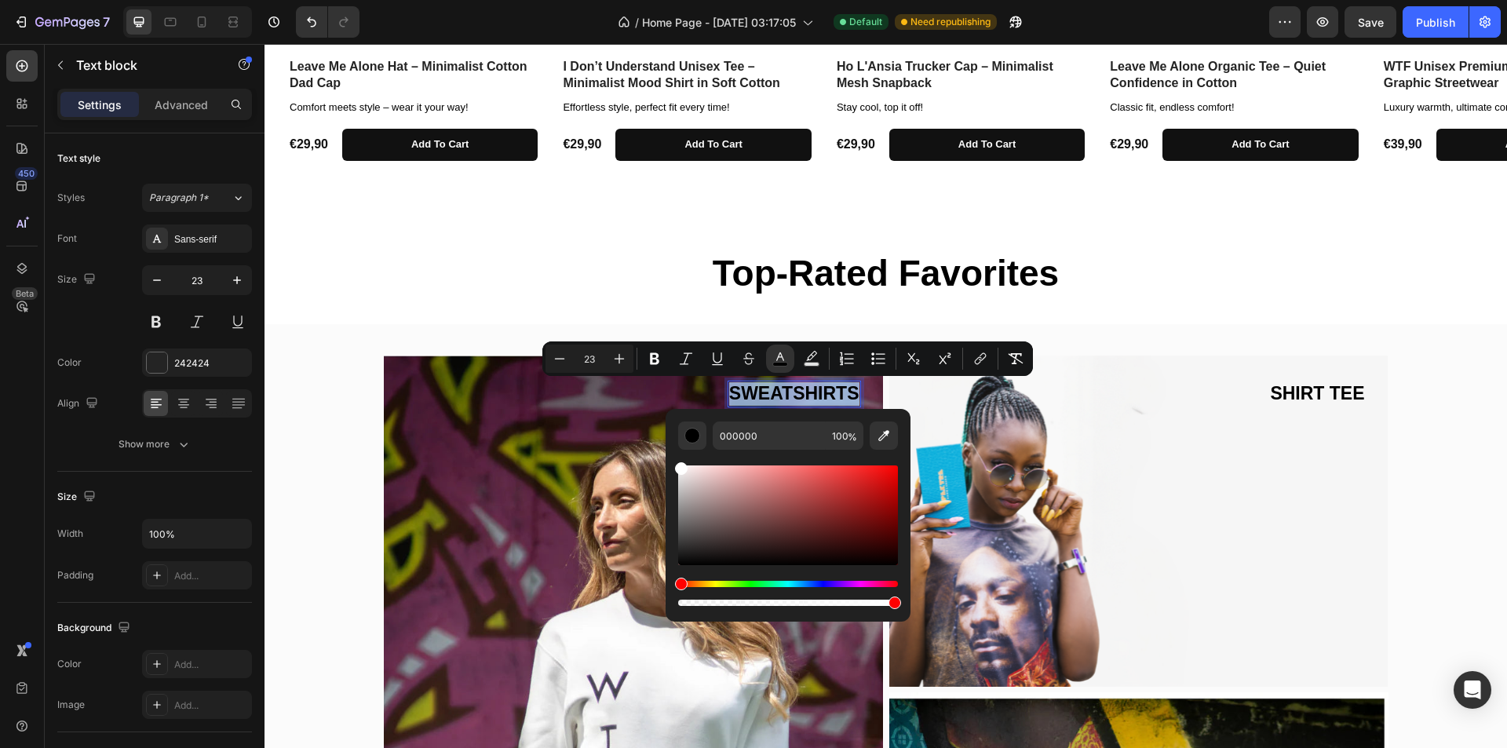
type input "FFFFFF"
drag, startPoint x: 777, startPoint y: 510, endPoint x: 668, endPoint y: 455, distance: 121.8
click at [668, 455] on div "FFFFFF 100 %" at bounding box center [788, 509] width 245 height 200
click at [1242, 423] on img at bounding box center [1139, 522] width 499 height 332
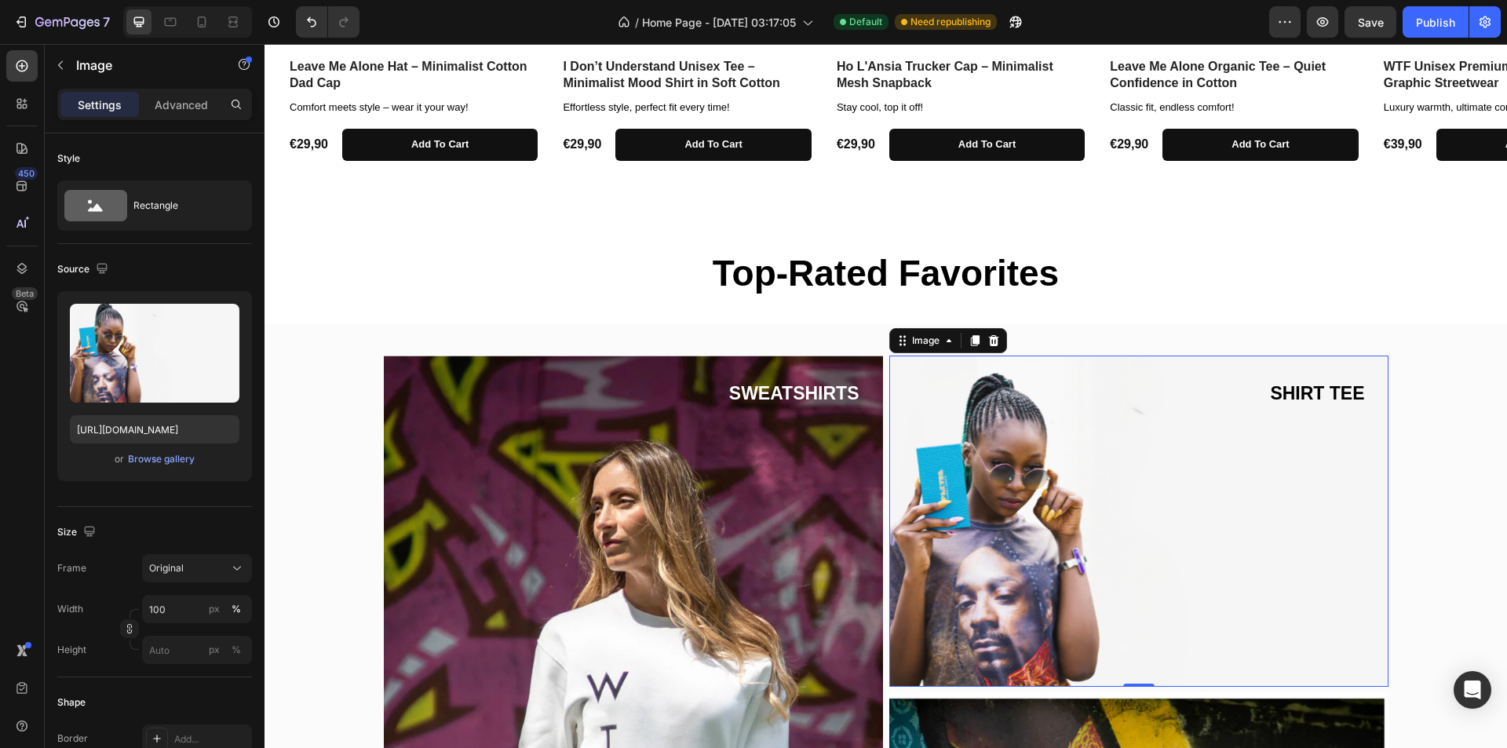
click at [1184, 528] on img at bounding box center [1139, 522] width 499 height 332
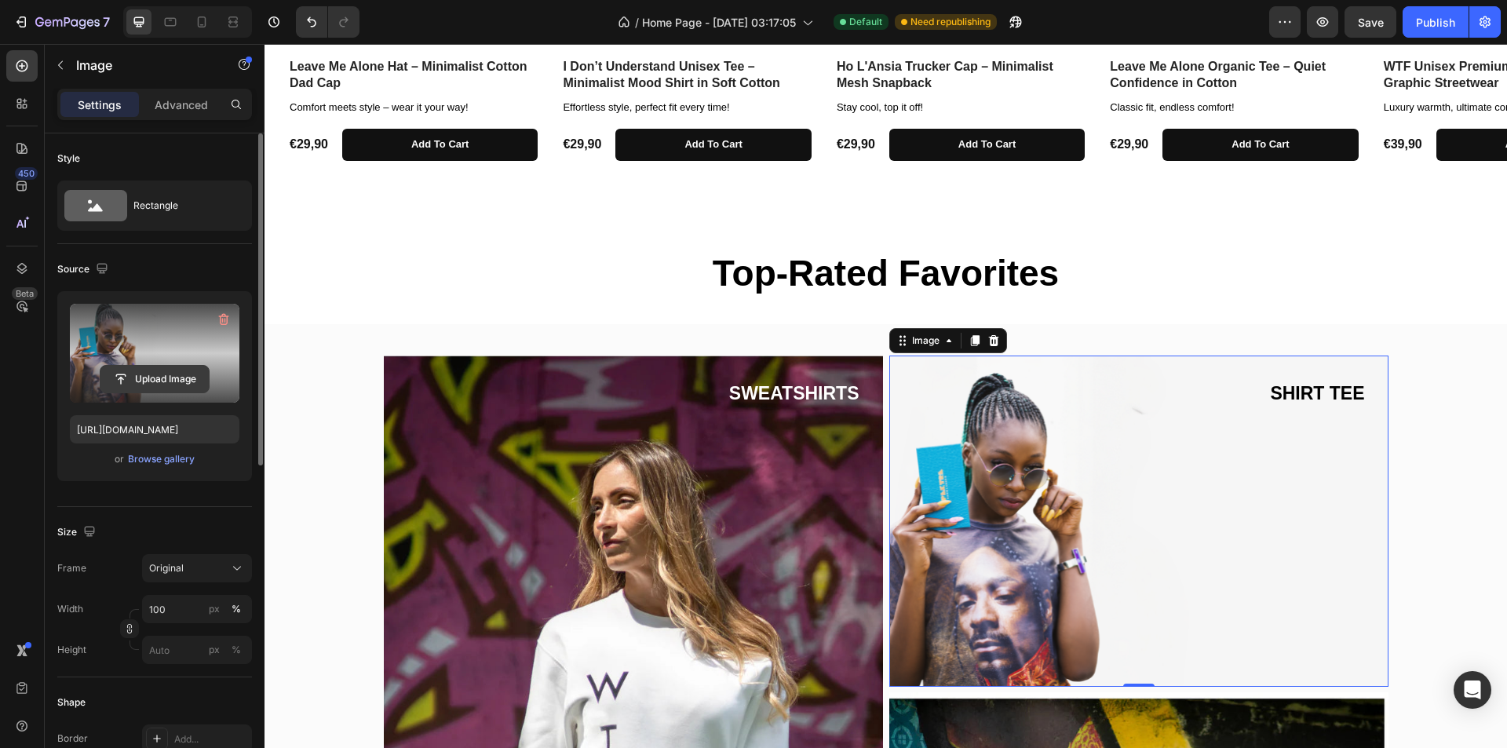
click at [151, 370] on input "file" at bounding box center [154, 379] width 108 height 27
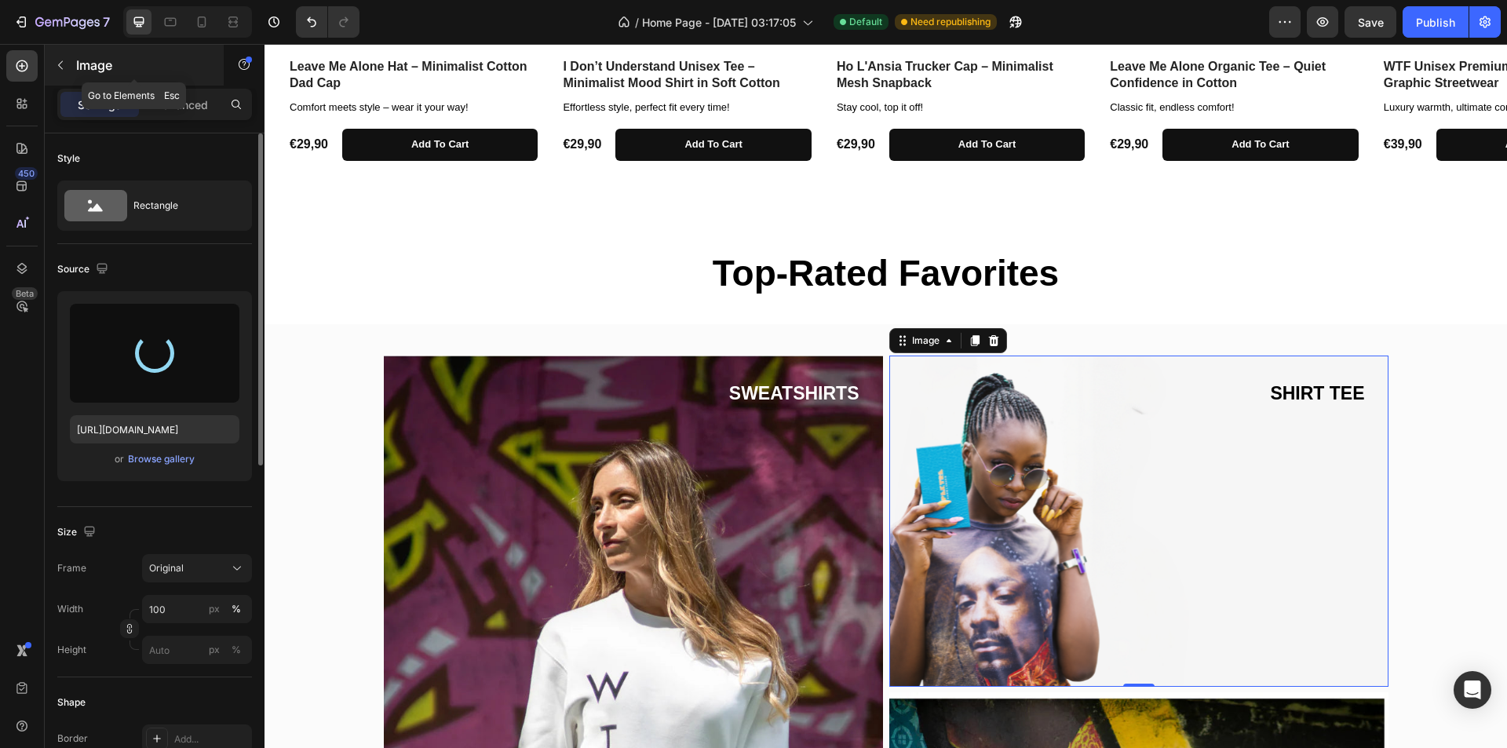
type input "[URL][DOMAIN_NAME]"
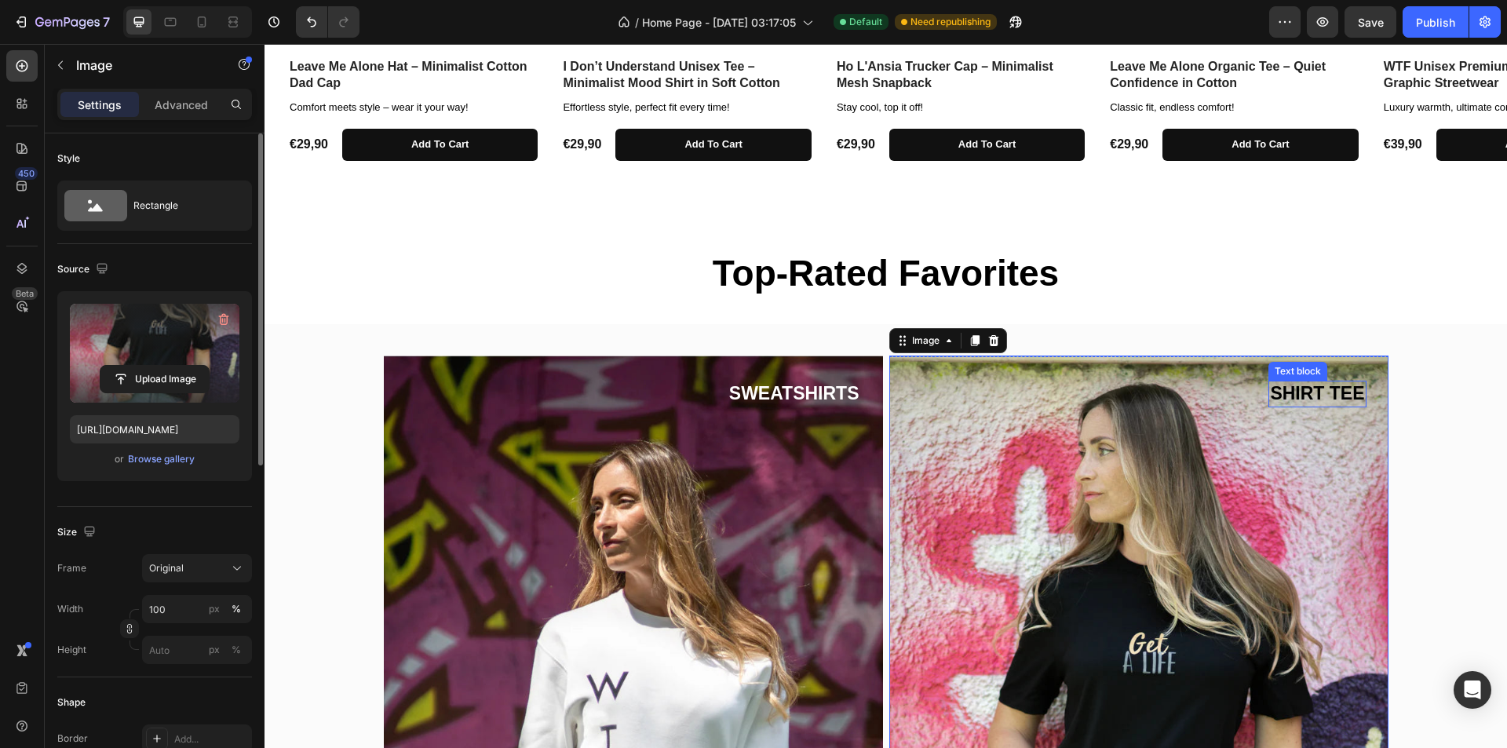
click at [1310, 396] on span "SHIRT TEE" at bounding box center [1317, 393] width 94 height 20
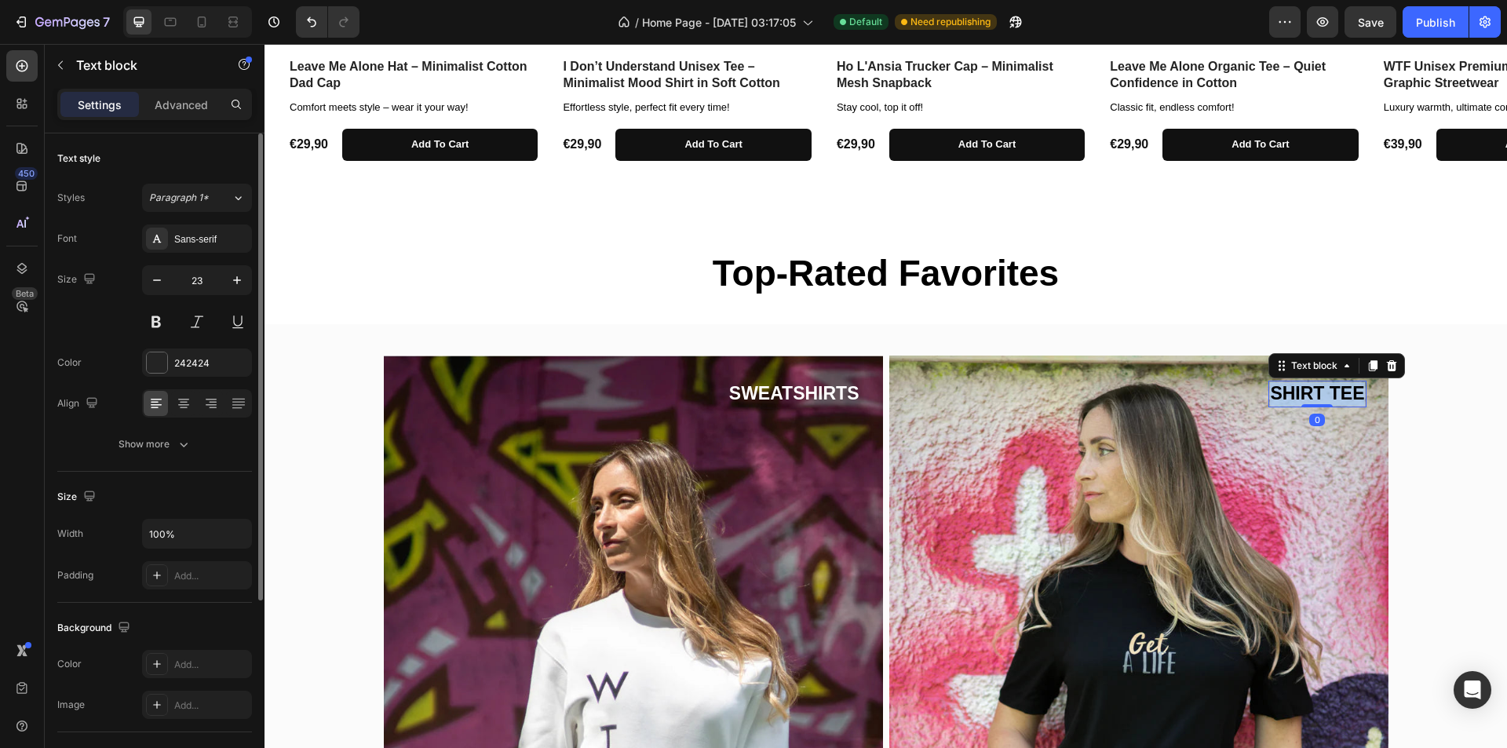
click at [1310, 396] on span "SHIRT TEE" at bounding box center [1317, 393] width 94 height 20
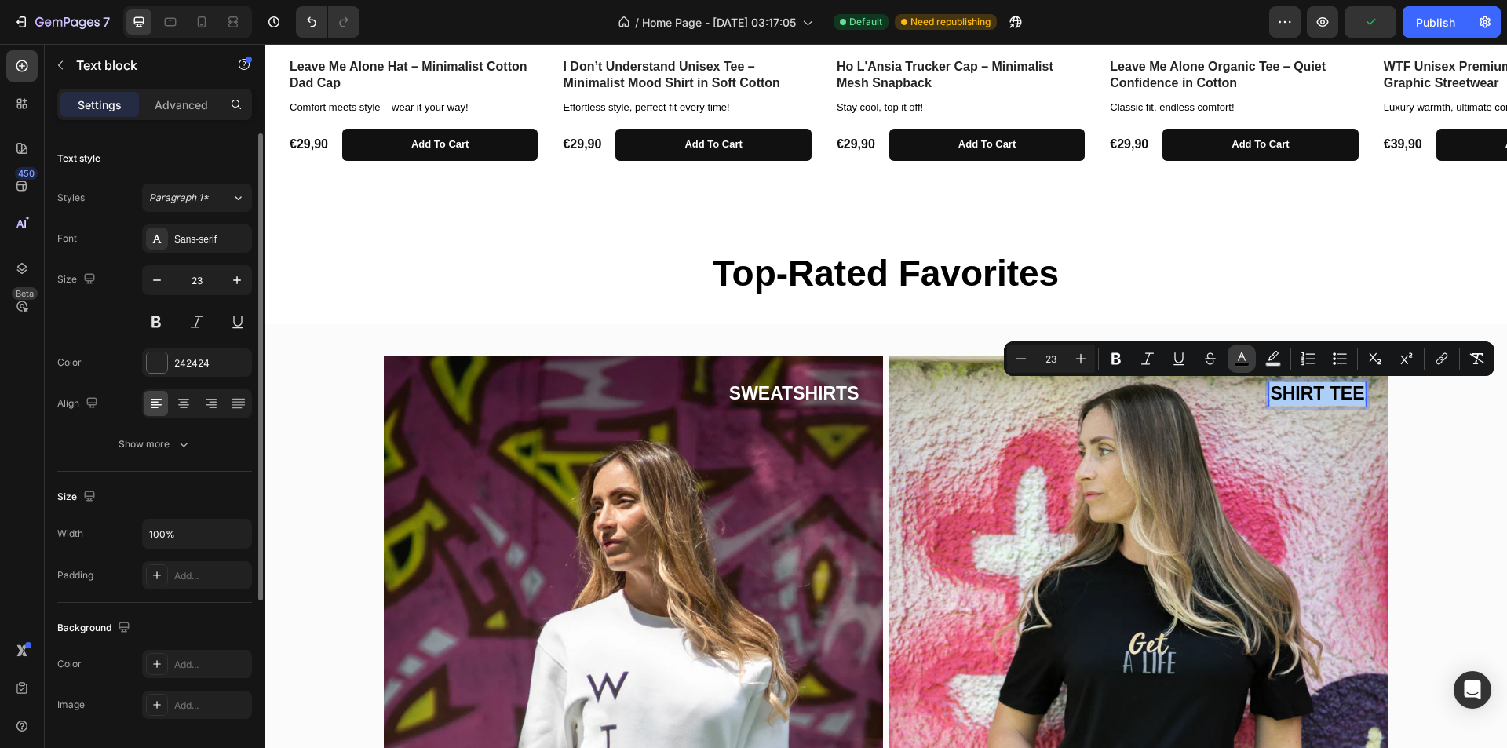
click at [1235, 362] on icon "Editor contextual toolbar" at bounding box center [1242, 359] width 16 height 16
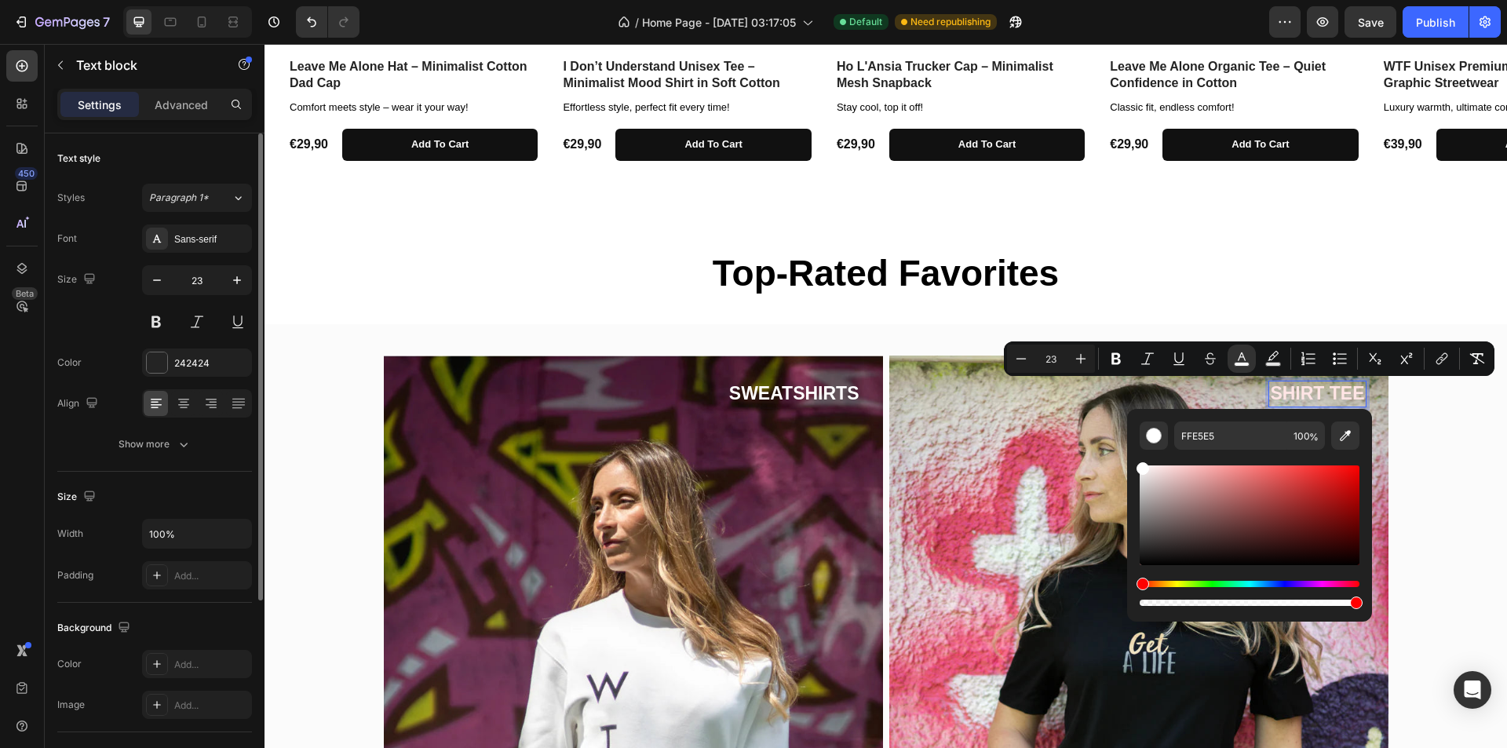
type input "FFFFFF"
drag, startPoint x: 1189, startPoint y: 490, endPoint x: 1131, endPoint y: 455, distance: 68.0
click at [1131, 455] on div "FFFFFF 100 %" at bounding box center [1249, 509] width 245 height 200
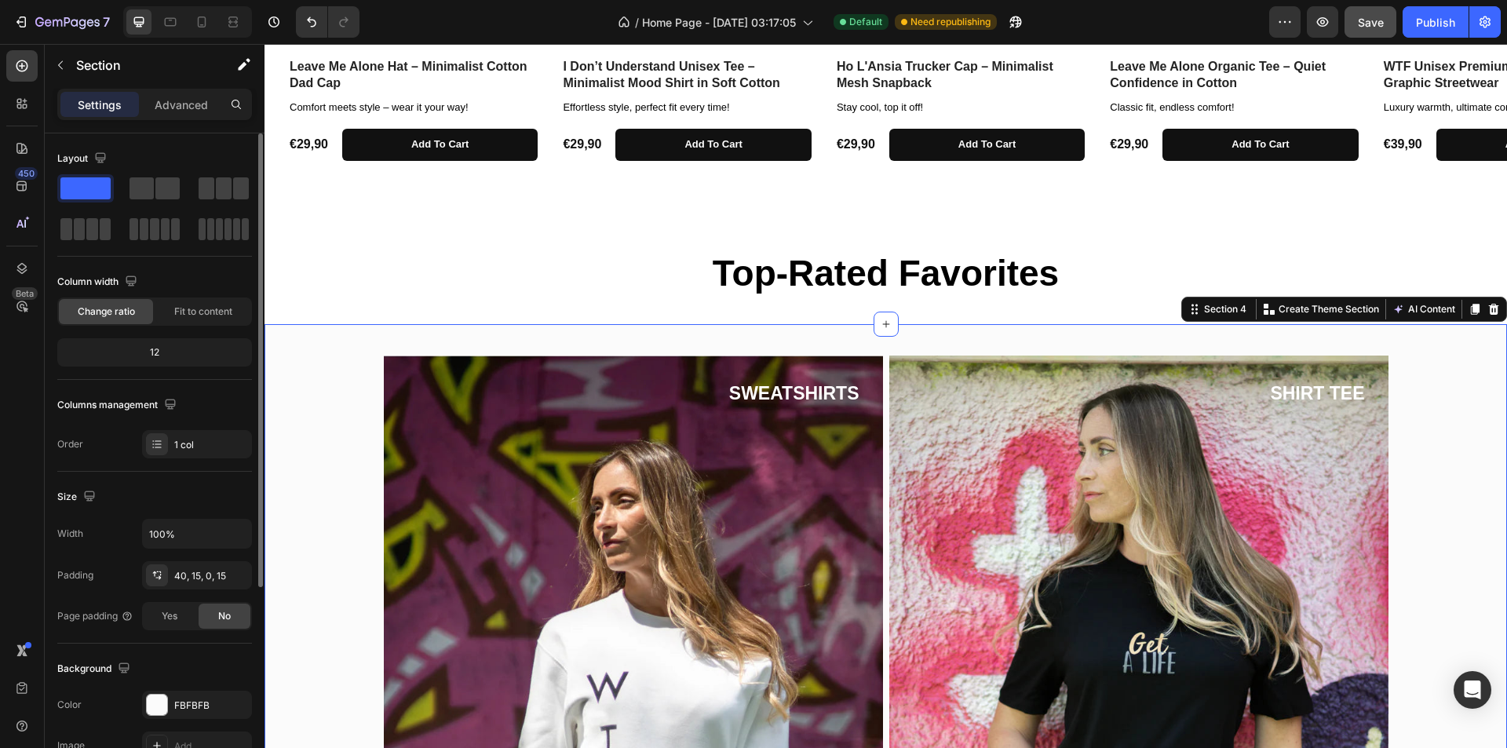
click at [1378, 26] on span "Save" at bounding box center [1371, 22] width 26 height 13
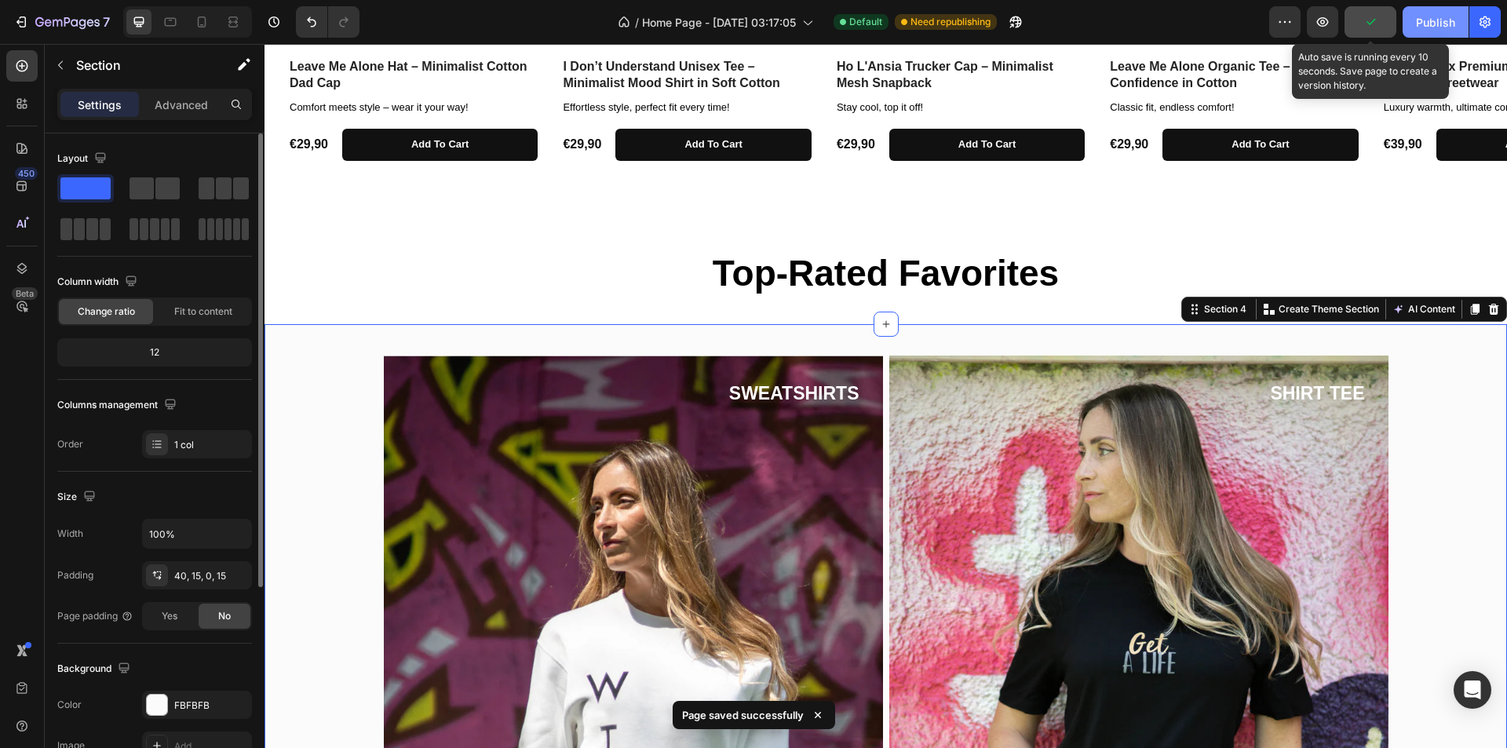
click at [1439, 25] on div "Publish" at bounding box center [1435, 22] width 39 height 16
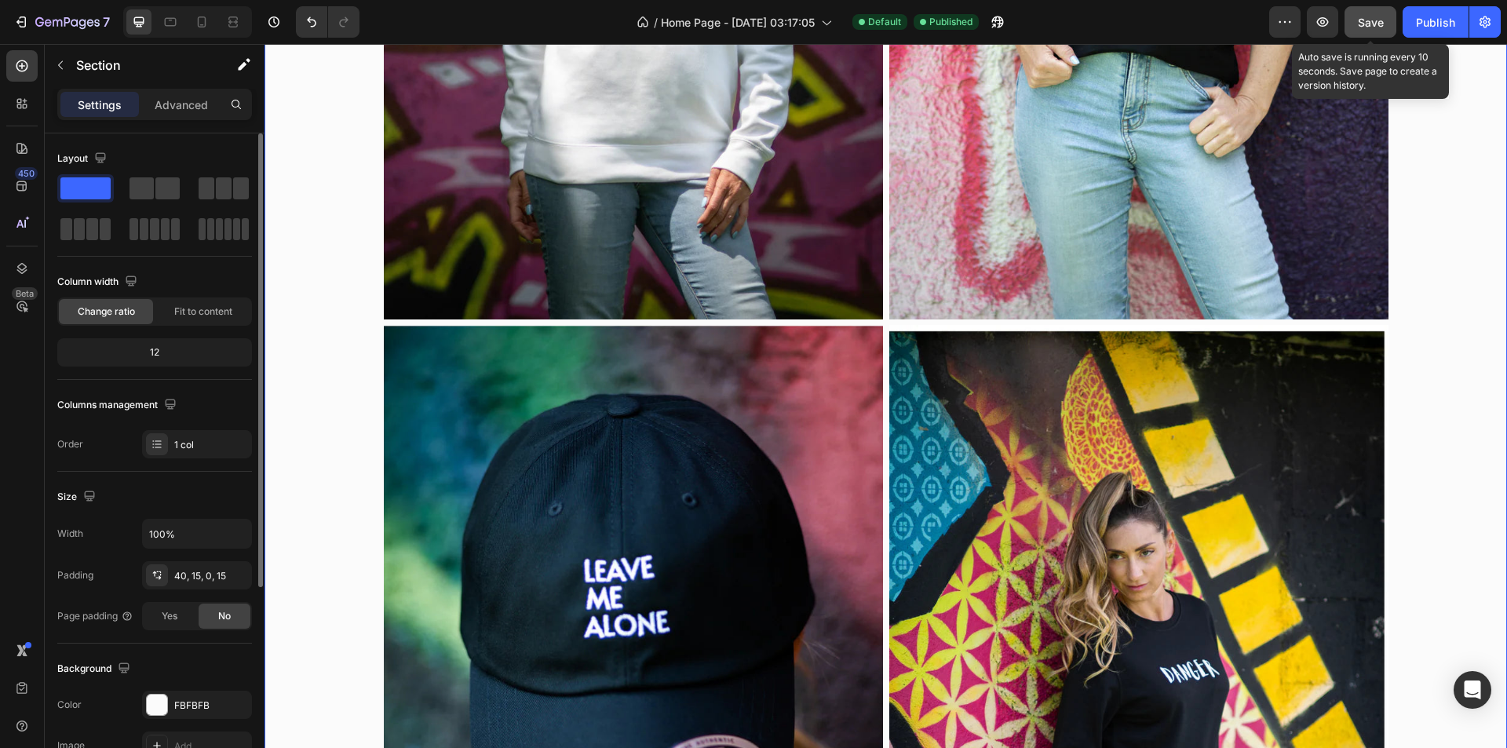
scroll to position [1570, 0]
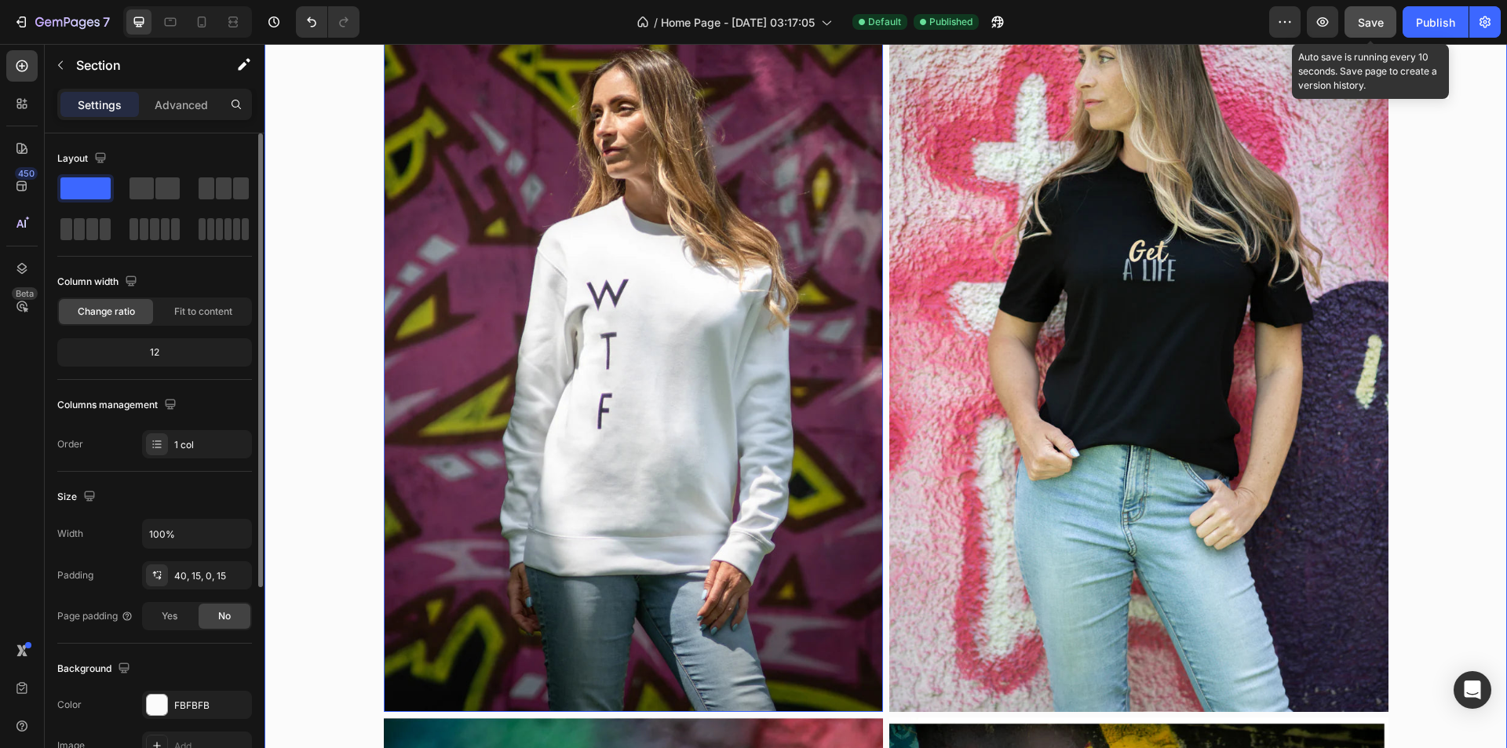
click at [653, 380] on img at bounding box center [633, 337] width 499 height 749
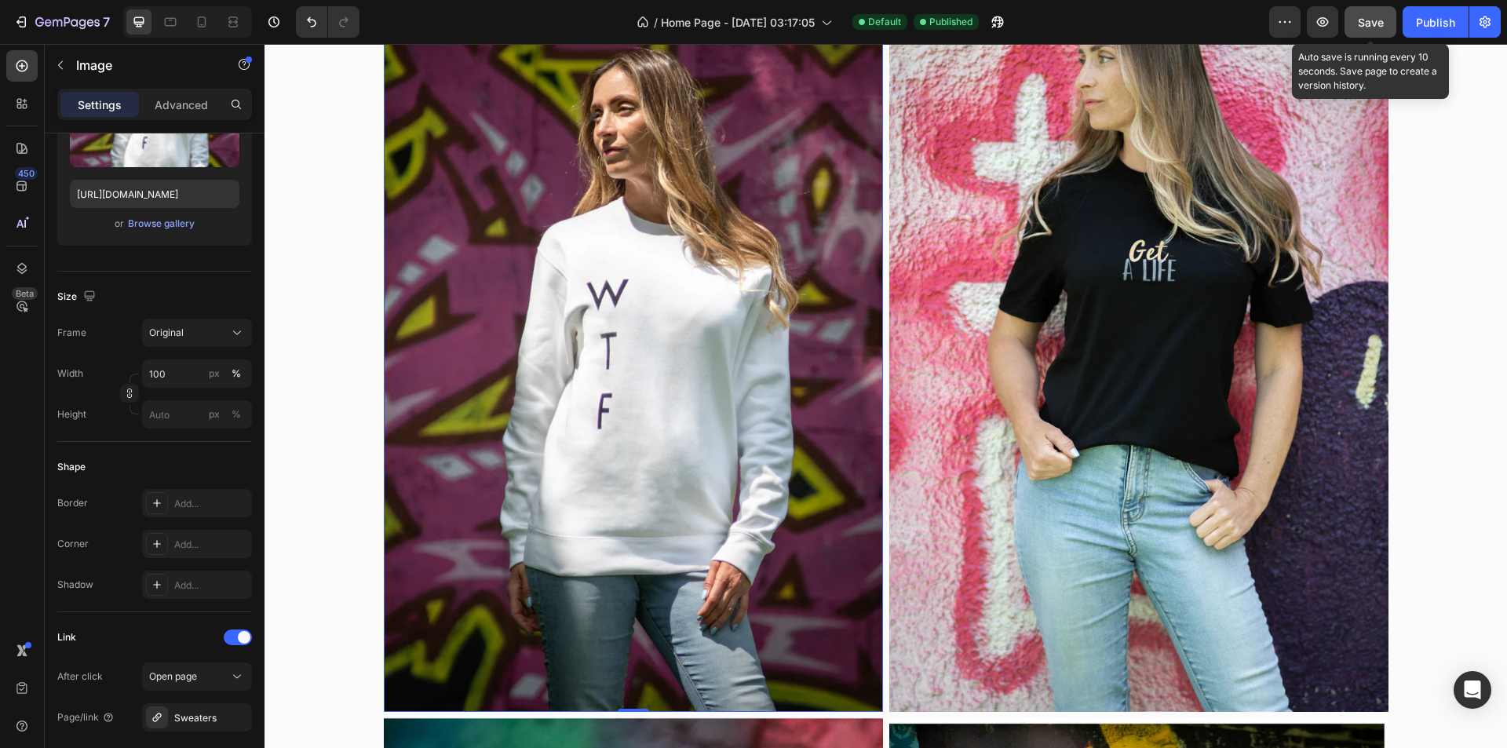
scroll to position [628, 0]
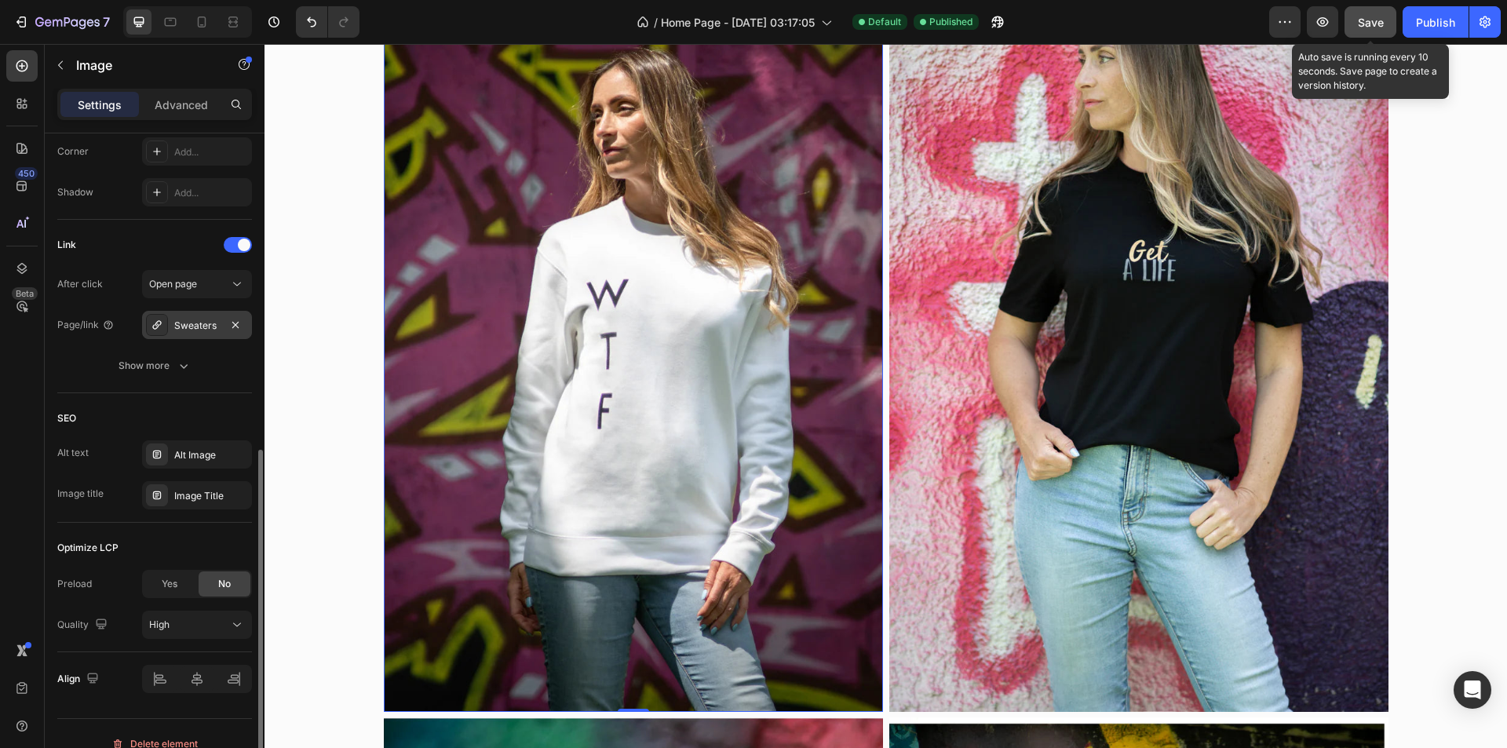
click at [210, 336] on div "Sweaters" at bounding box center [197, 325] width 110 height 28
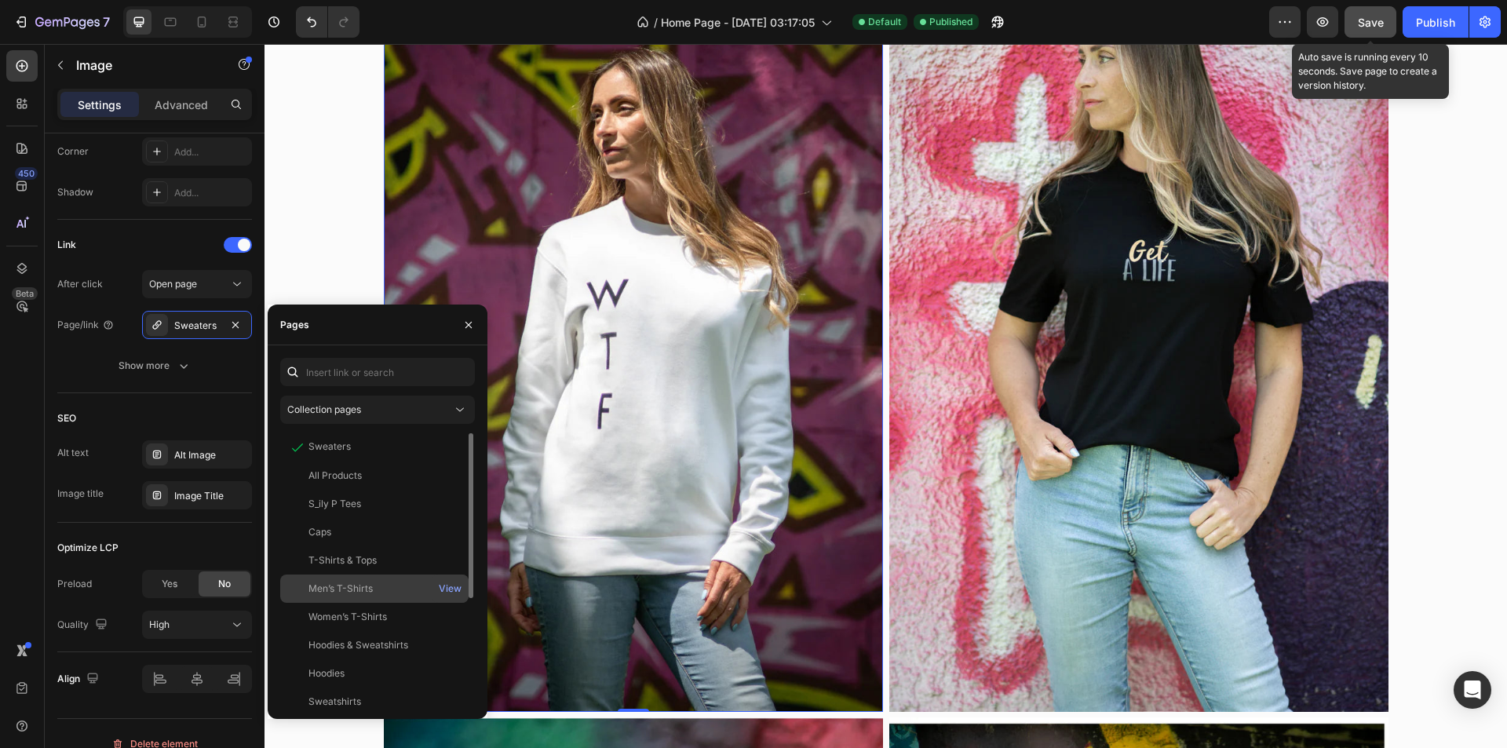
scroll to position [157, 0]
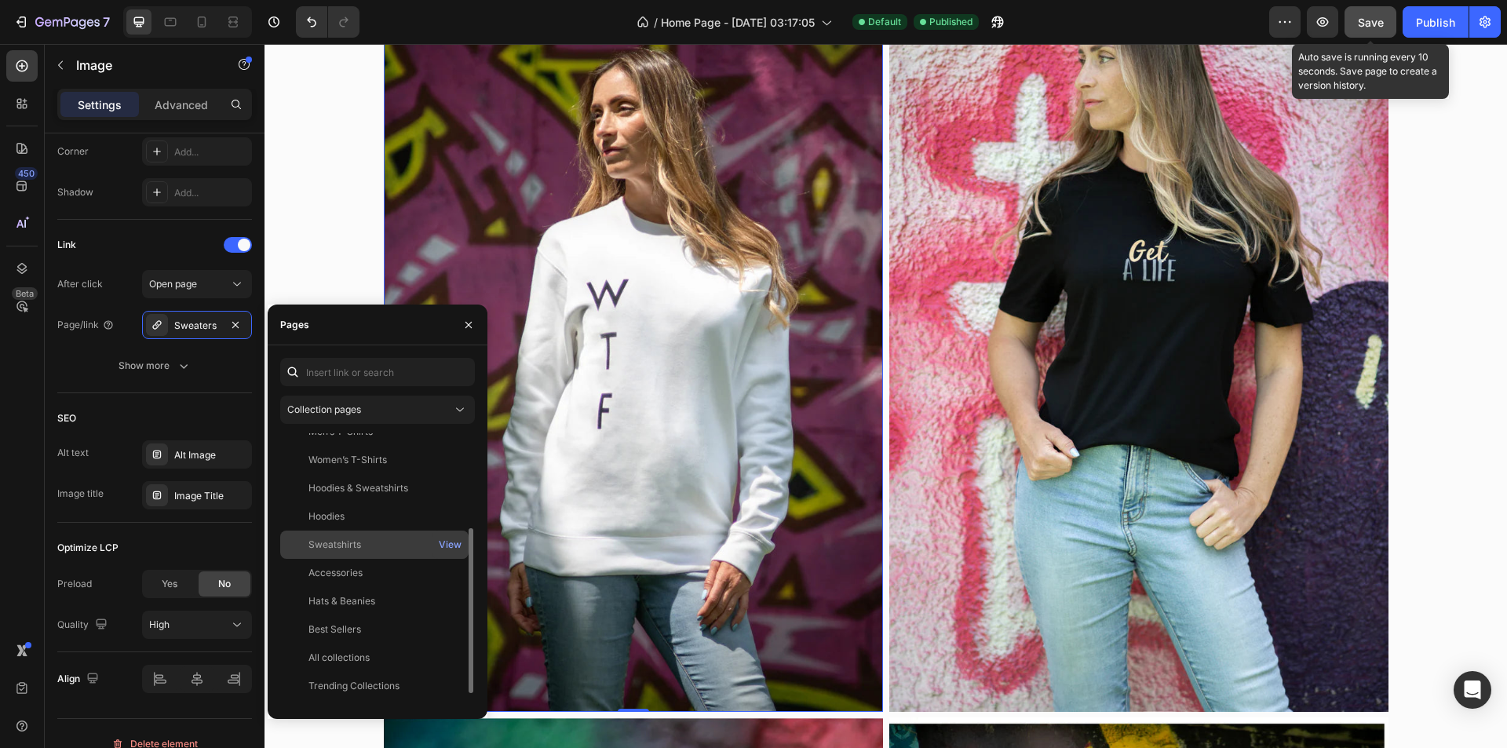
click at [370, 546] on div "Sweatshirts" at bounding box center [375, 545] width 176 height 14
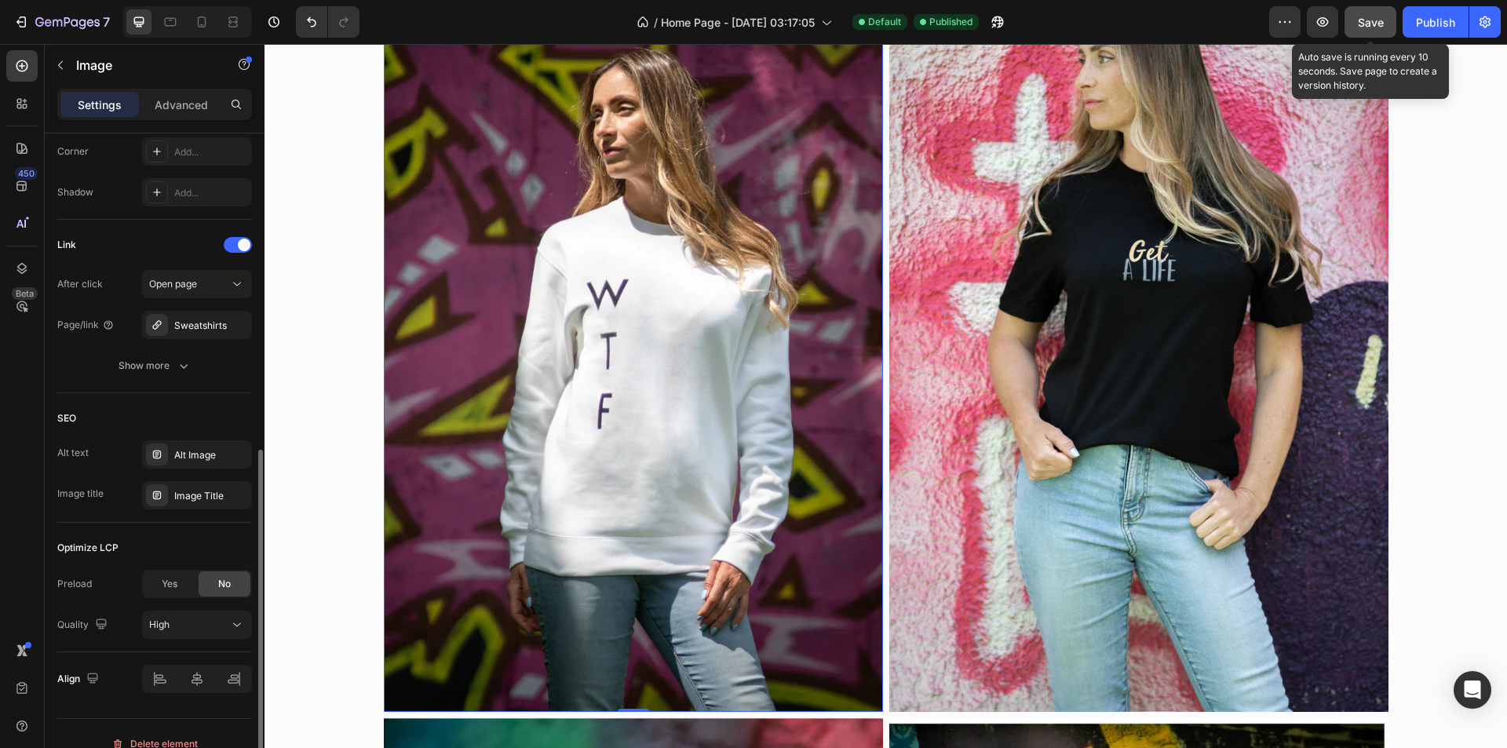
click at [227, 381] on div "Link After click Open page Page/link Sweatshirts Show more" at bounding box center [154, 307] width 195 height 174
click at [1114, 237] on img at bounding box center [1139, 337] width 499 height 749
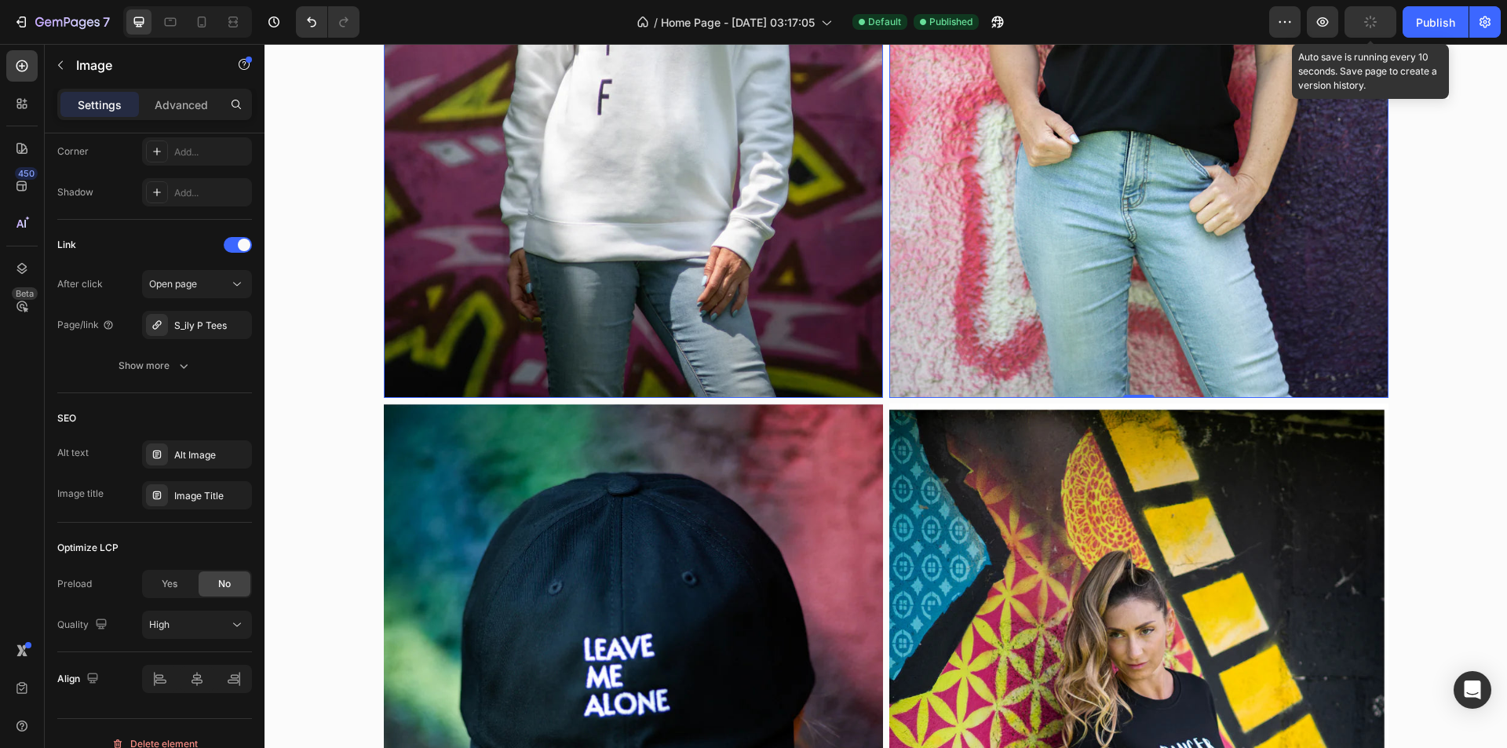
scroll to position [2120, 0]
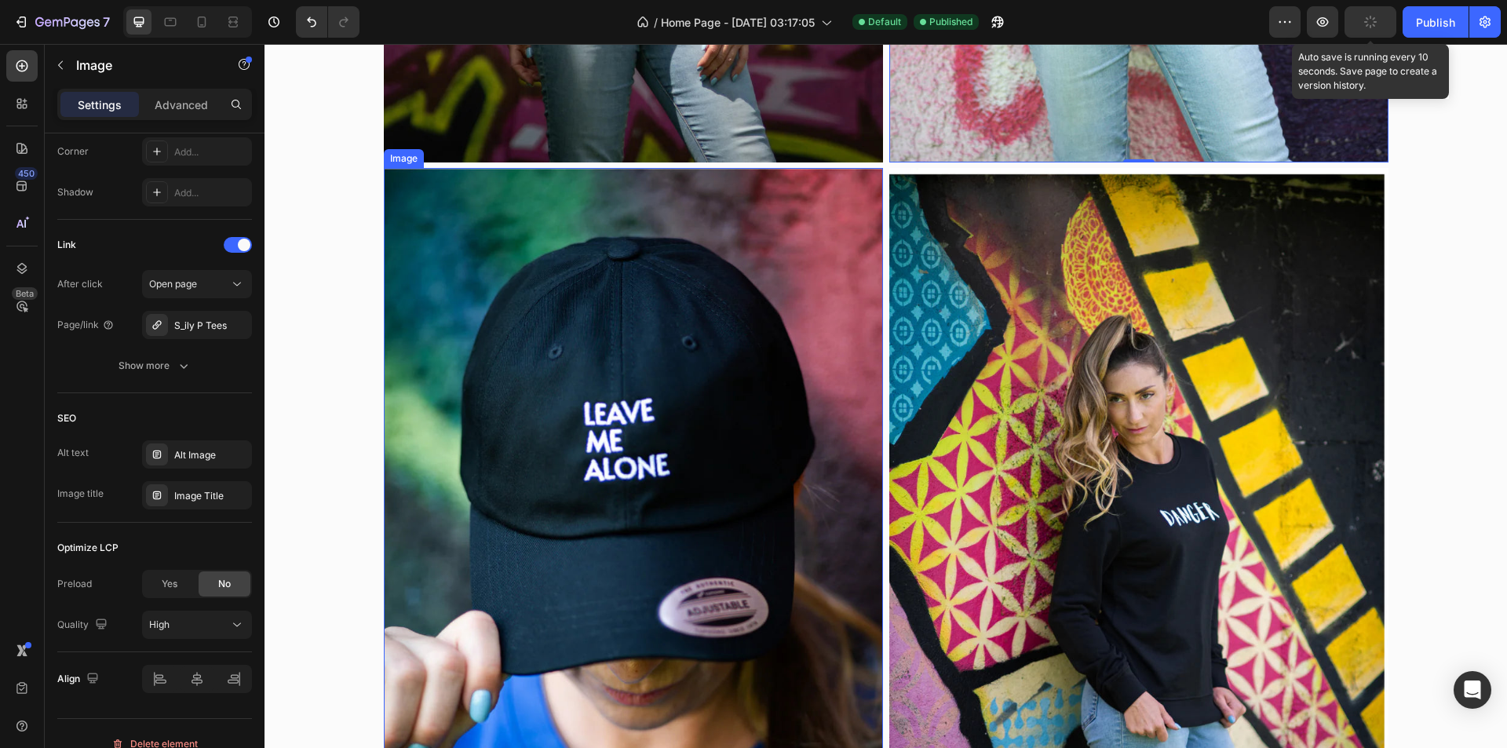
click at [651, 428] on img at bounding box center [633, 542] width 499 height 749
click at [1013, 393] on img at bounding box center [1139, 542] width 499 height 749
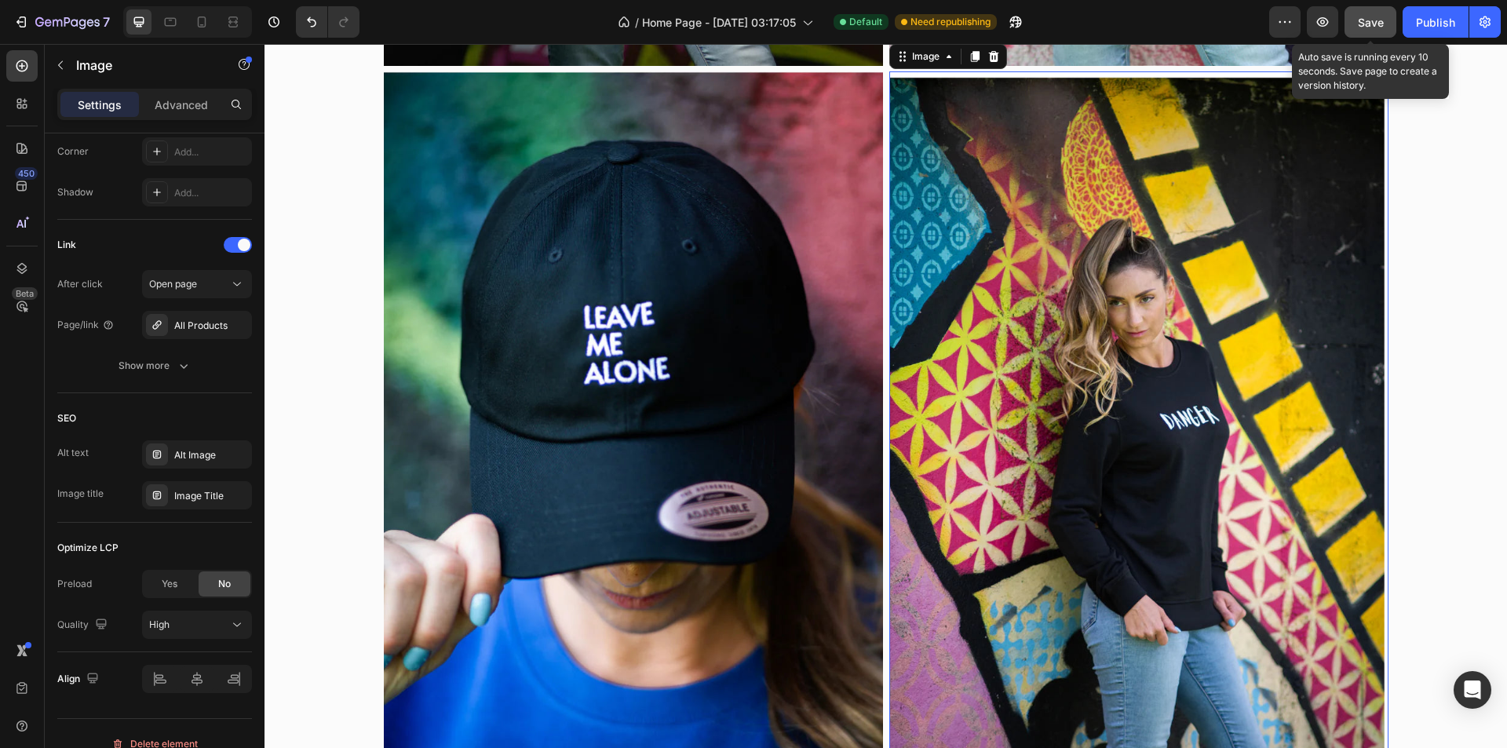
scroll to position [2512, 0]
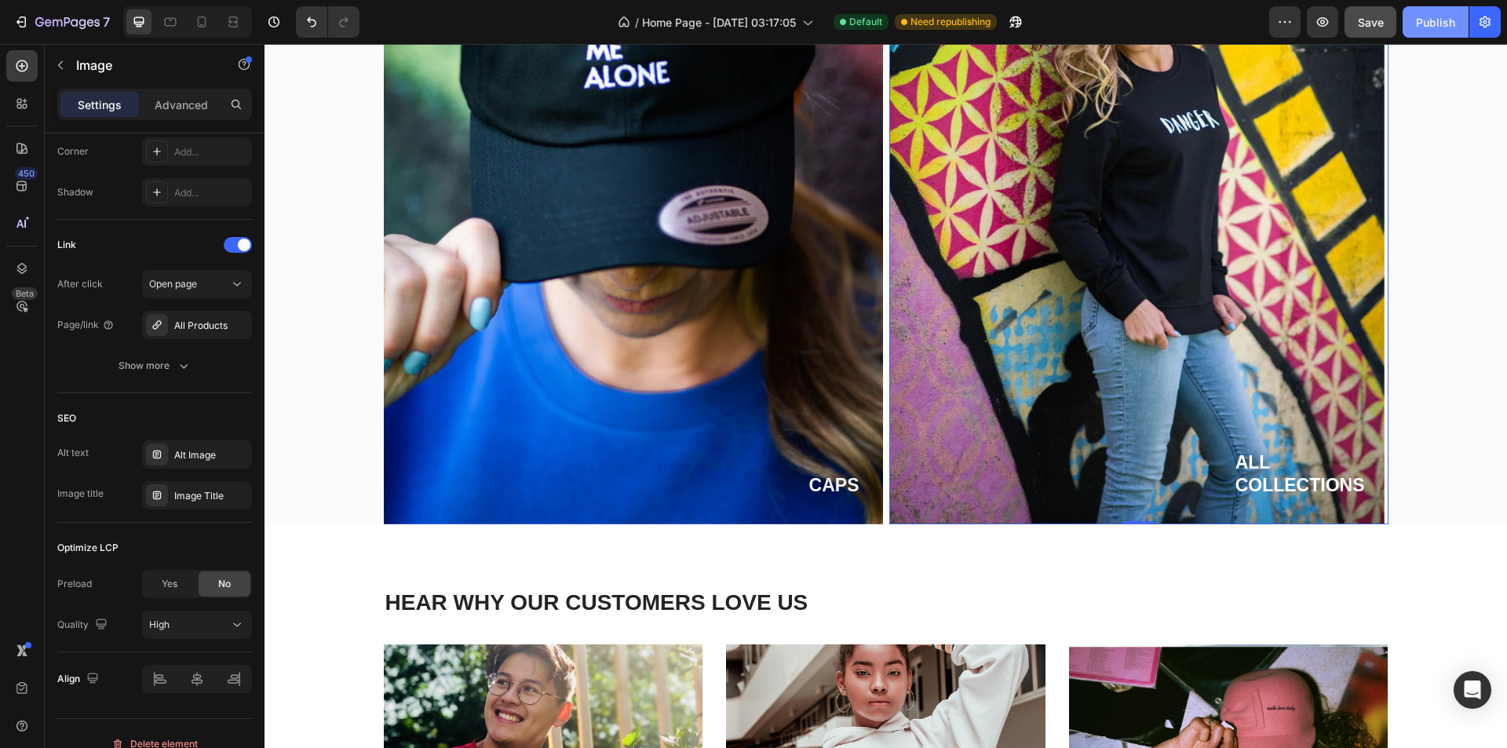
click at [1431, 15] on div "Publish" at bounding box center [1435, 22] width 39 height 16
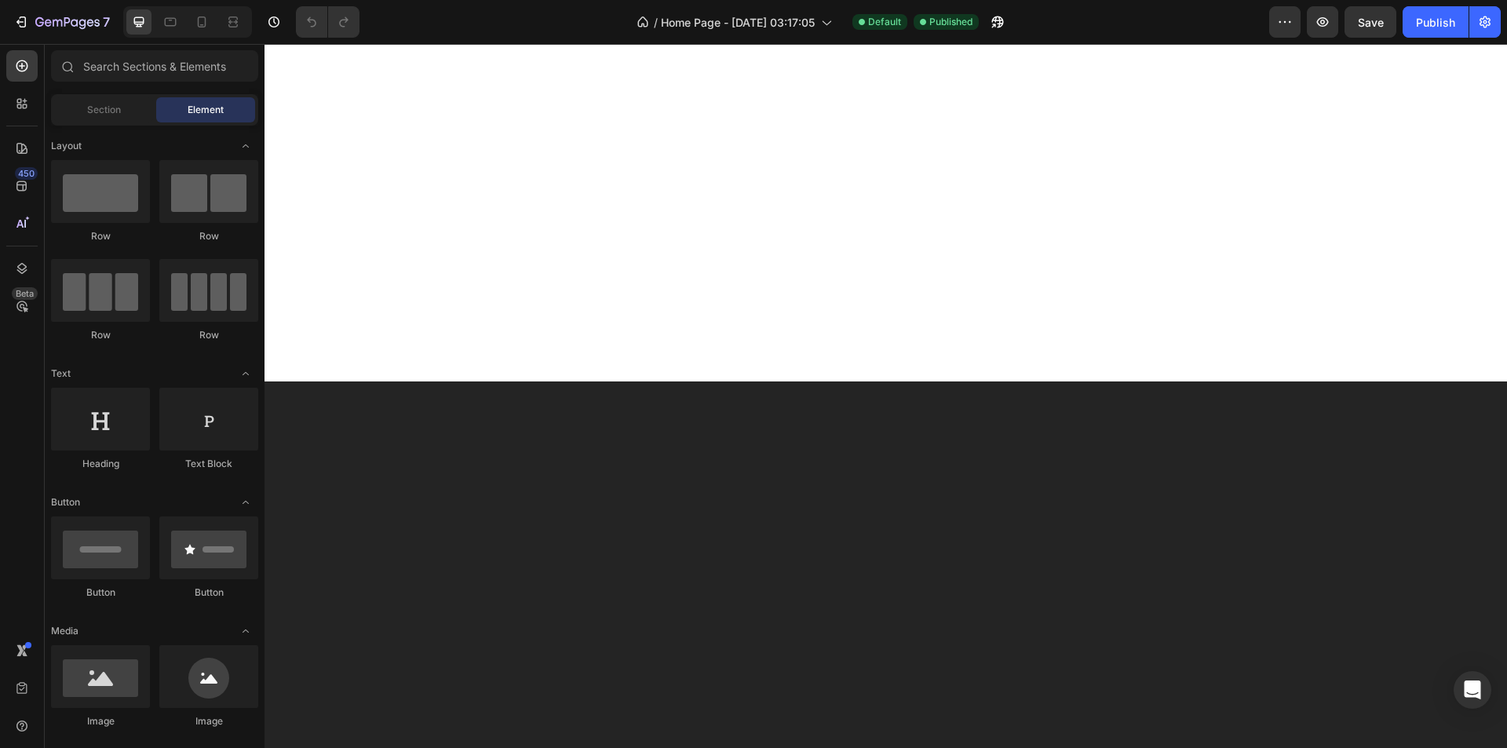
scroll to position [2434, 0]
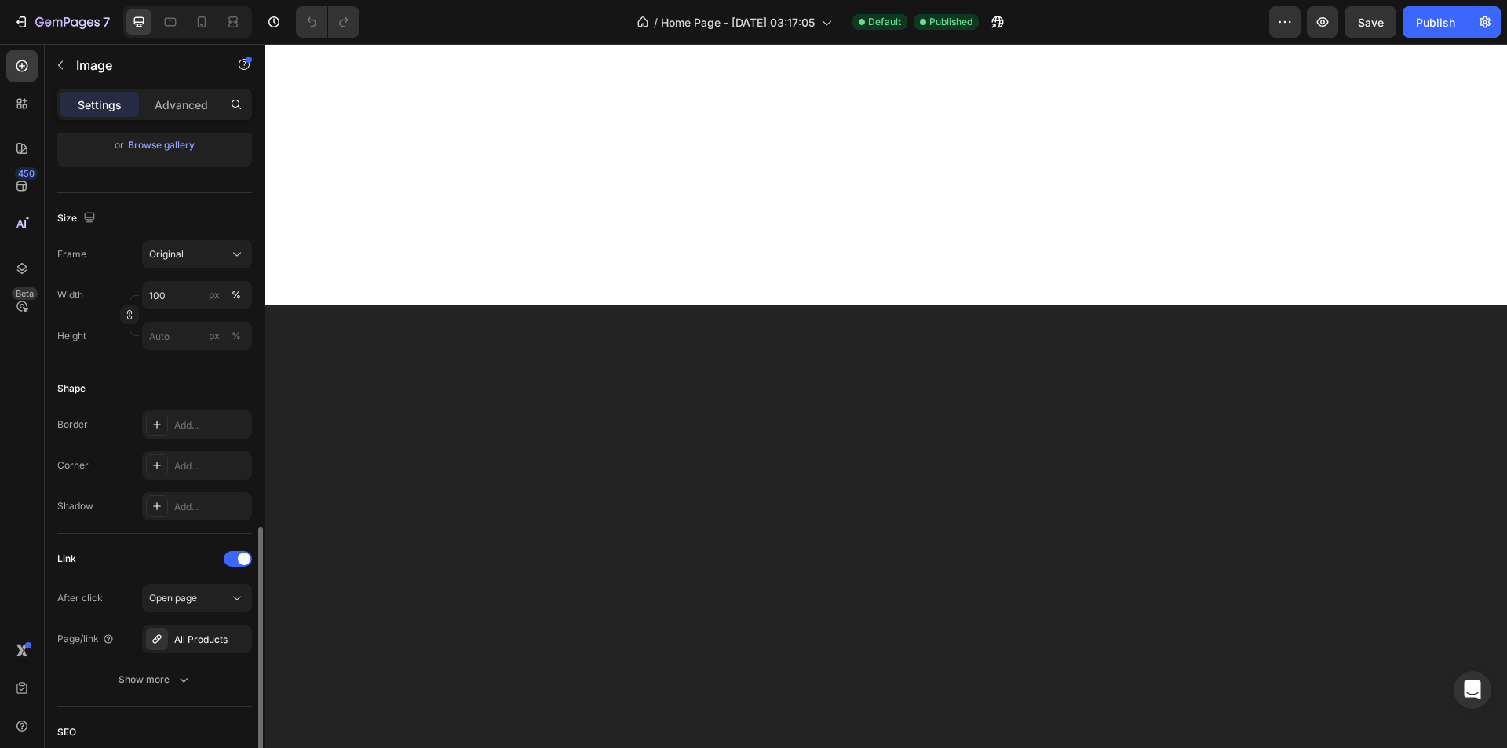
scroll to position [649, 0]
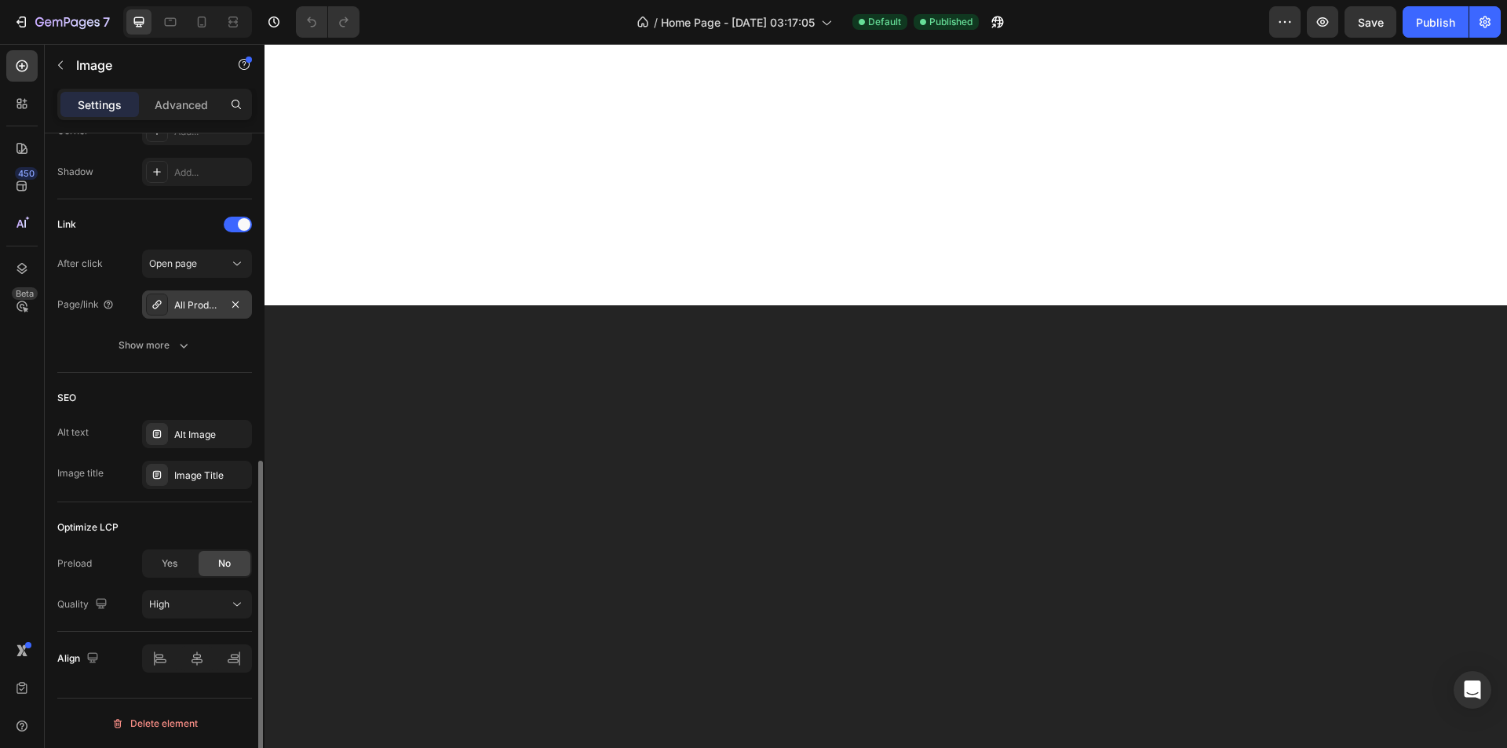
click at [196, 314] on div "All Products" at bounding box center [197, 305] width 110 height 28
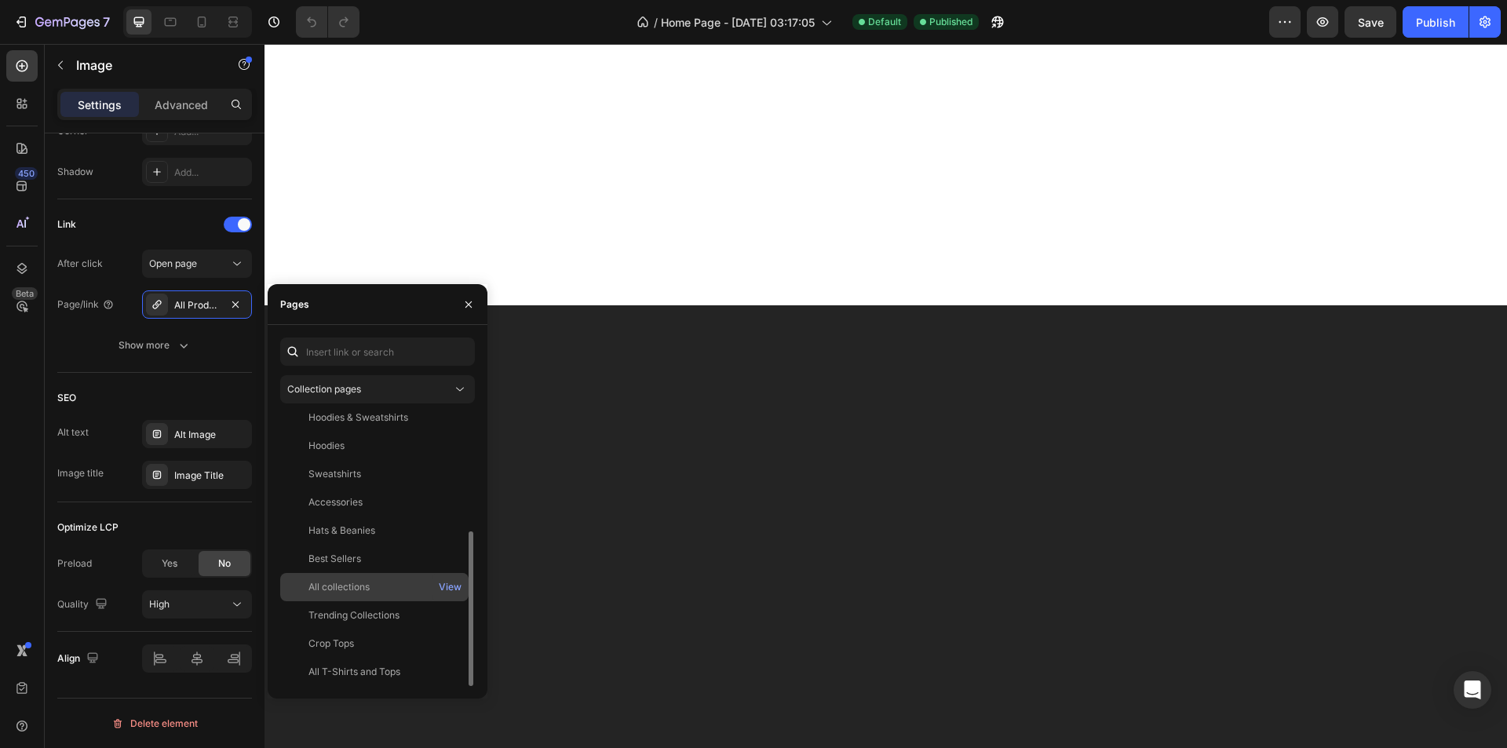
scroll to position [0, 0]
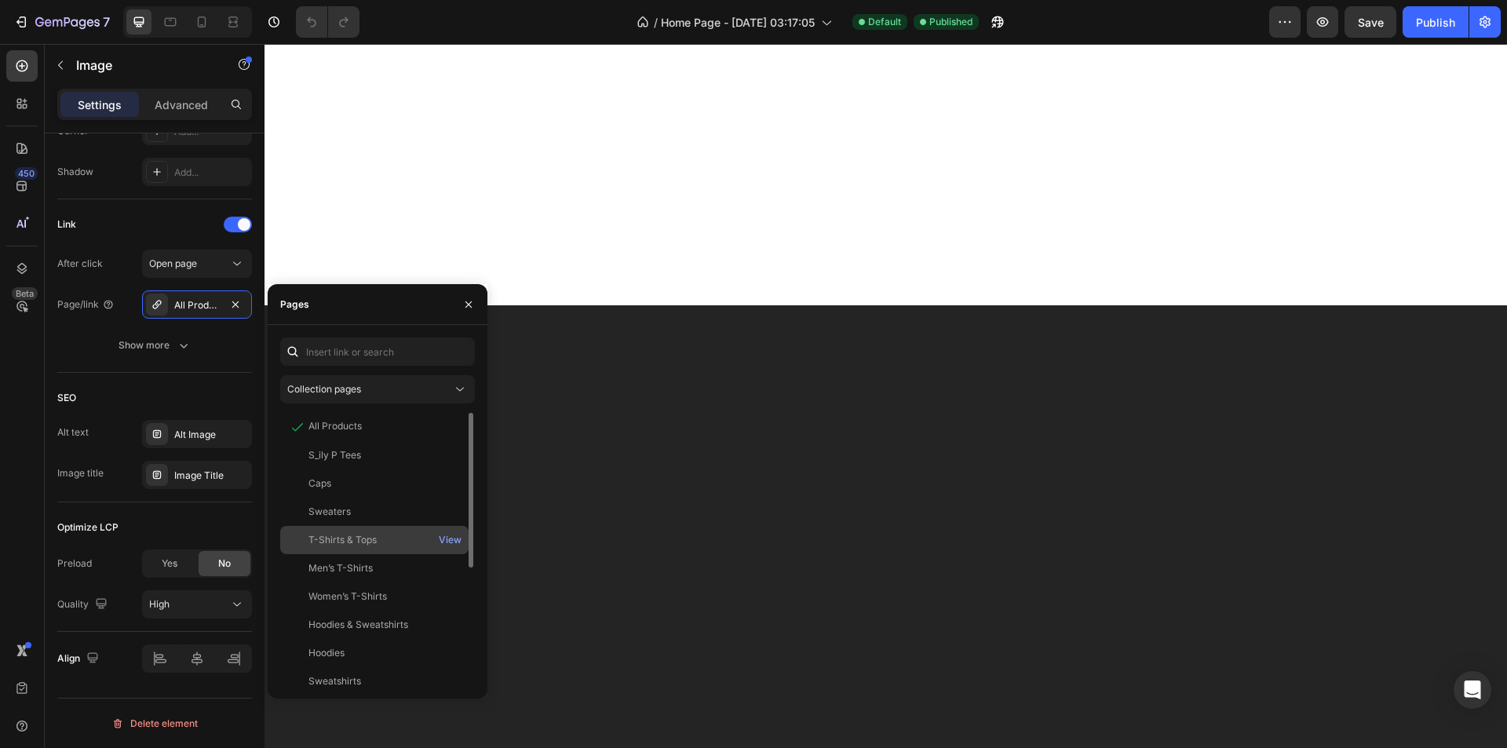
click at [371, 540] on div "T-Shirts & Tops" at bounding box center [343, 540] width 68 height 14
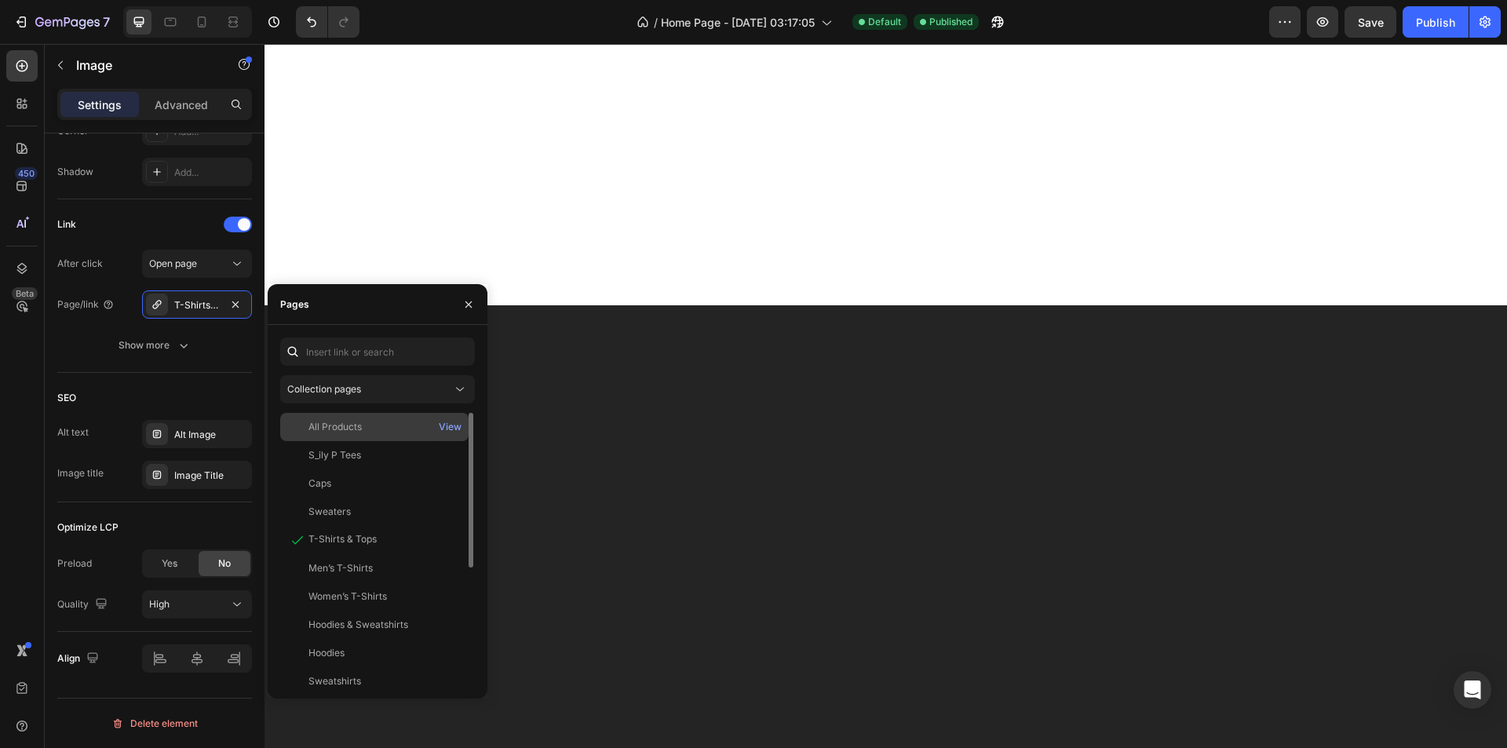
click at [367, 441] on div "All Products View" at bounding box center [374, 455] width 188 height 28
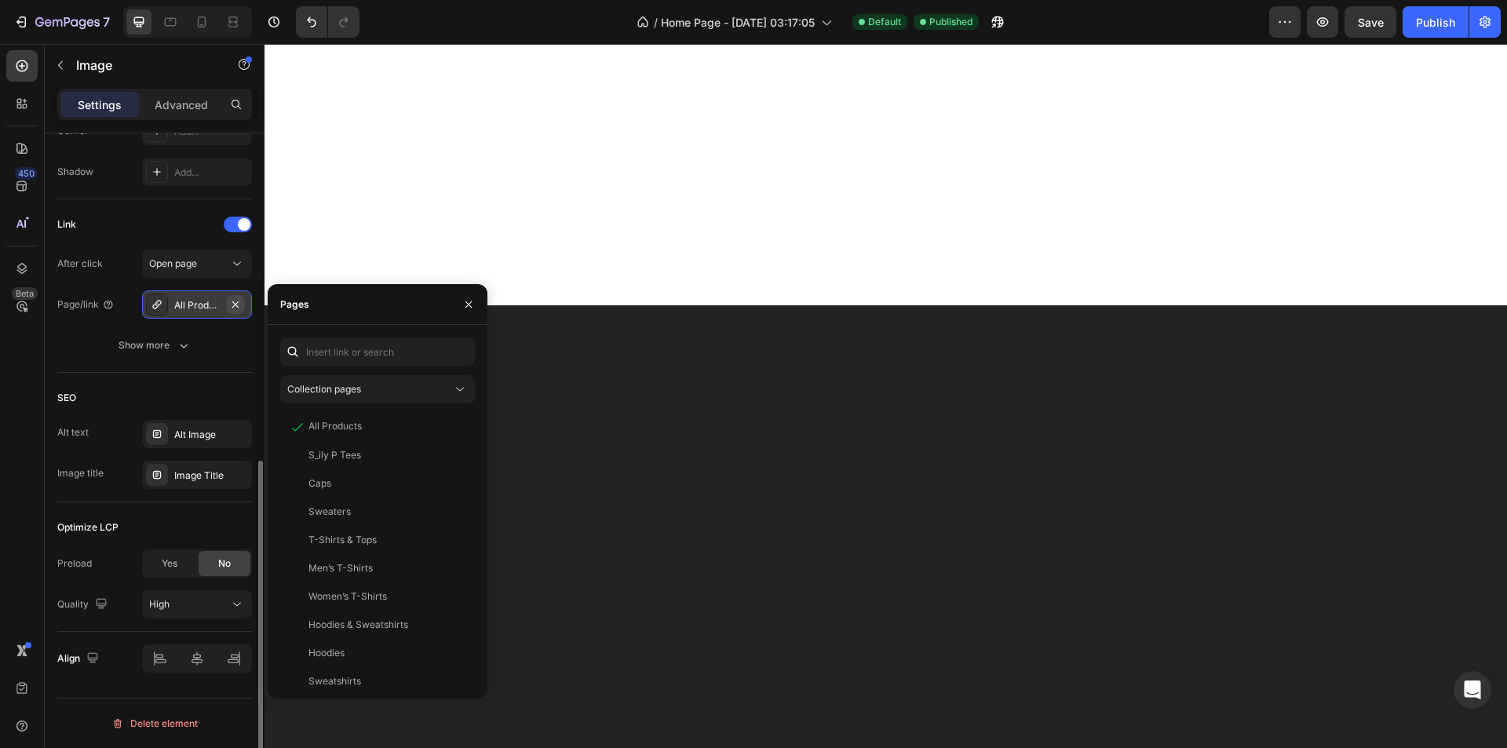
click at [236, 301] on icon "button" at bounding box center [235, 304] width 13 height 13
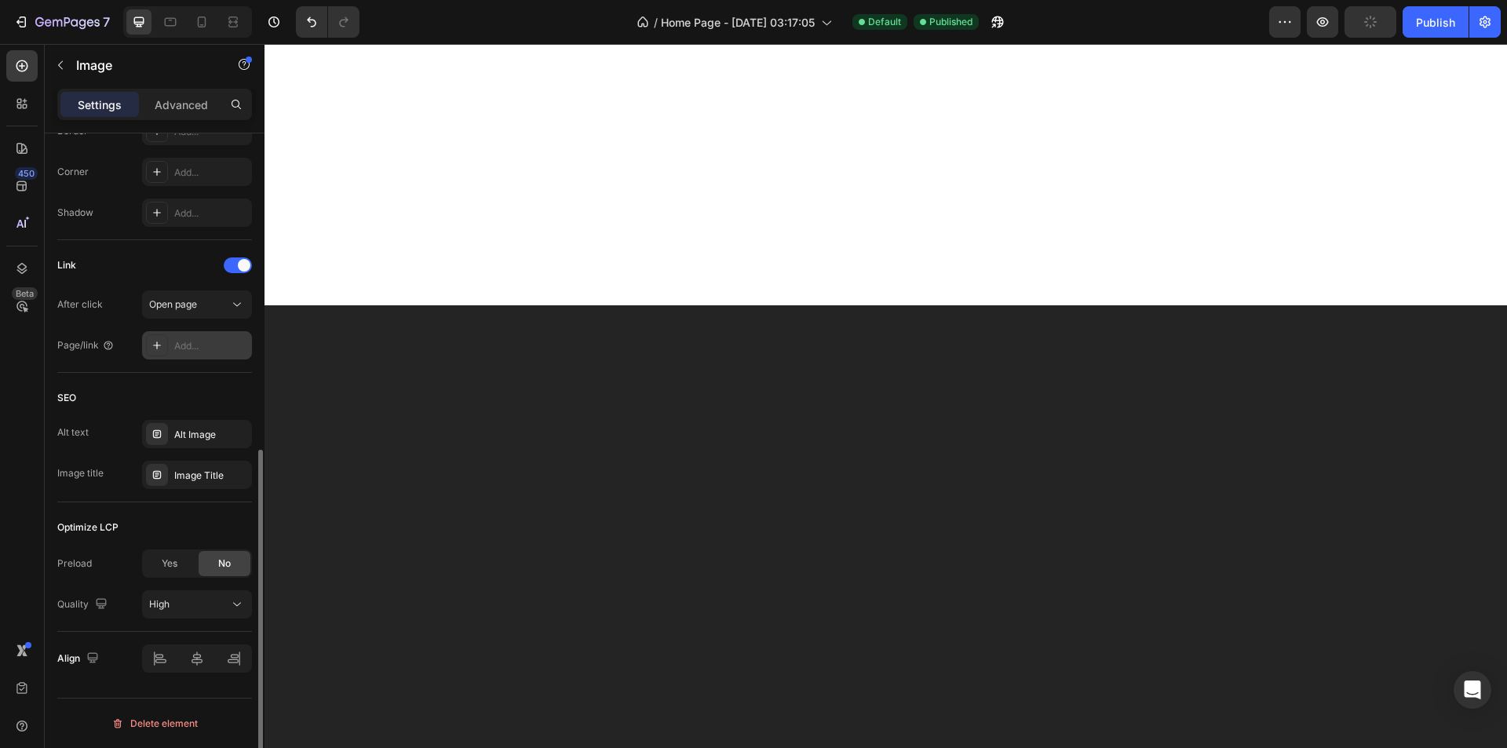
scroll to position [608, 0]
click at [196, 345] on div "Add..." at bounding box center [211, 346] width 74 height 14
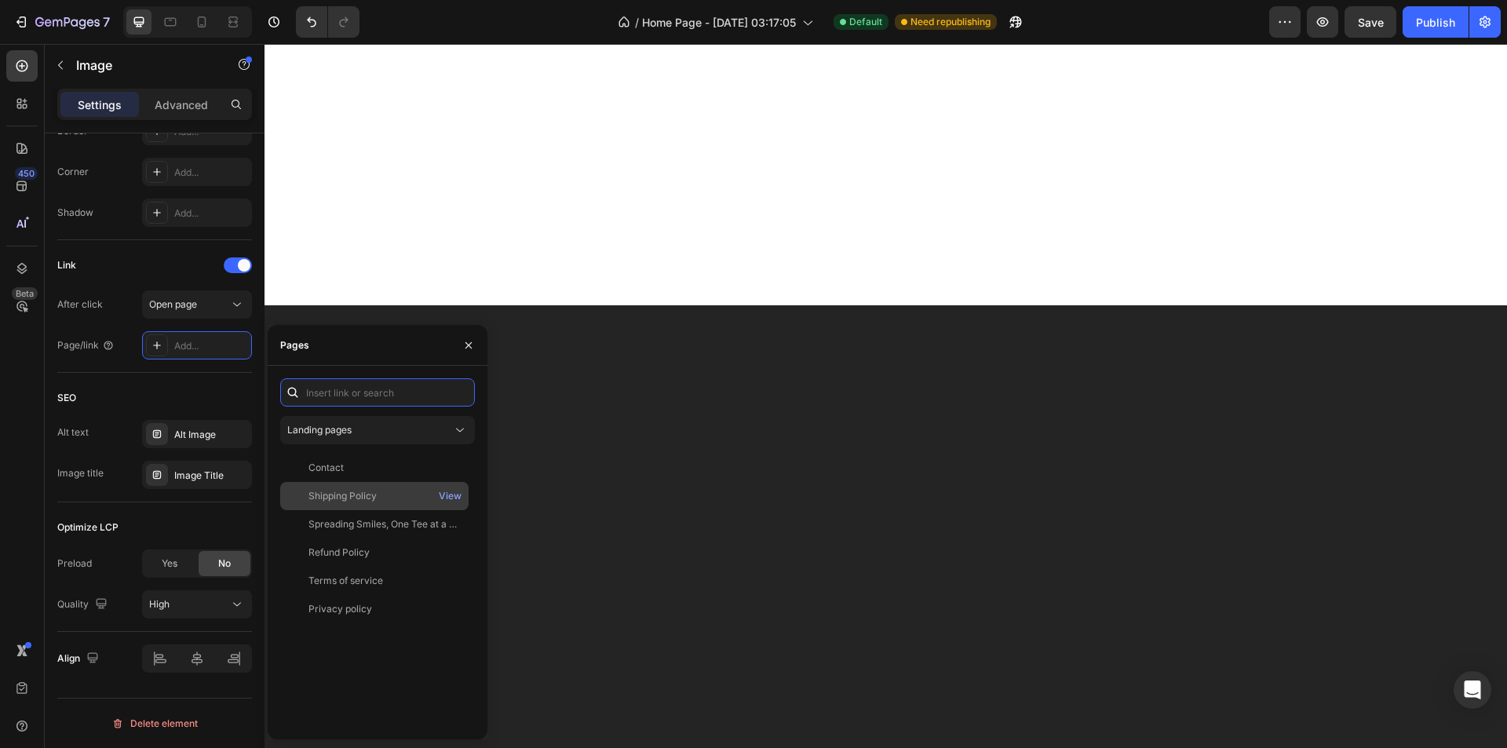
scroll to position [2591, 0]
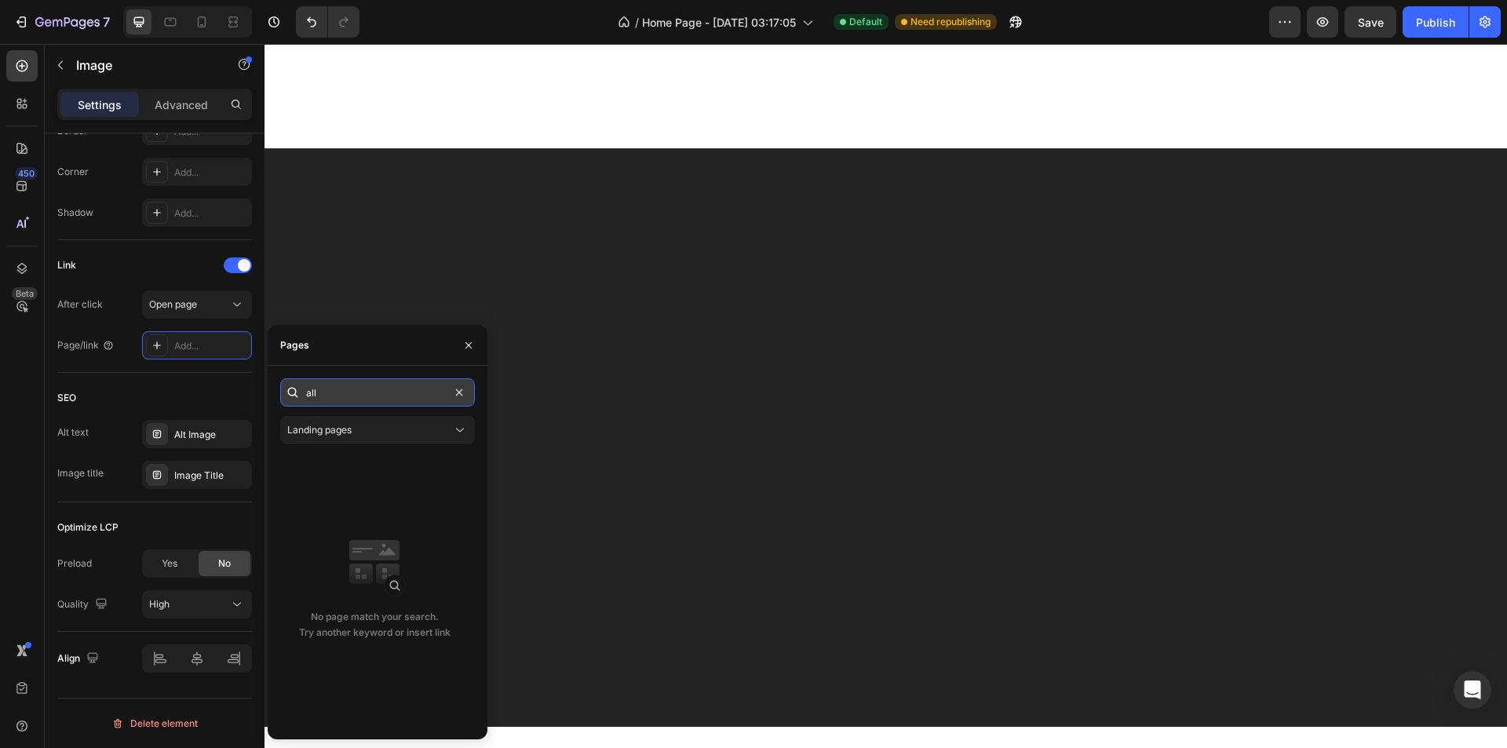
click at [337, 394] on input "all" at bounding box center [377, 392] width 195 height 28
type input "all"
click at [402, 439] on button "Landing pages" at bounding box center [377, 430] width 195 height 28
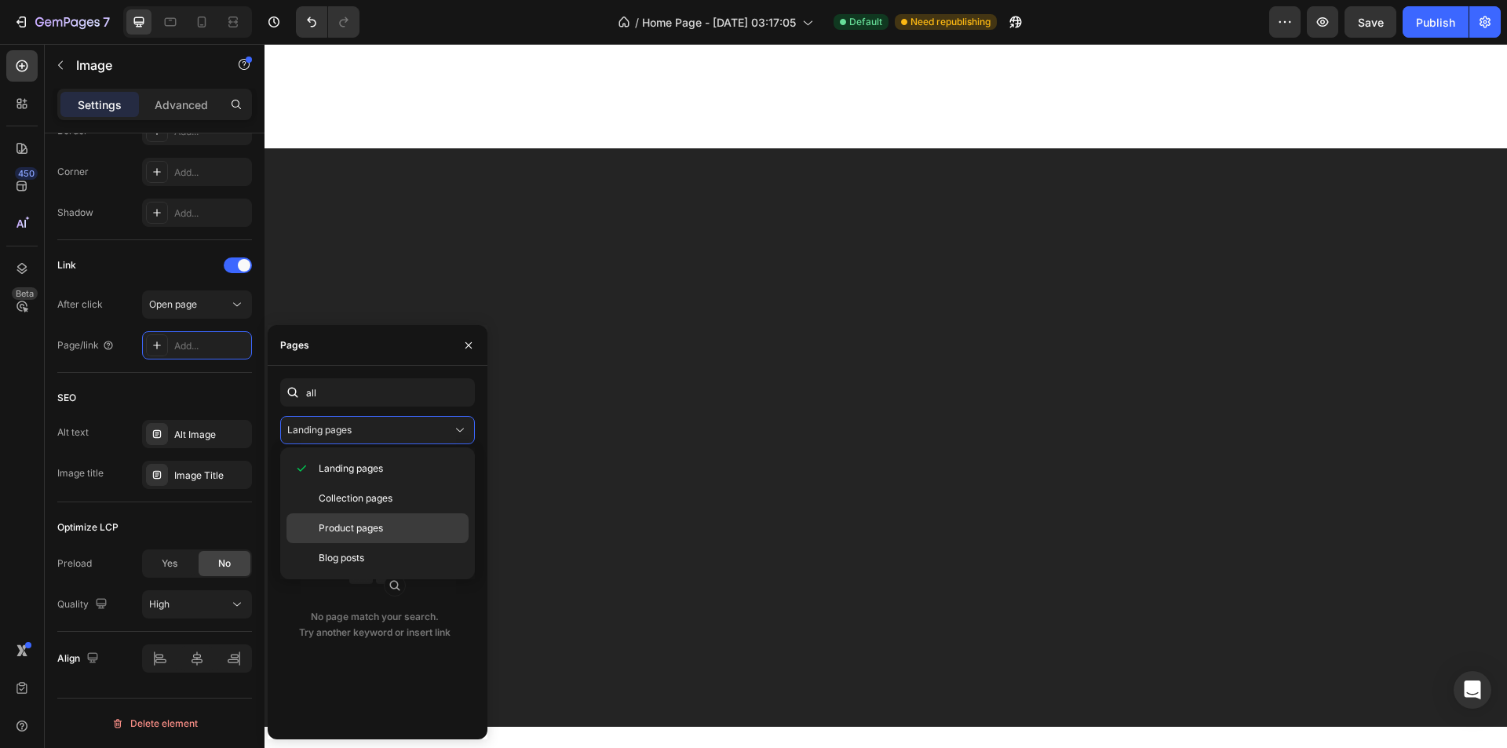
click at [398, 523] on p "Product pages" at bounding box center [390, 528] width 143 height 14
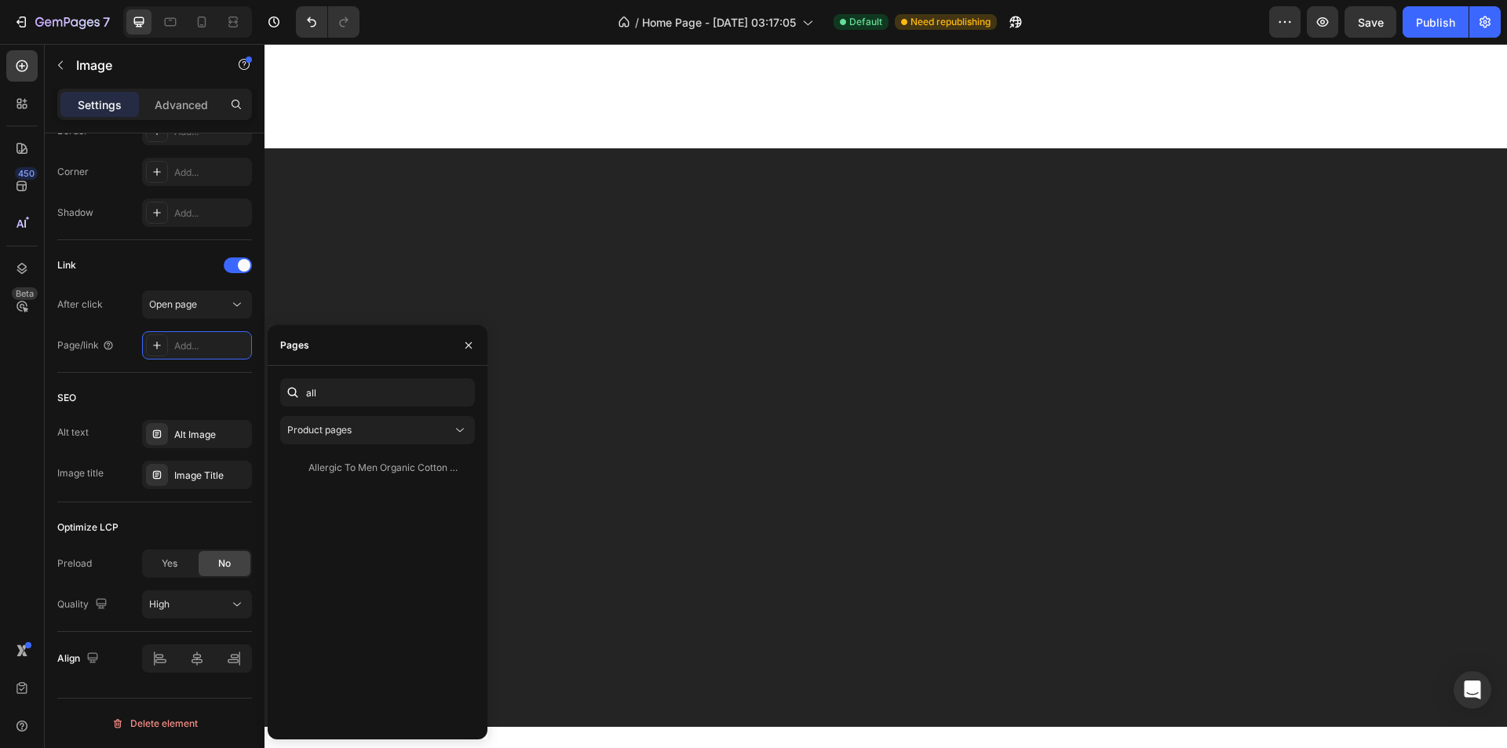
click at [405, 449] on div "all Product pages Allergic To Men Organic Cotton Tee – Statement Shirt View" at bounding box center [377, 552] width 195 height 349
click at [409, 433] on div "Product pages" at bounding box center [369, 430] width 165 height 14
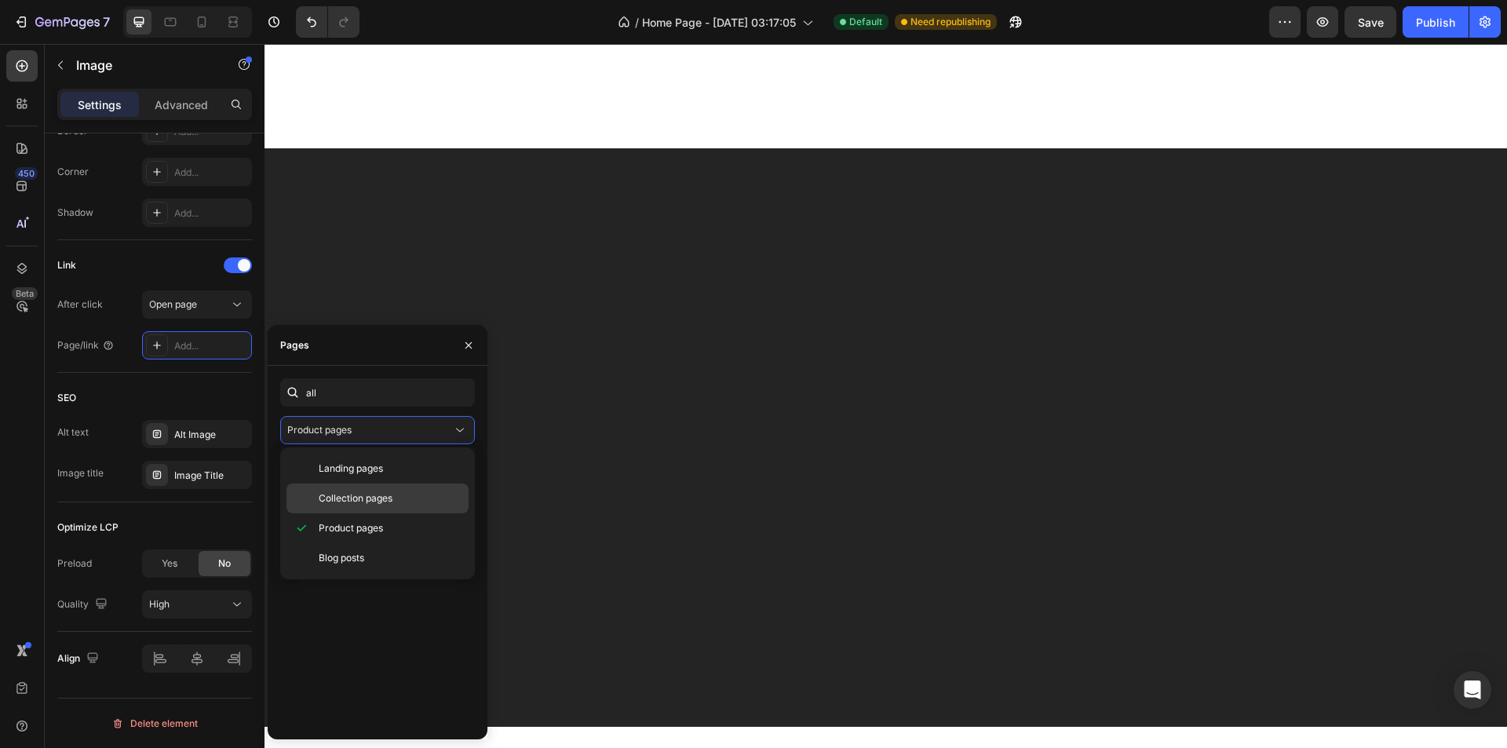
click at [401, 510] on div "Collection pages" at bounding box center [378, 499] width 182 height 30
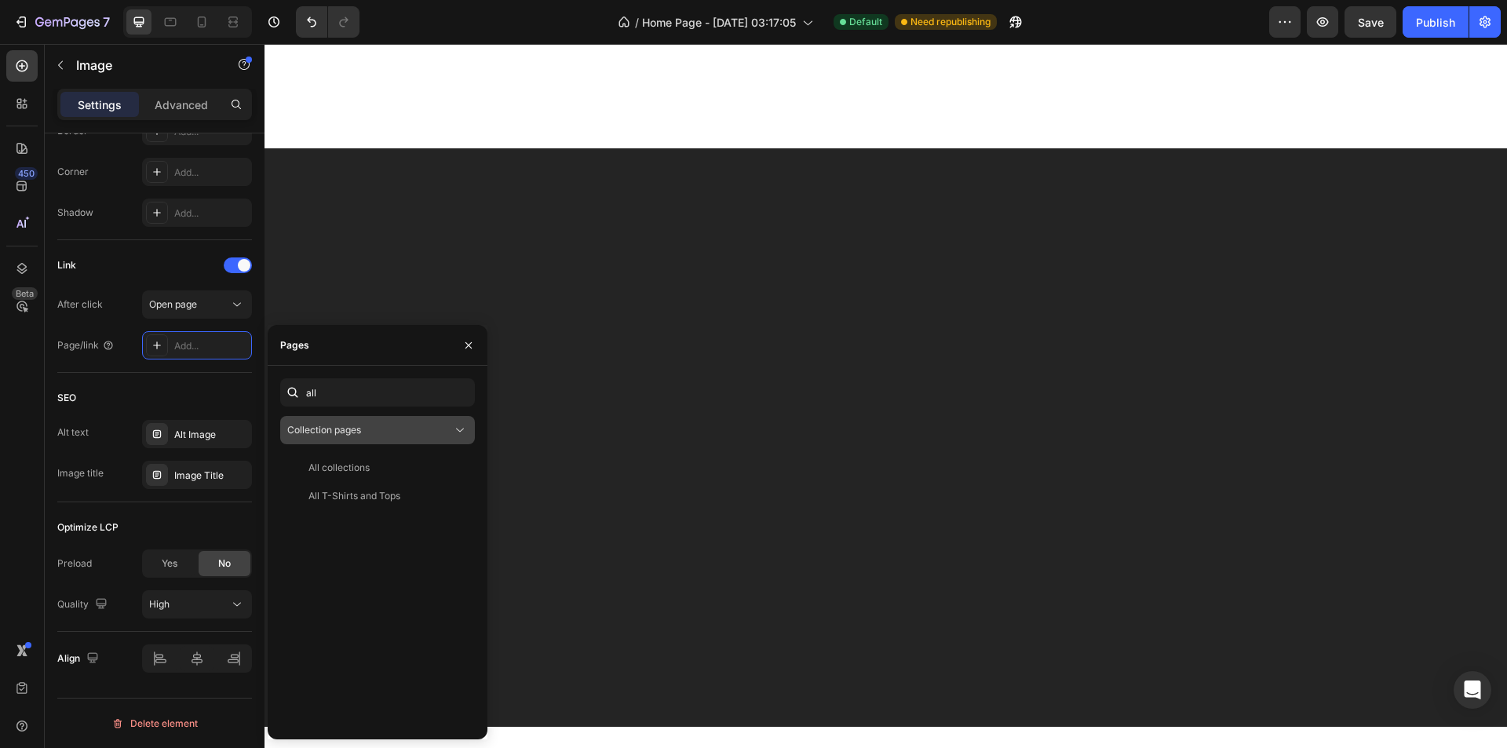
click at [411, 430] on div "Collection pages" at bounding box center [369, 430] width 165 height 14
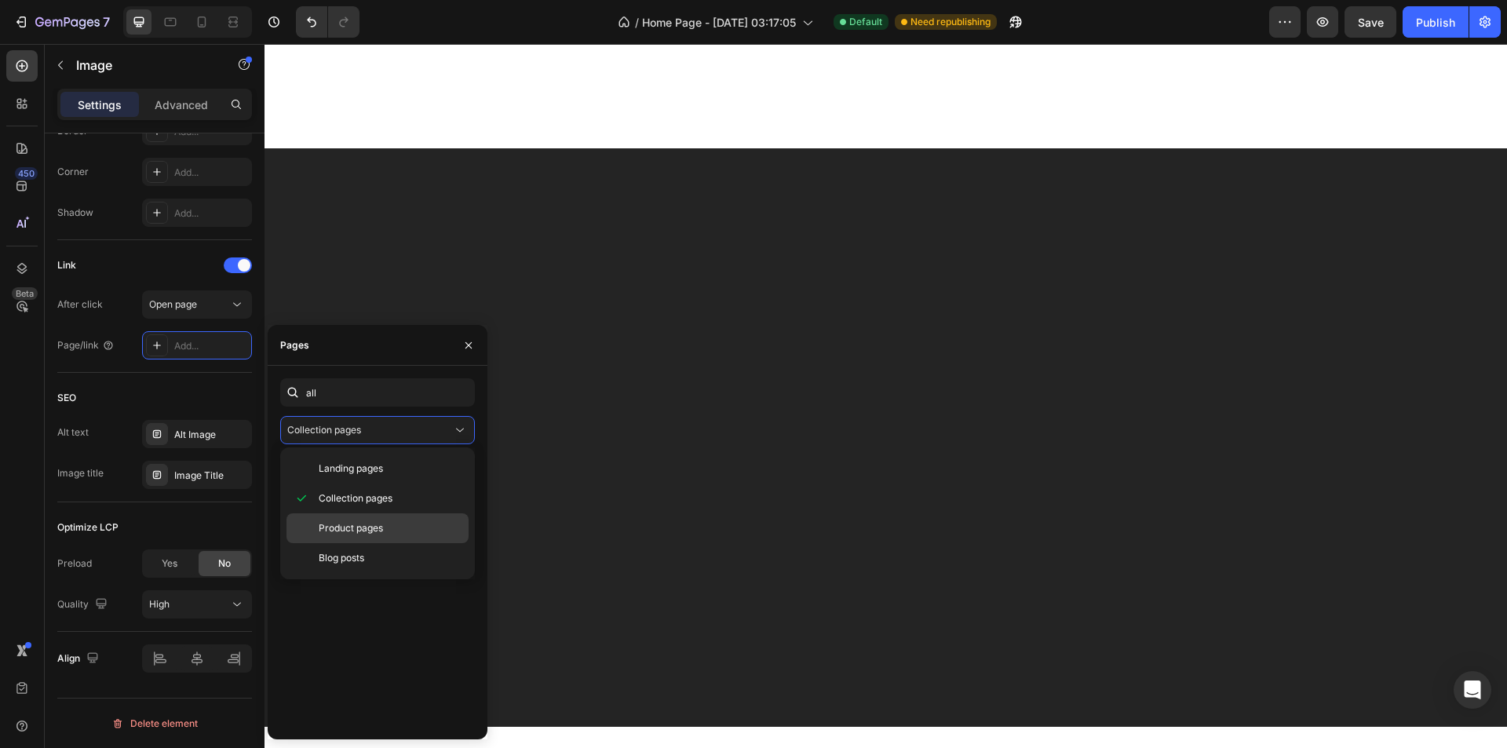
click at [397, 543] on div "Product pages" at bounding box center [378, 558] width 182 height 30
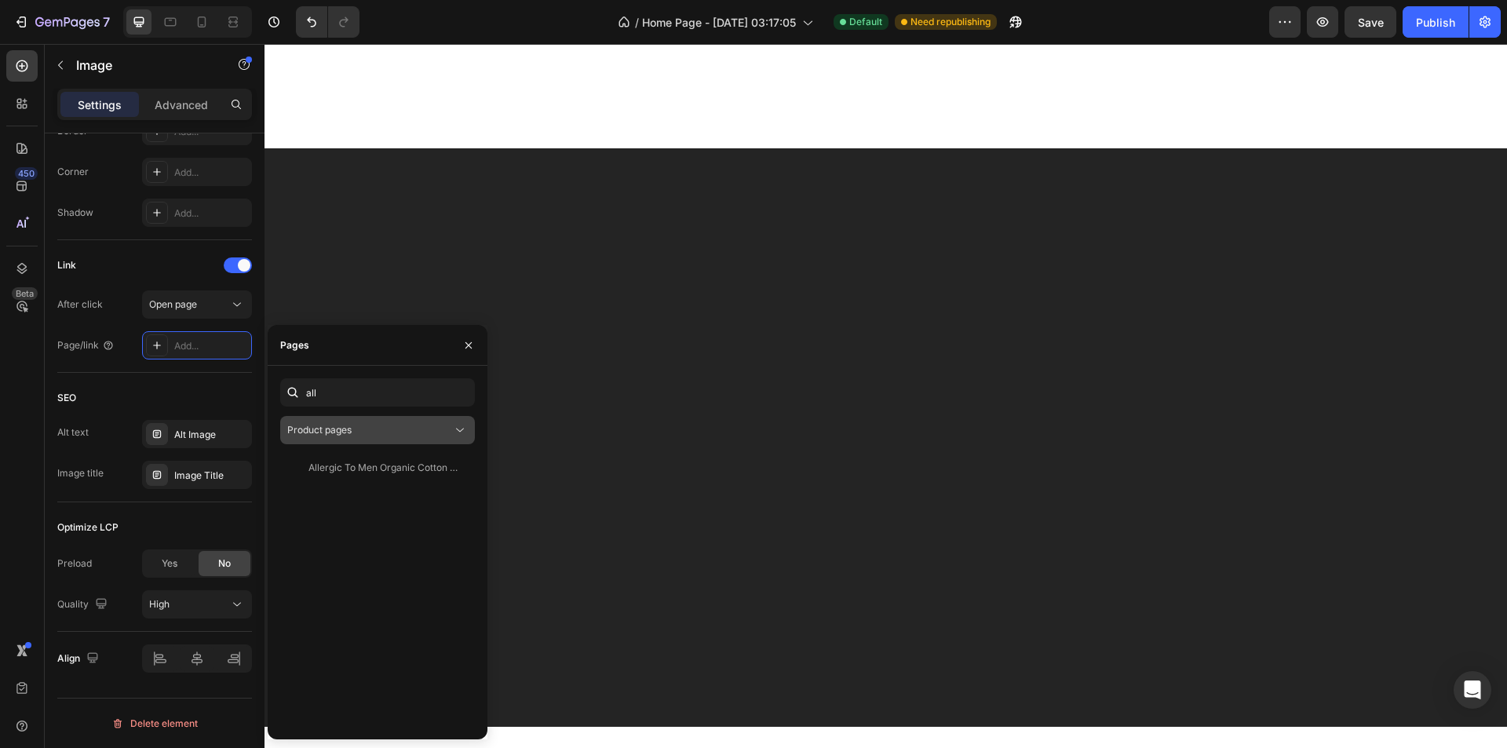
click at [405, 438] on button "Product pages" at bounding box center [377, 430] width 195 height 28
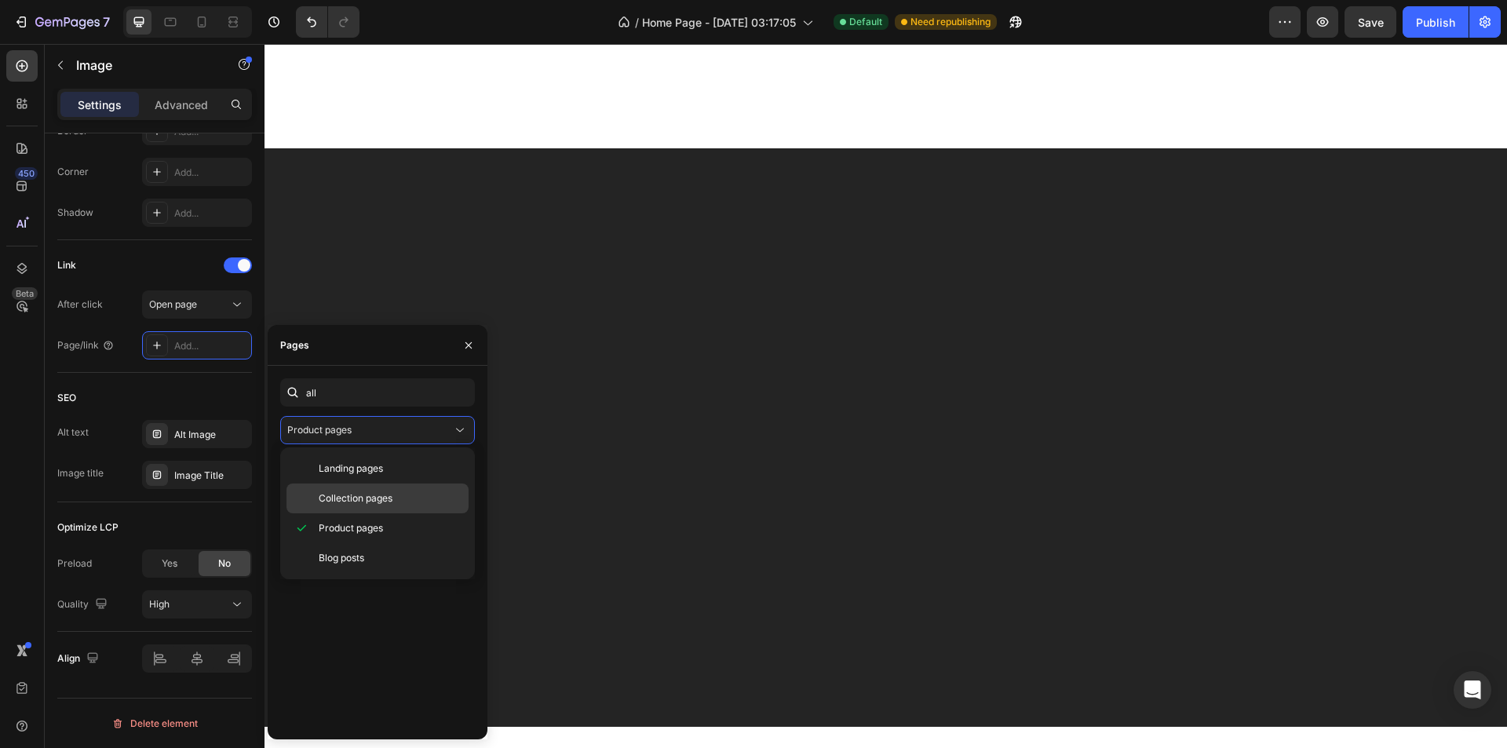
click at [399, 499] on p "Collection pages" at bounding box center [390, 498] width 143 height 14
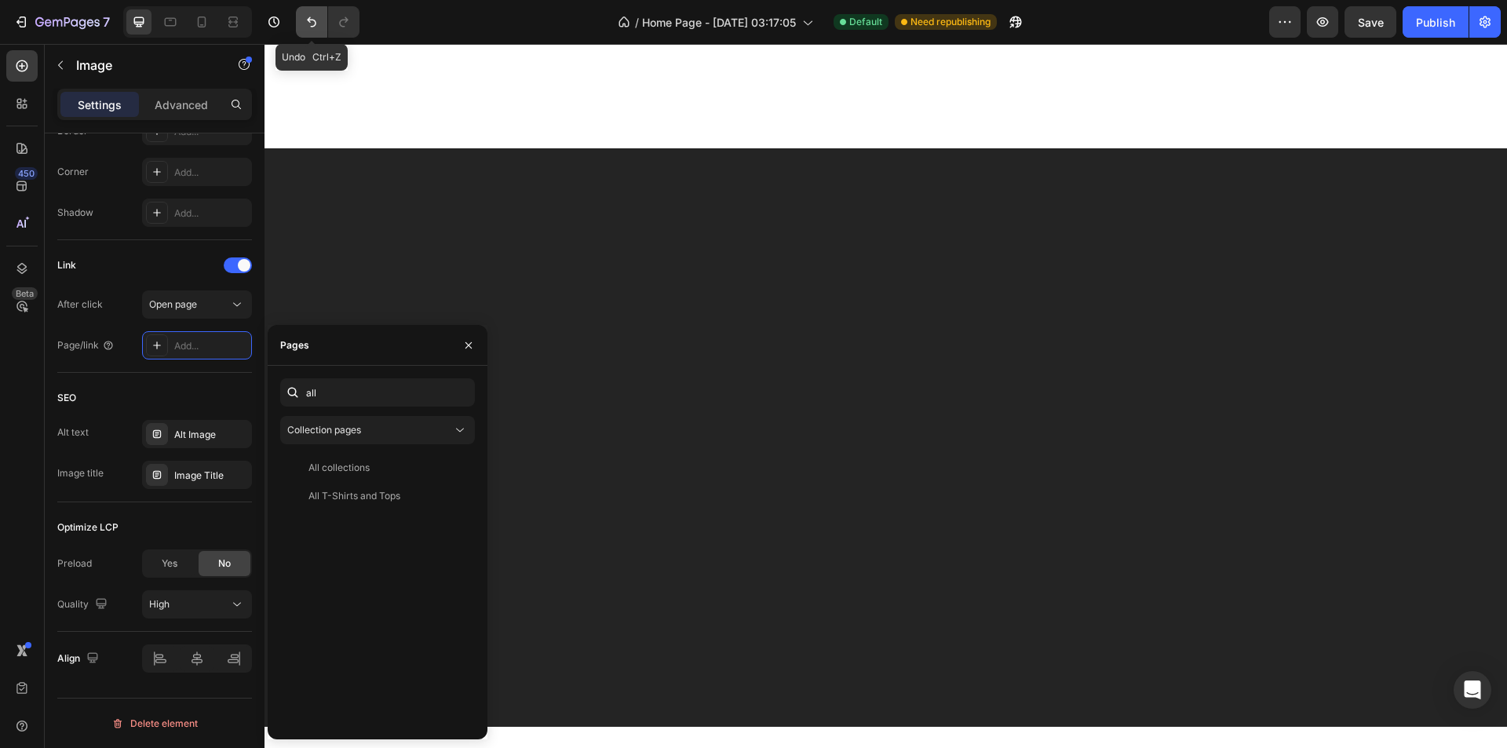
click at [308, 25] on icon "Undo/Redo" at bounding box center [312, 22] width 16 height 16
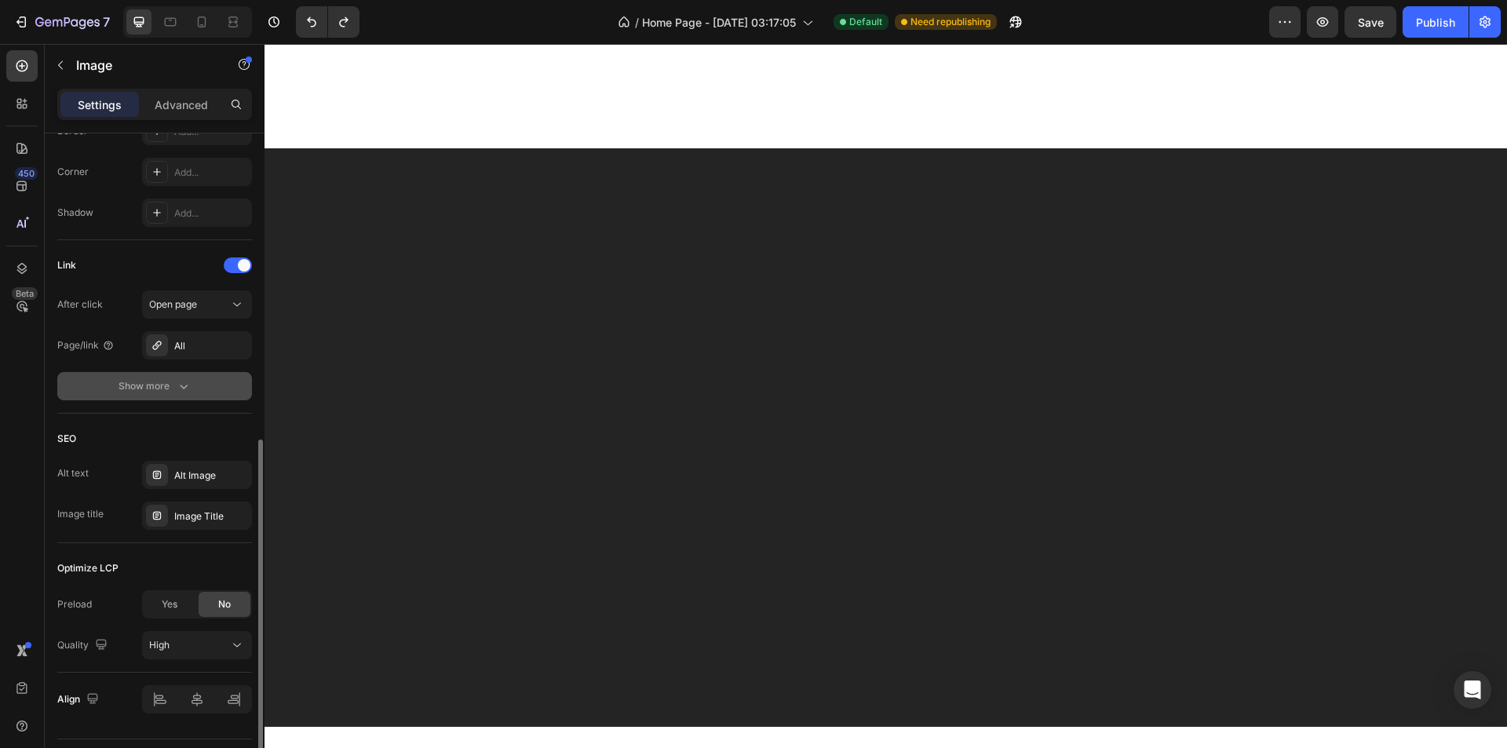
click at [187, 379] on icon "button" at bounding box center [184, 386] width 16 height 16
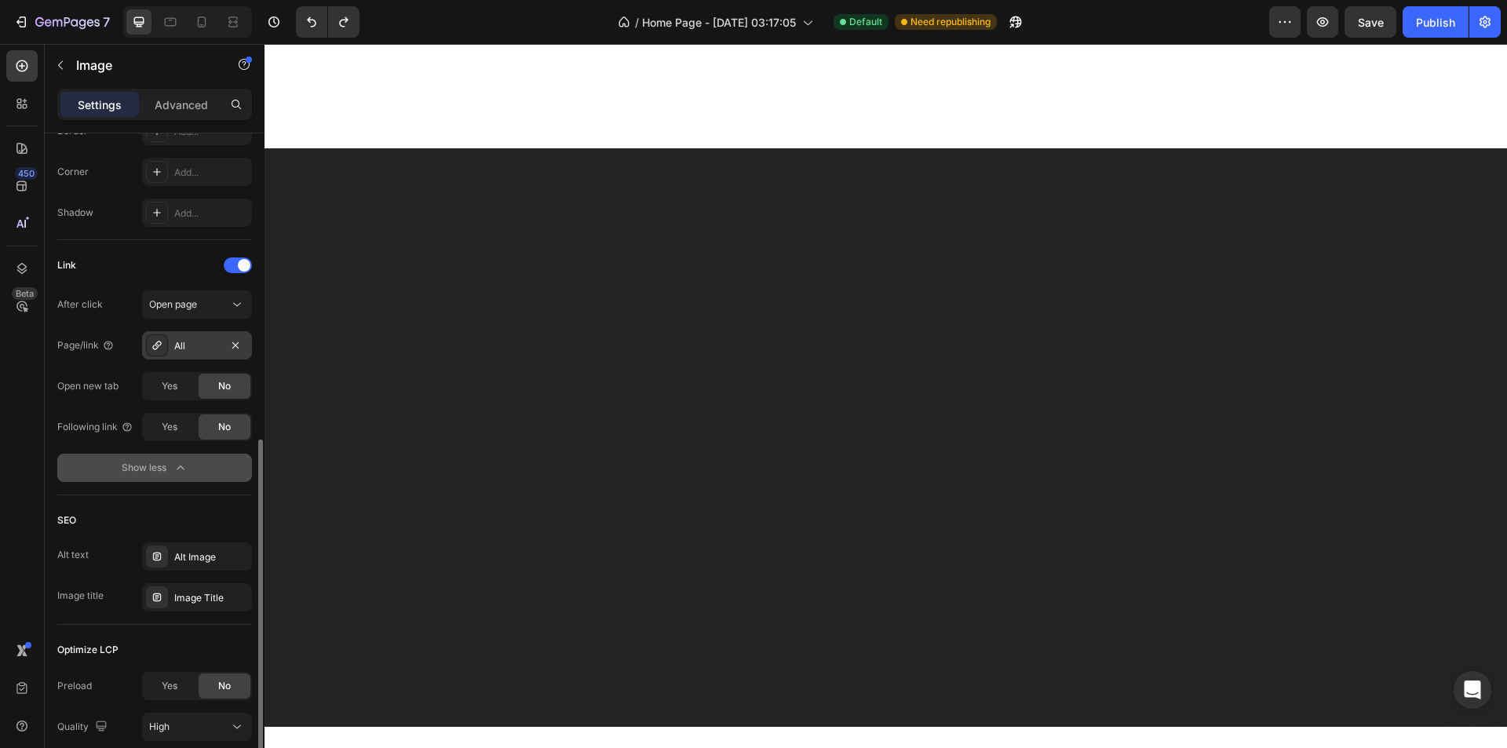
click at [207, 352] on div "All" at bounding box center [197, 346] width 46 height 14
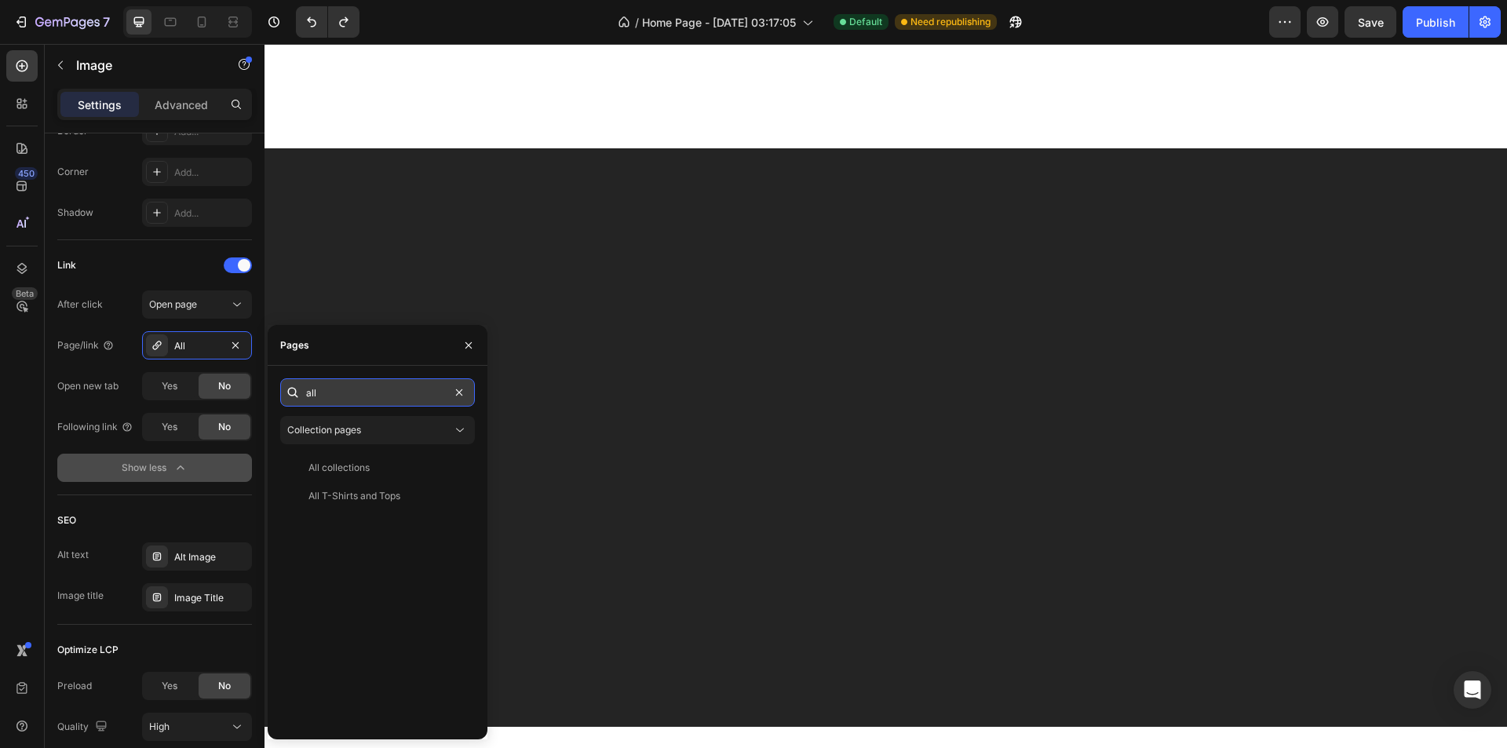
click at [386, 395] on input "all" at bounding box center [377, 392] width 195 height 28
click at [1438, 20] on div "Publish" at bounding box center [1435, 22] width 39 height 16
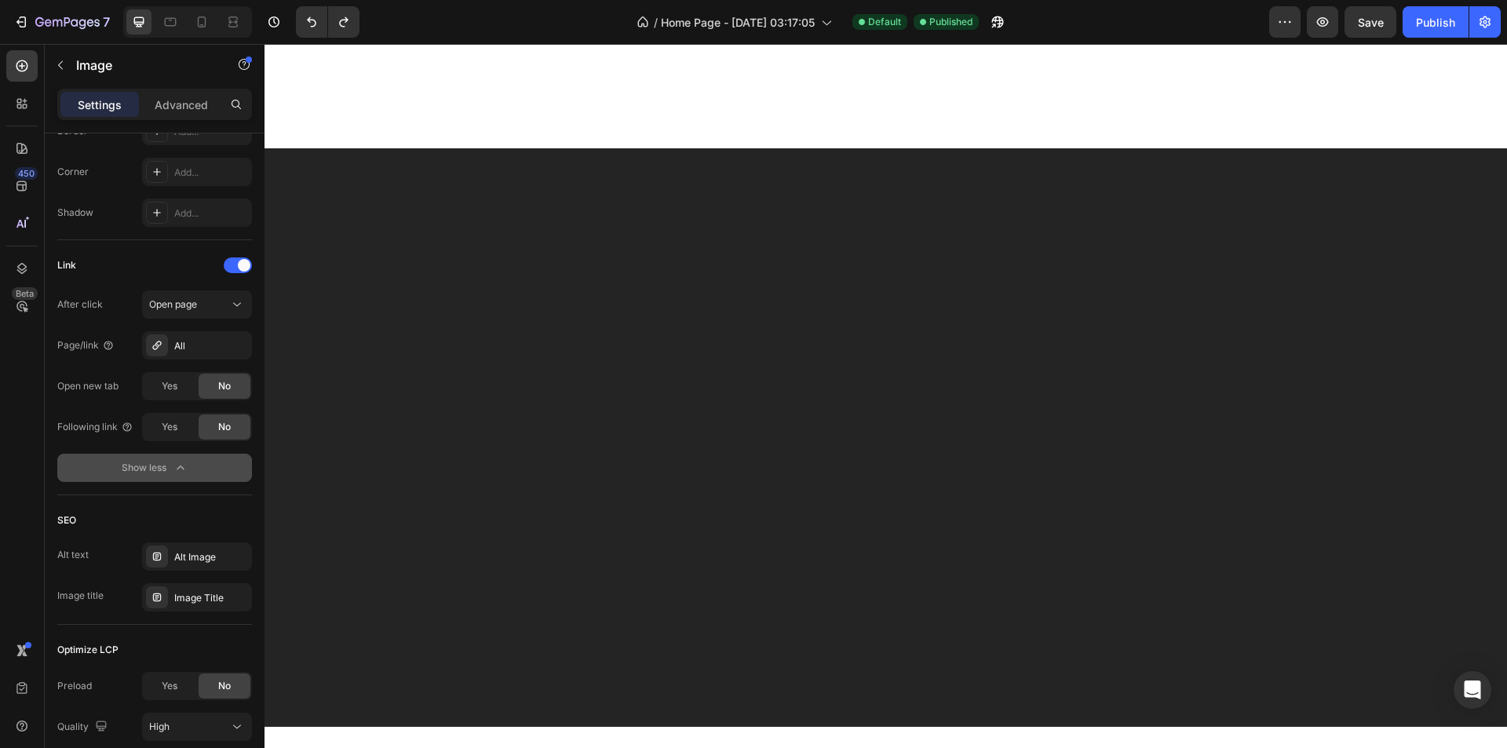
click at [184, 352] on div "All" at bounding box center [197, 346] width 46 height 14
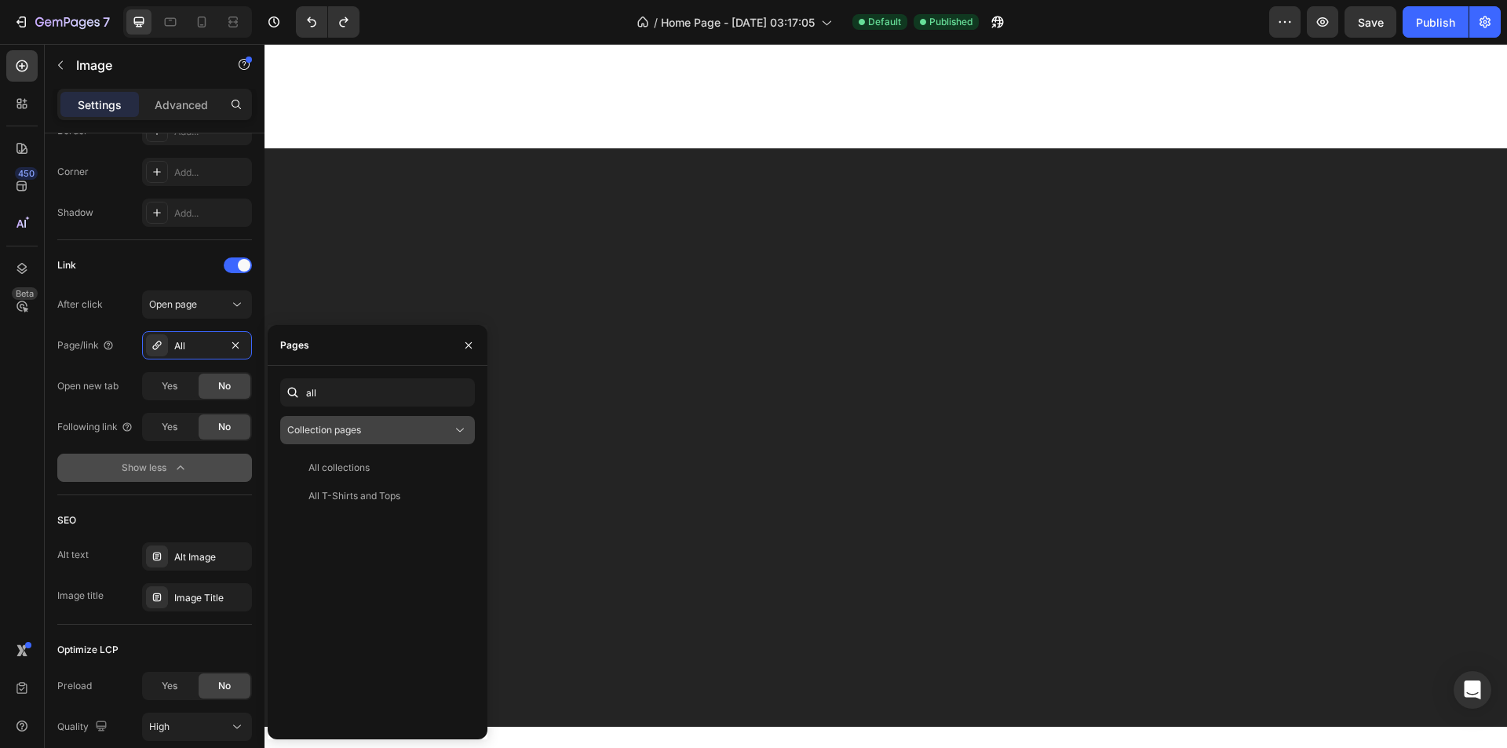
click at [448, 428] on div "Collection pages" at bounding box center [369, 430] width 165 height 14
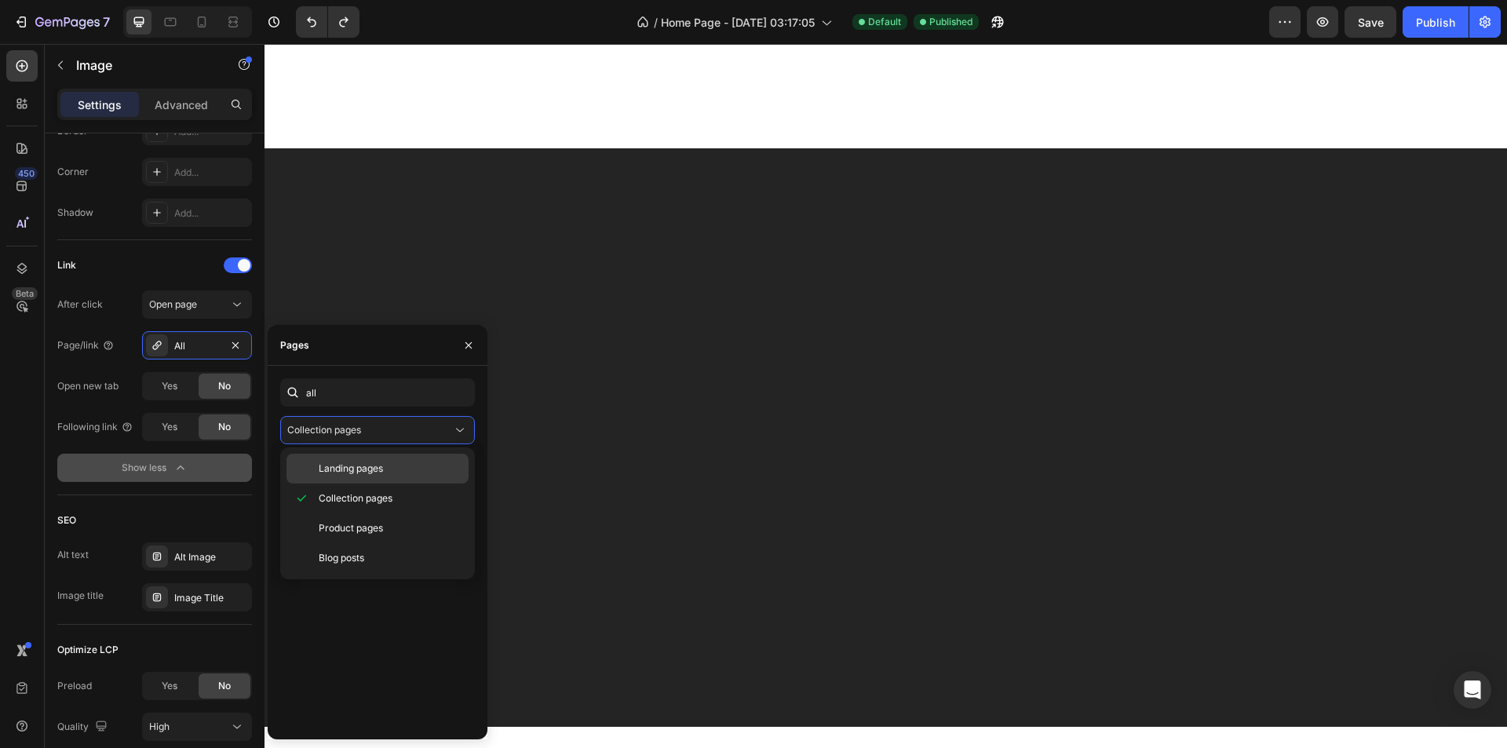
click at [402, 462] on p "Landing pages" at bounding box center [390, 469] width 143 height 14
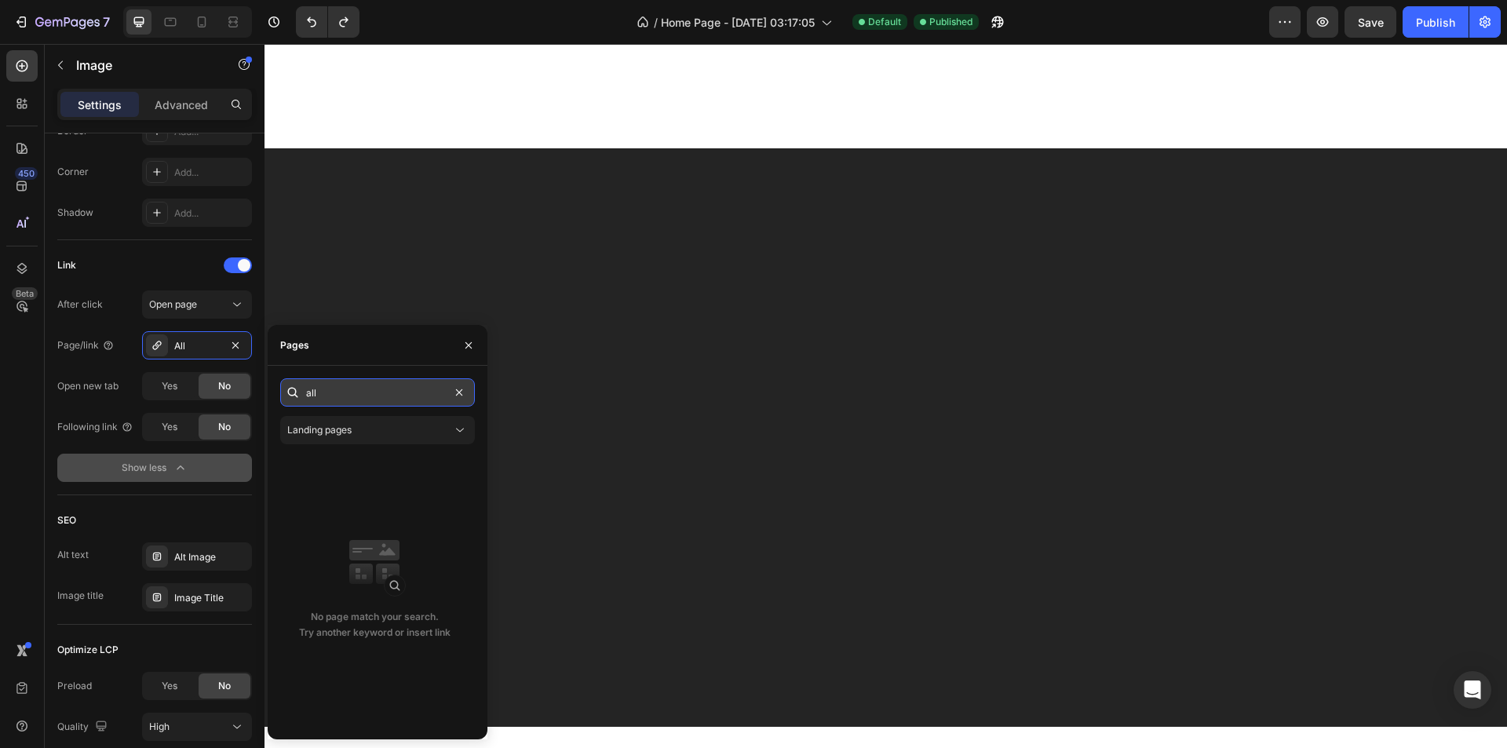
click at [345, 382] on input "all" at bounding box center [377, 392] width 195 height 28
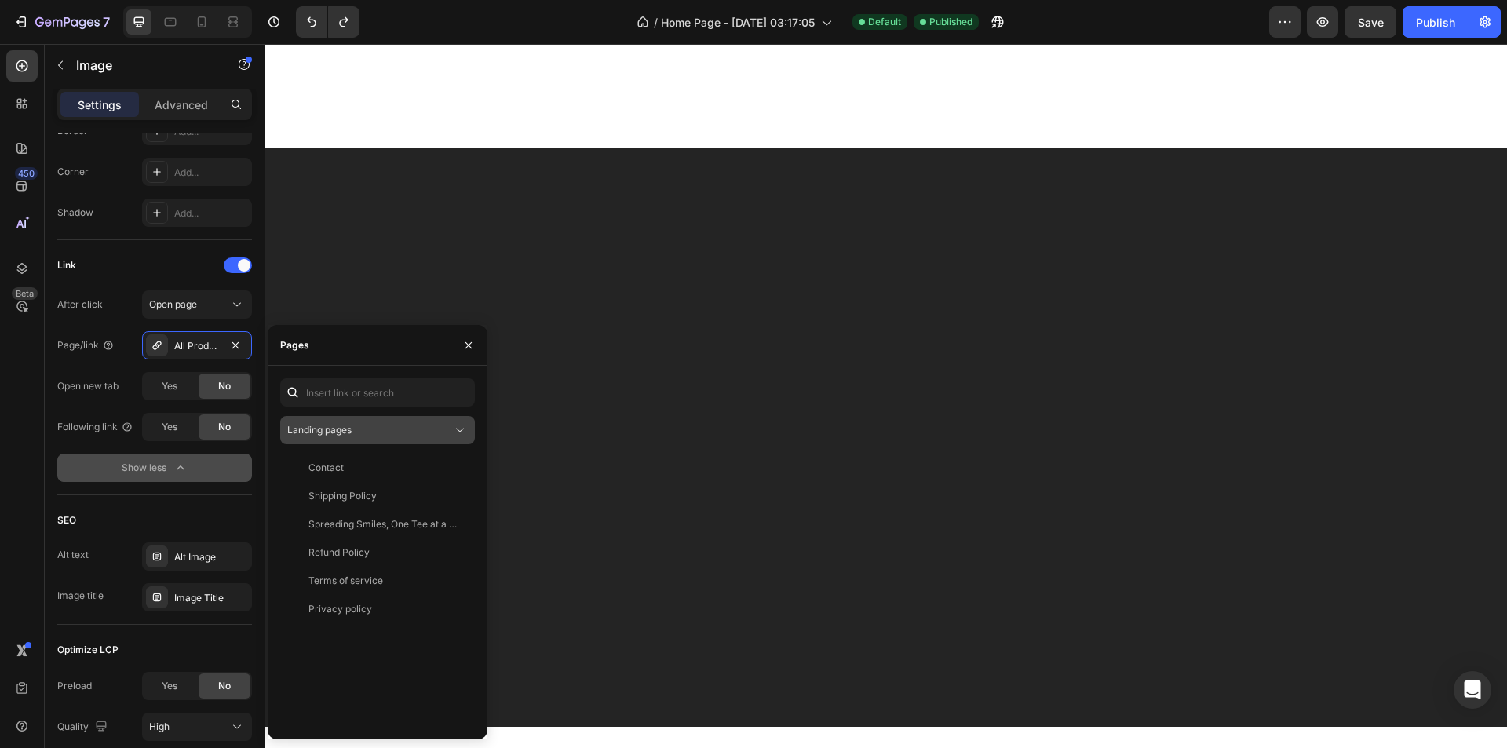
click at [409, 441] on button "Landing pages" at bounding box center [377, 430] width 195 height 28
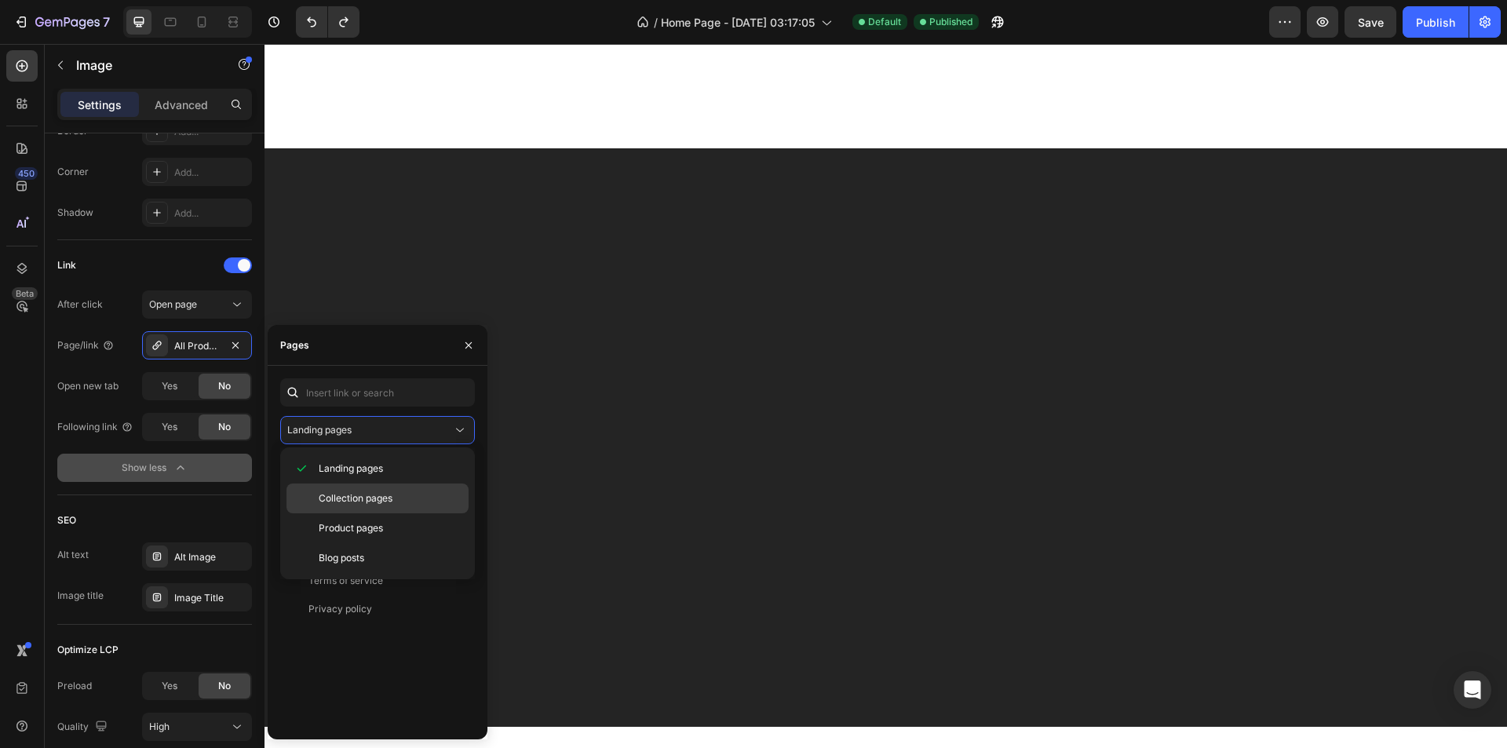
click at [363, 499] on span "Collection pages" at bounding box center [356, 498] width 74 height 14
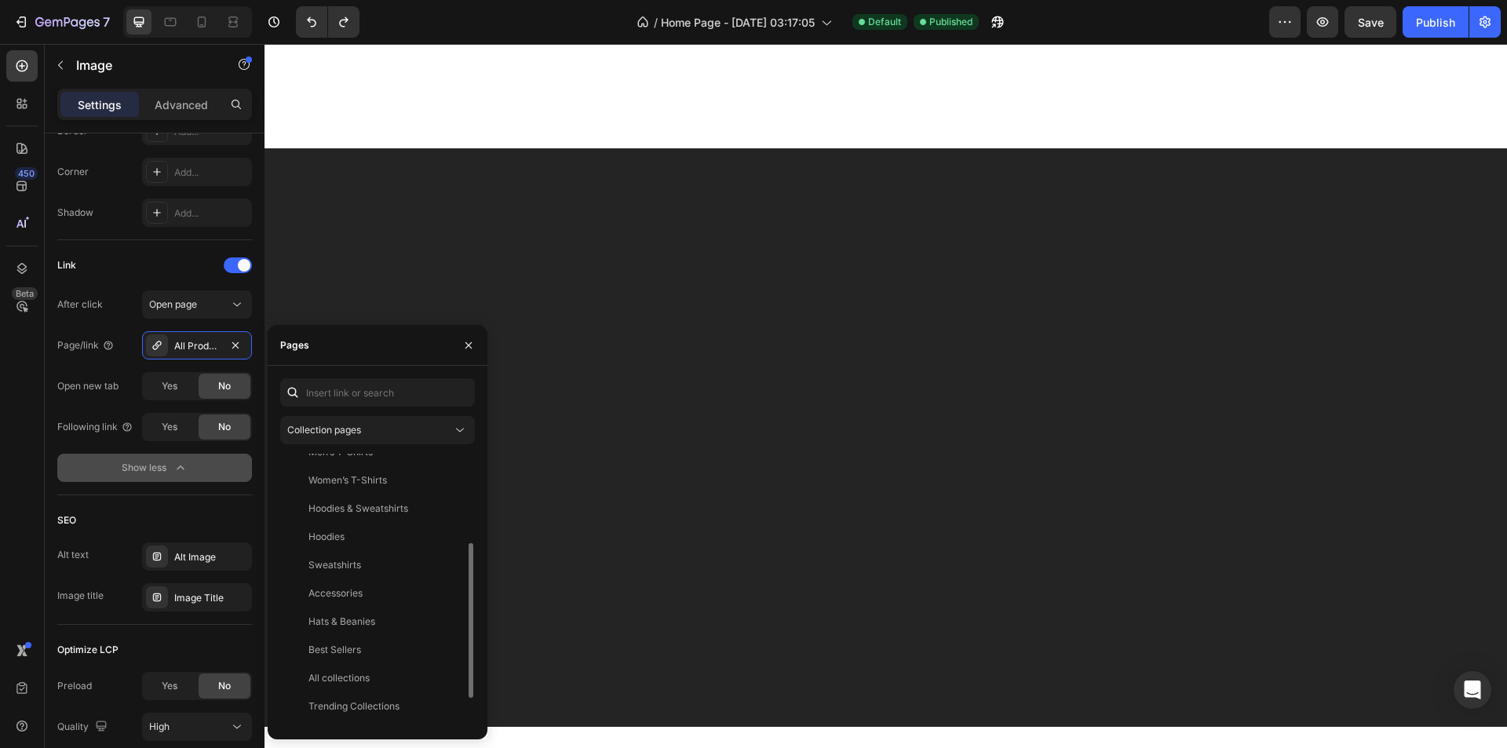
scroll to position [207, 0]
click at [236, 346] on icon "button" at bounding box center [235, 345] width 6 height 6
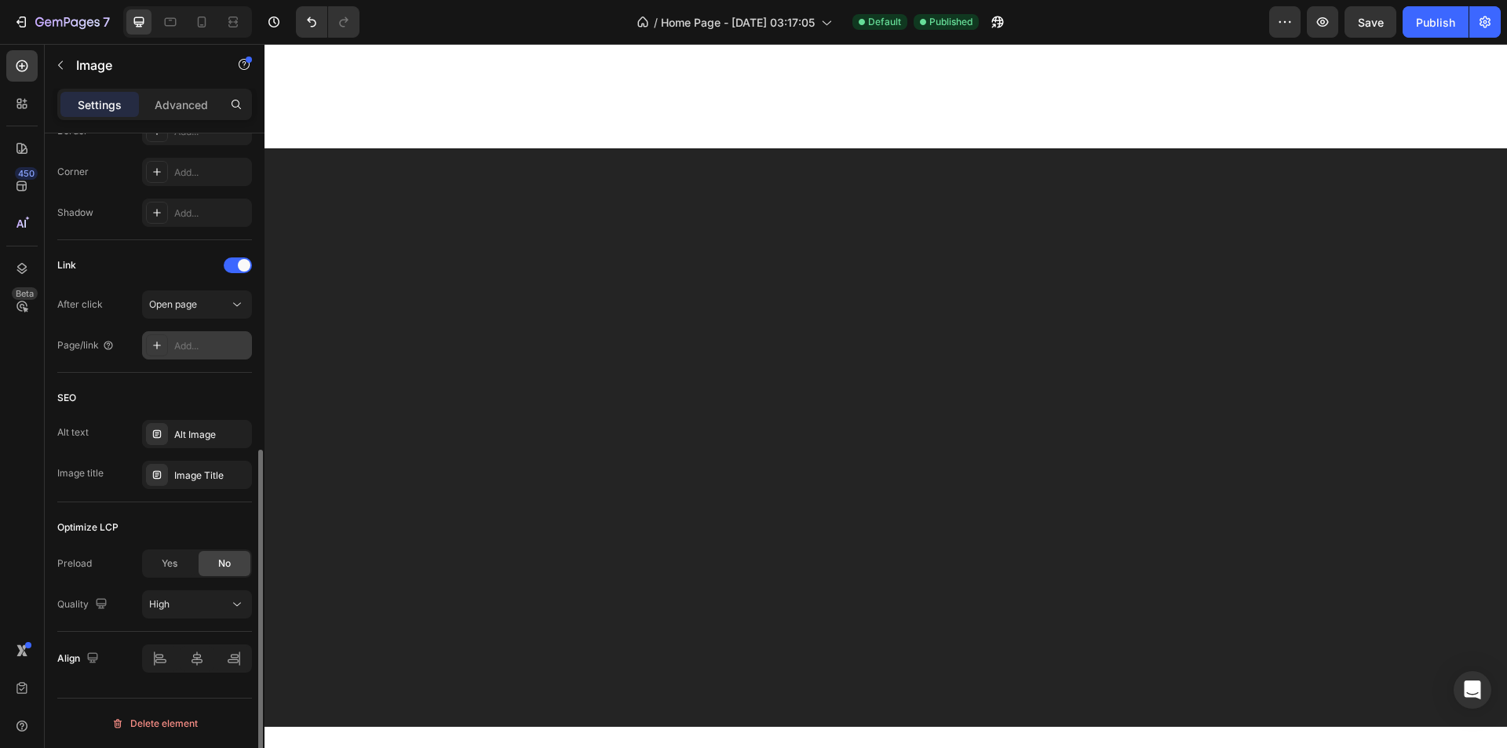
click at [187, 349] on div "Add..." at bounding box center [211, 346] width 74 height 14
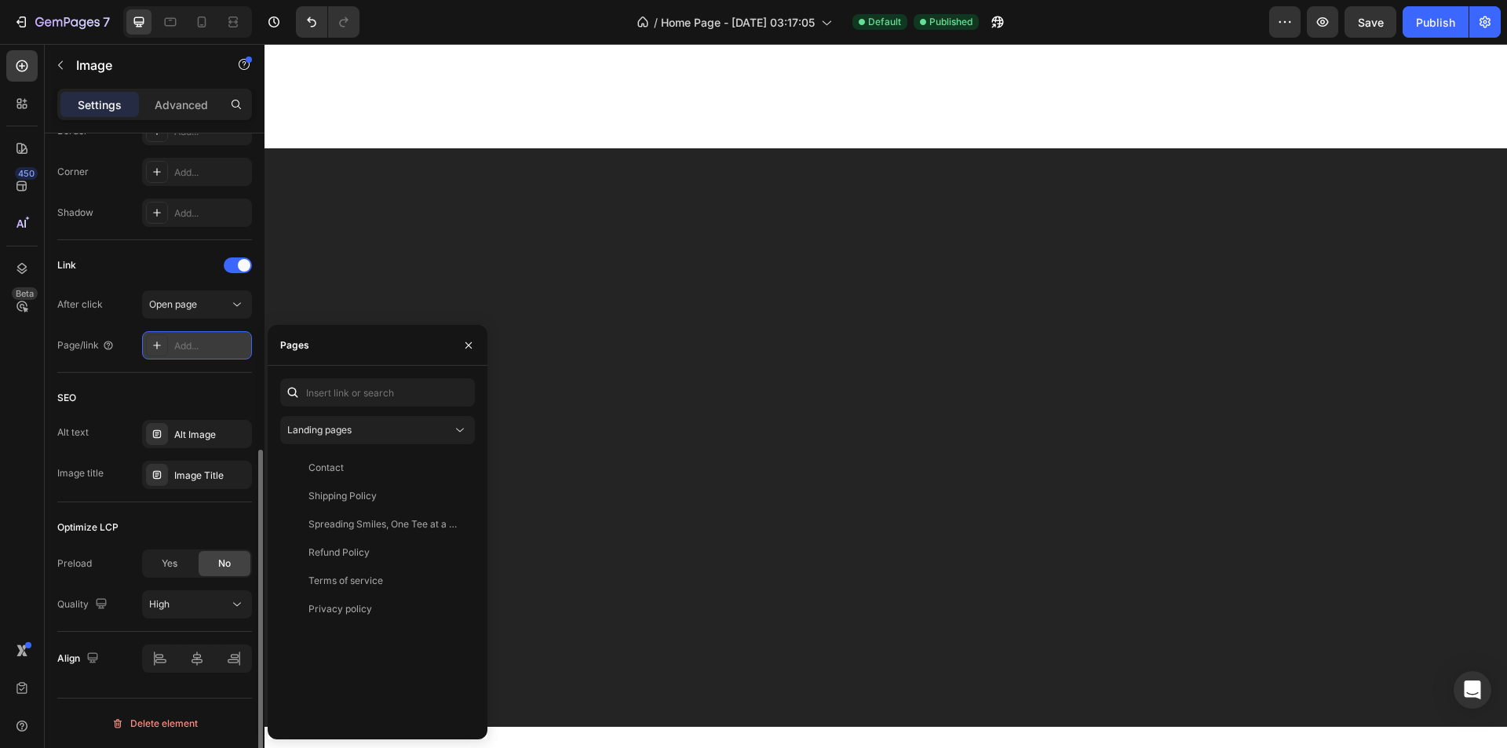
scroll to position [0, 0]
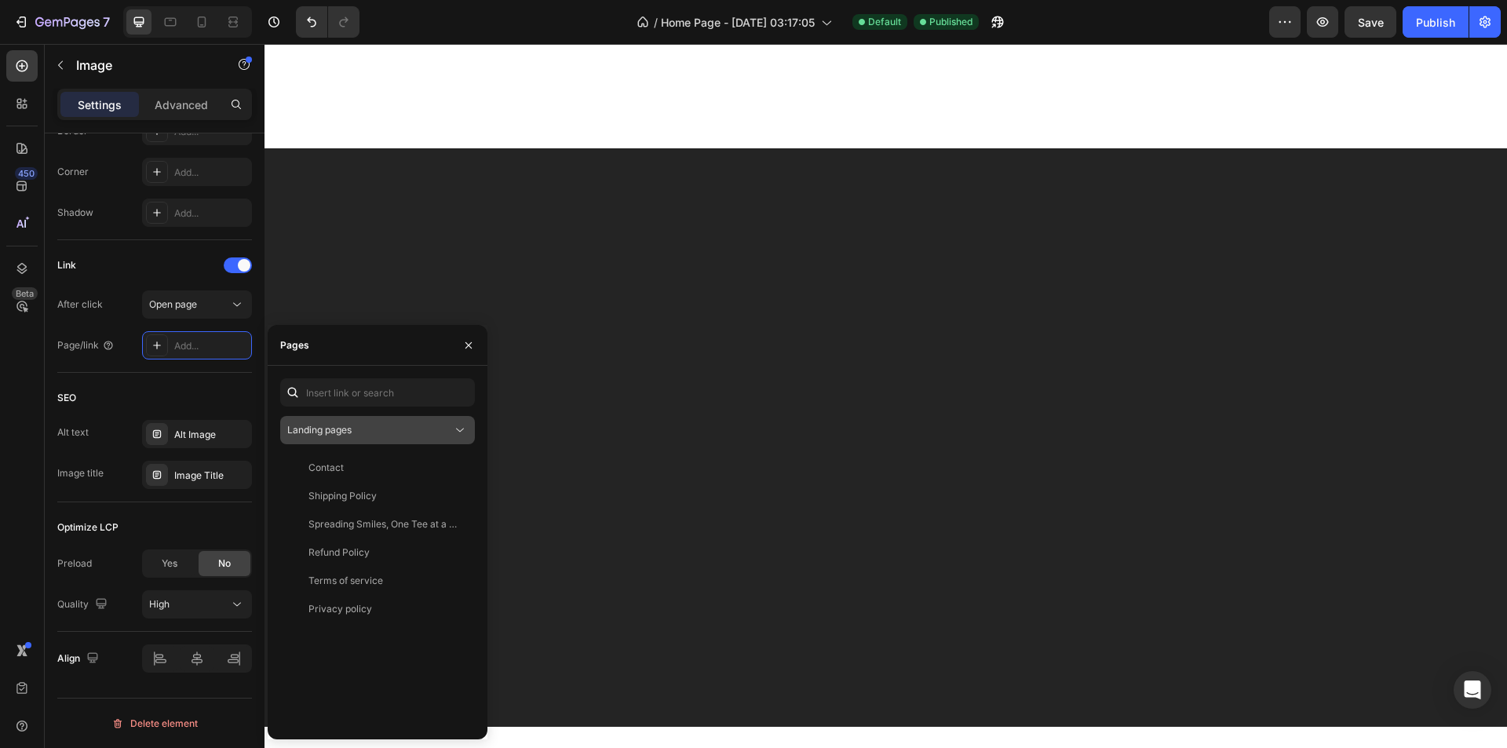
click at [369, 423] on div "Landing pages" at bounding box center [369, 430] width 165 height 14
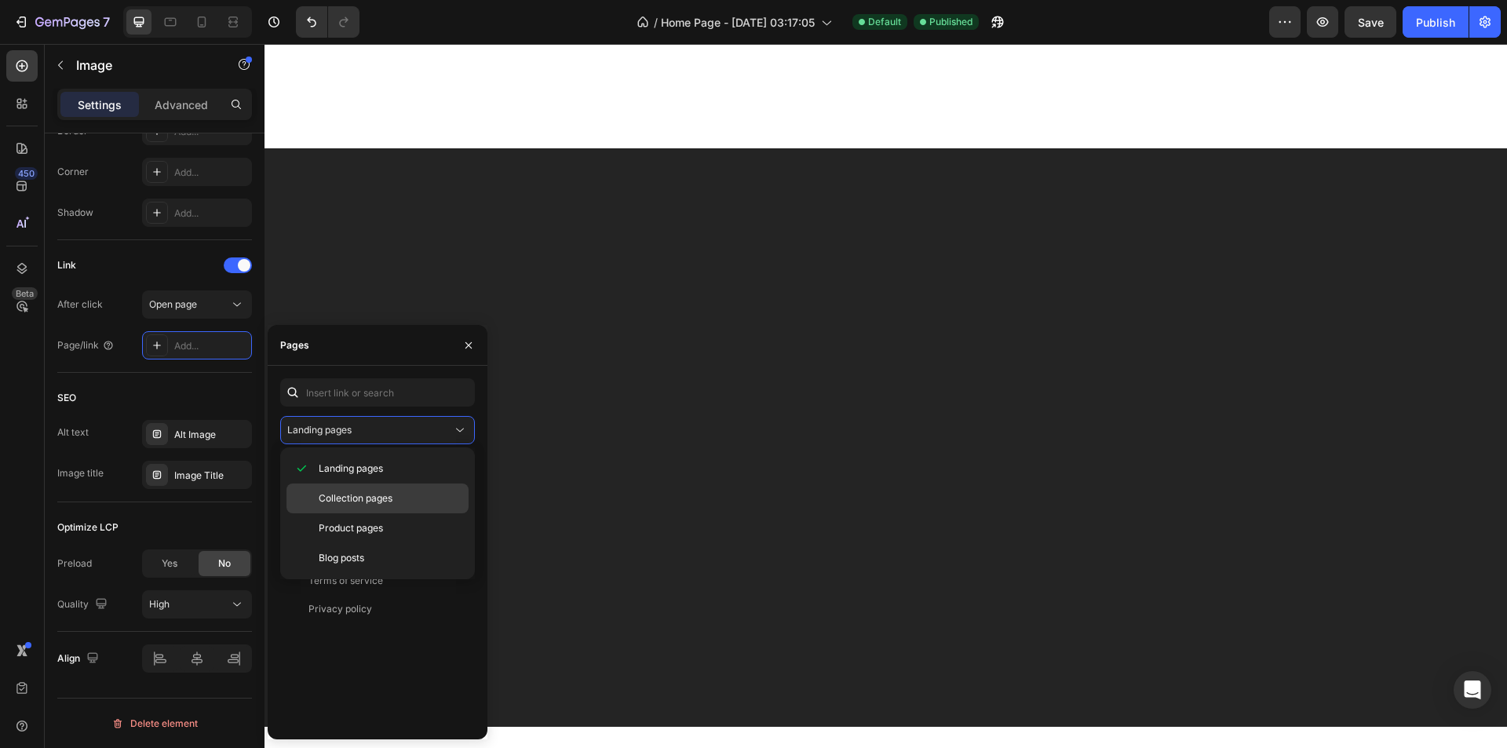
click at [359, 495] on span "Collection pages" at bounding box center [356, 498] width 74 height 14
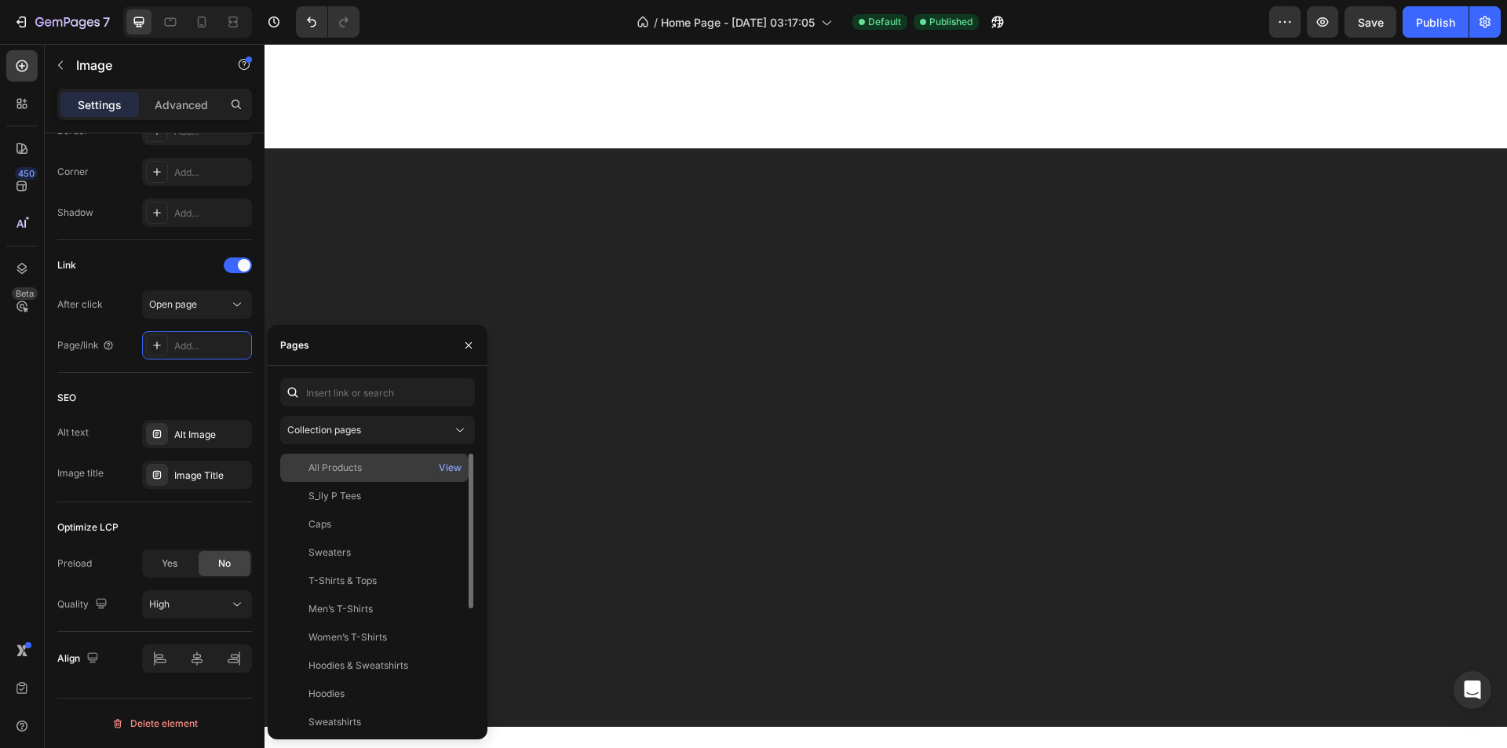
click at [365, 466] on div "All Products" at bounding box center [375, 468] width 176 height 14
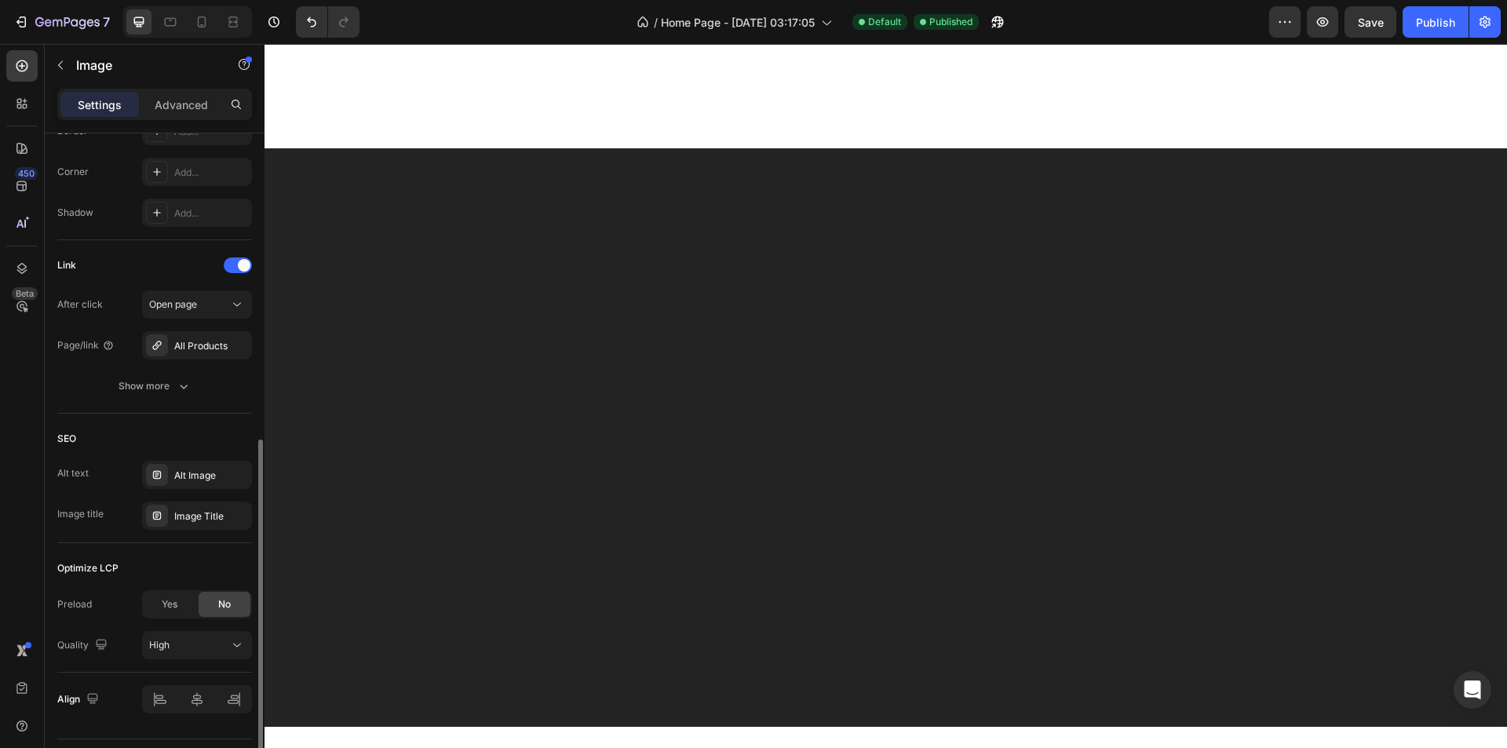
click at [208, 407] on div "Link After click Open page Page/link All Products Show more" at bounding box center [154, 327] width 195 height 174
click at [1445, 8] on button "Publish" at bounding box center [1436, 21] width 66 height 31
click at [1429, 27] on div "Publish" at bounding box center [1435, 22] width 39 height 16
